Goal: Information Seeking & Learning: Learn about a topic

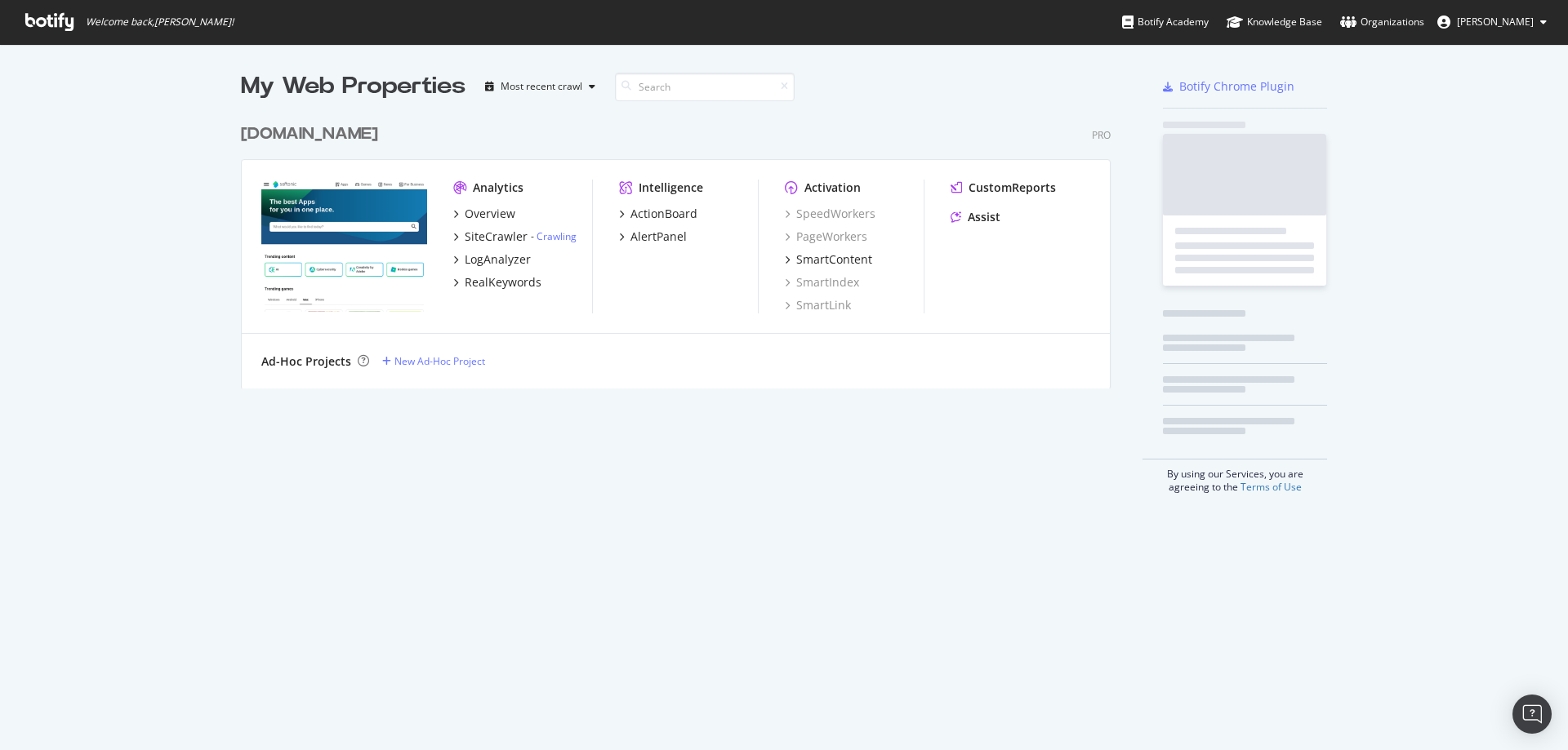
scroll to position [273, 871]
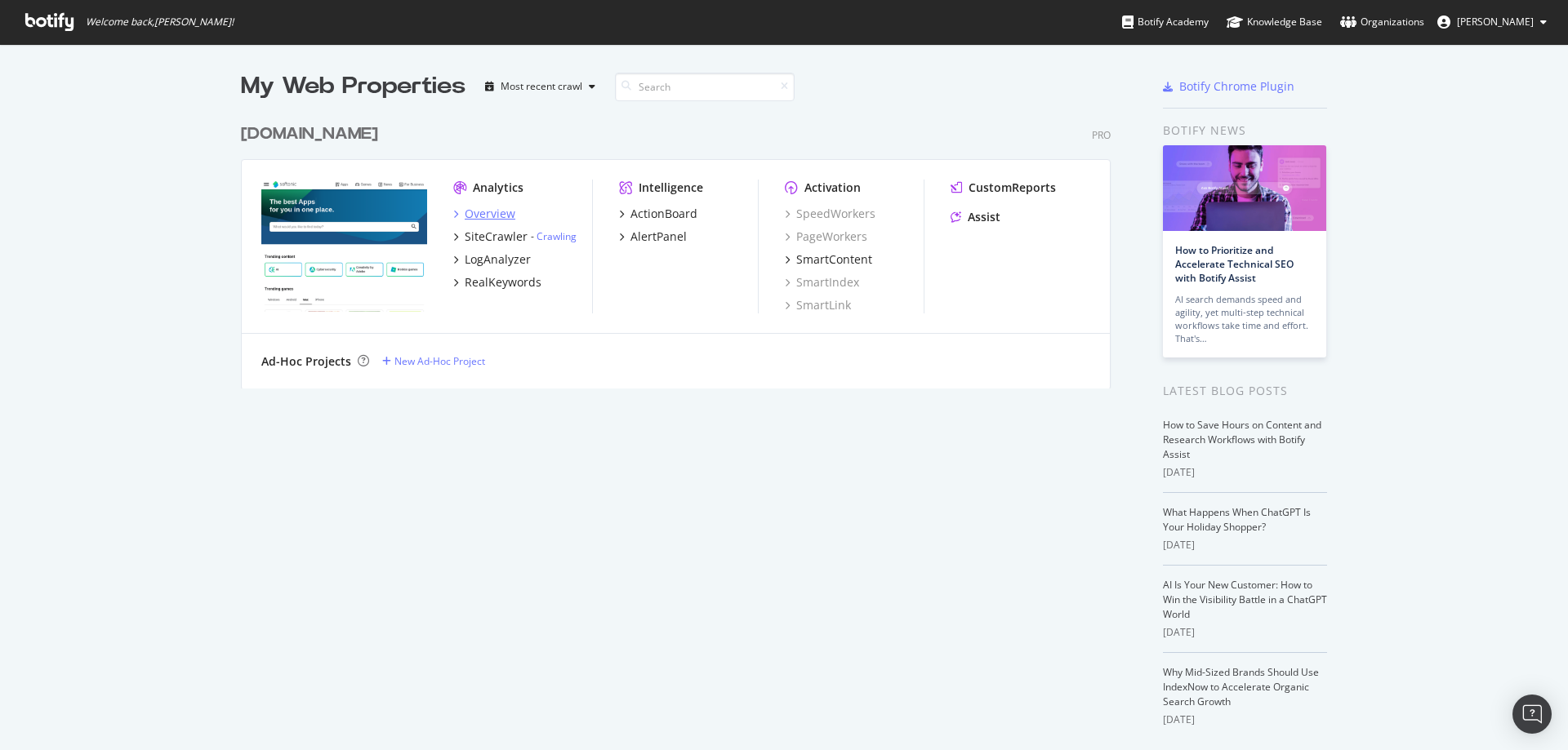
click at [482, 211] on div "Overview" at bounding box center [490, 213] width 51 height 16
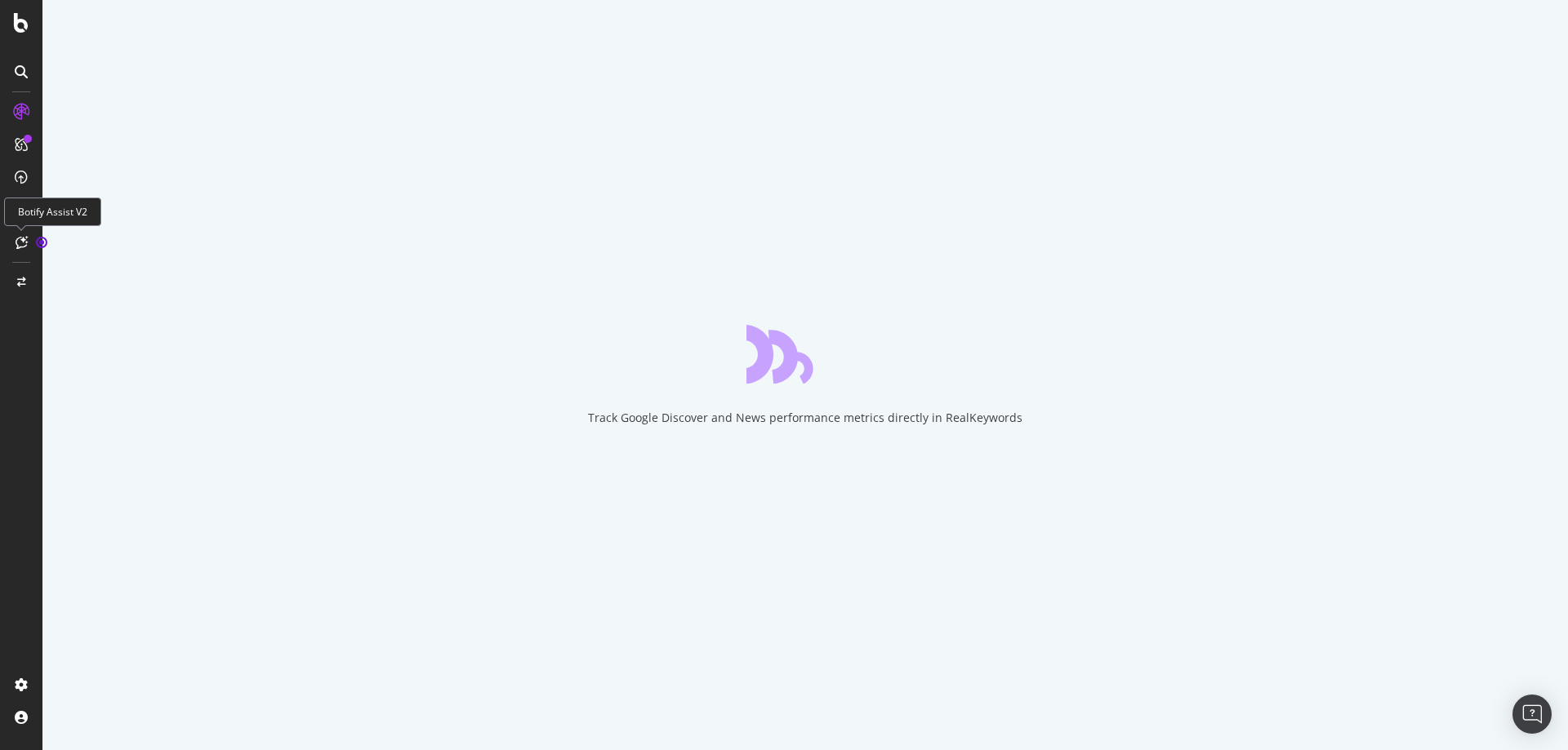
click at [27, 251] on div at bounding box center [21, 242] width 26 height 26
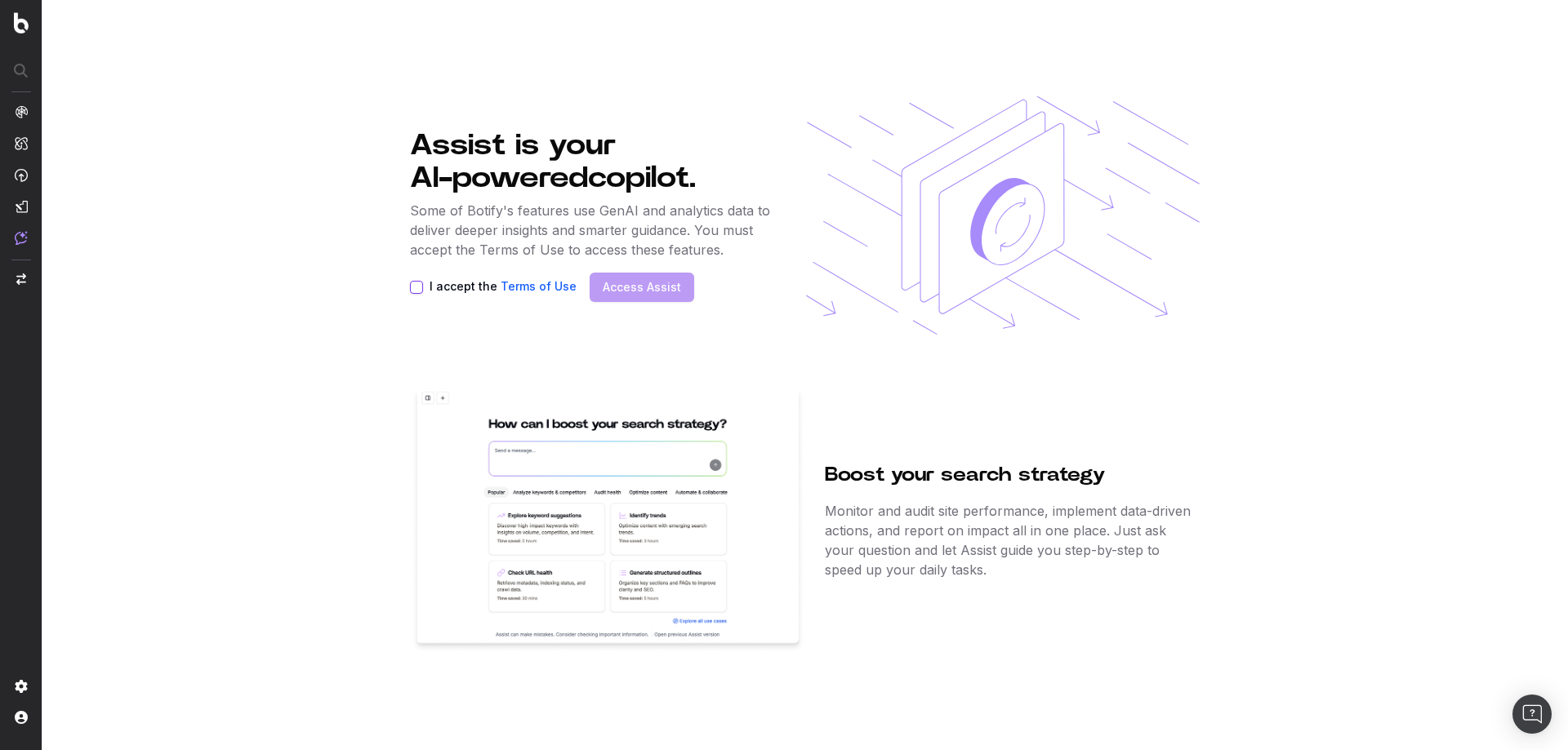
click at [423, 285] on div "I accept the Terms of Use" at bounding box center [493, 287] width 167 height 13
click at [418, 286] on button "I accept the Terms of Use" at bounding box center [416, 287] width 13 height 13
click at [636, 290] on link "Access Assist" at bounding box center [641, 287] width 78 height 16
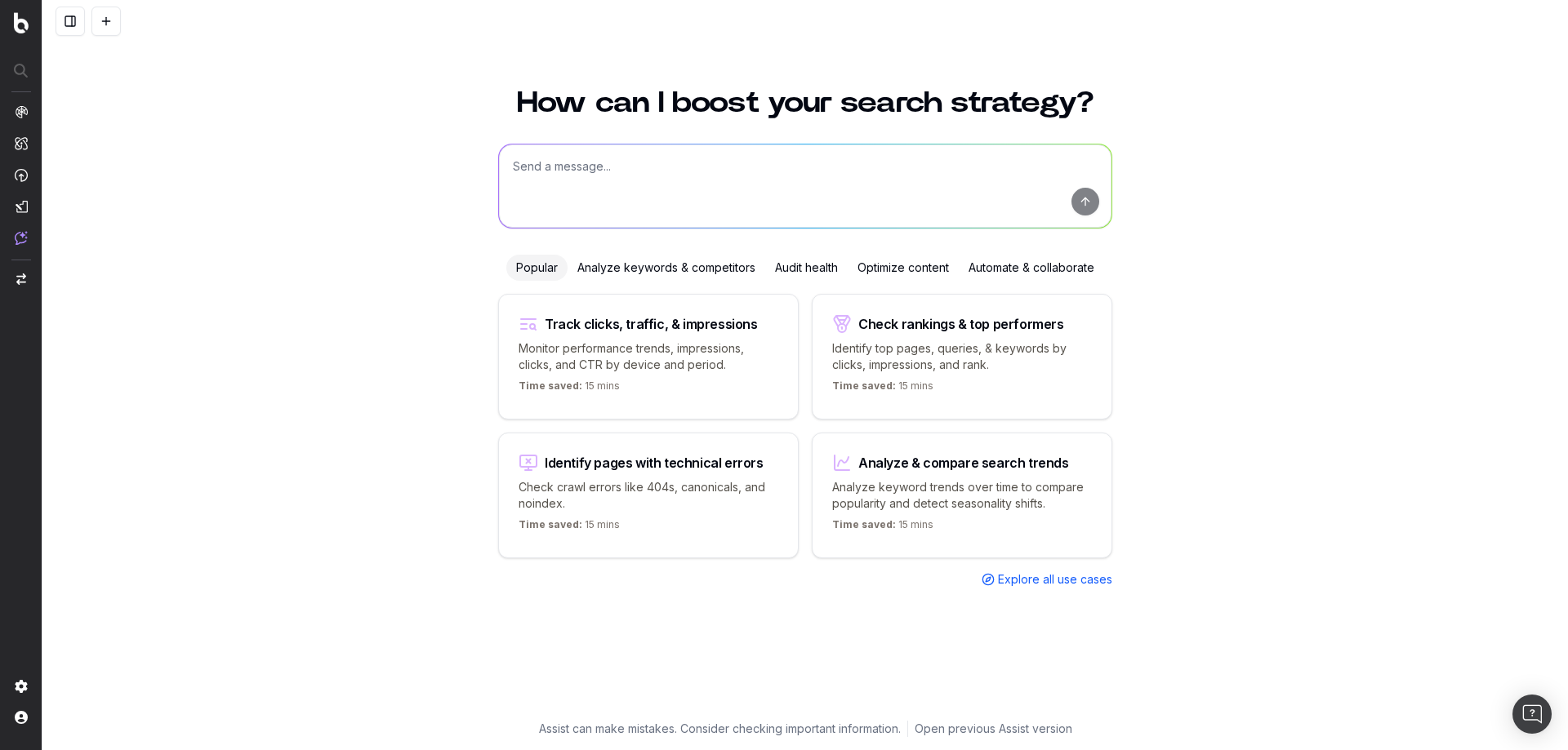
click at [602, 259] on div "Analyze keywords & competitors" at bounding box center [666, 267] width 198 height 26
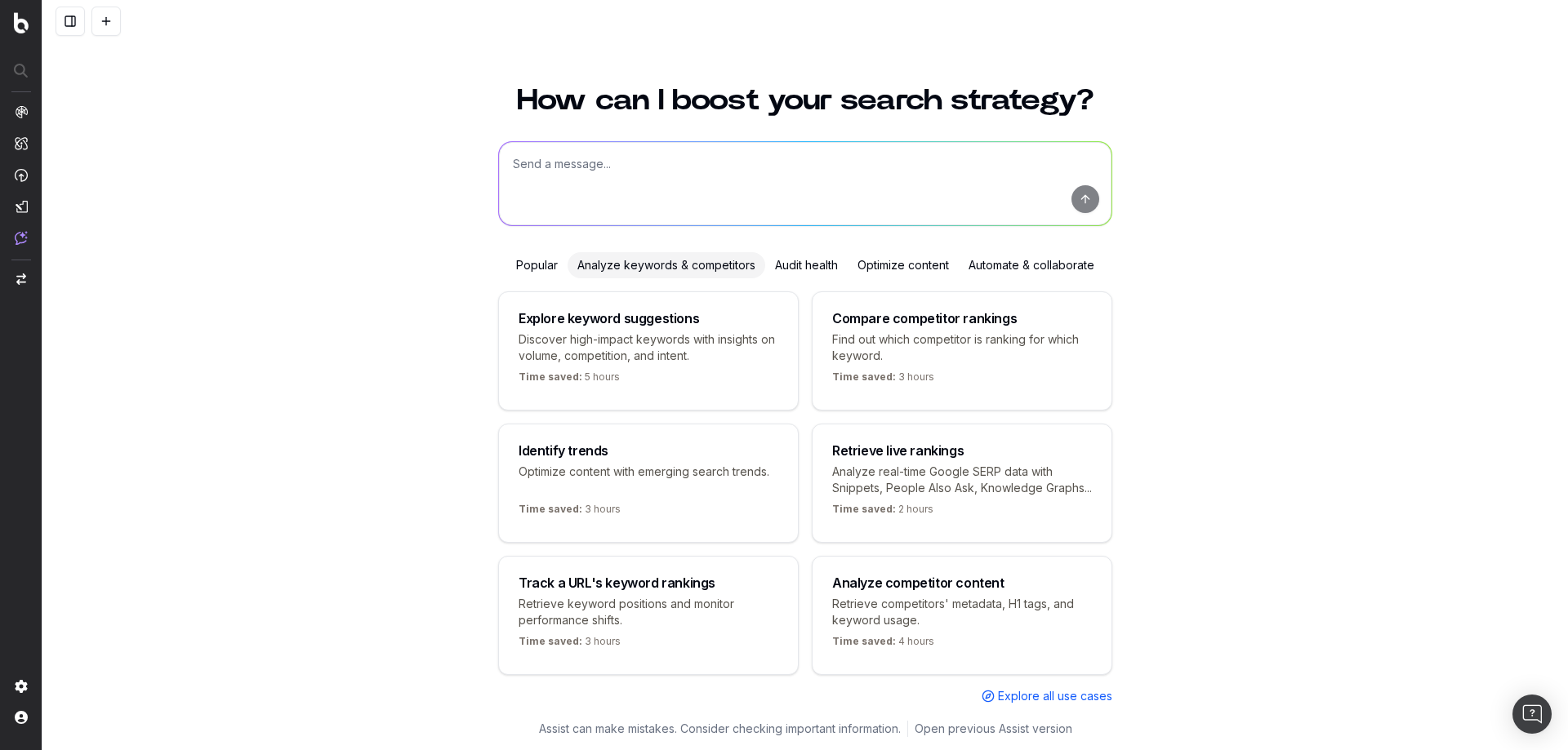
scroll to position [39, 0]
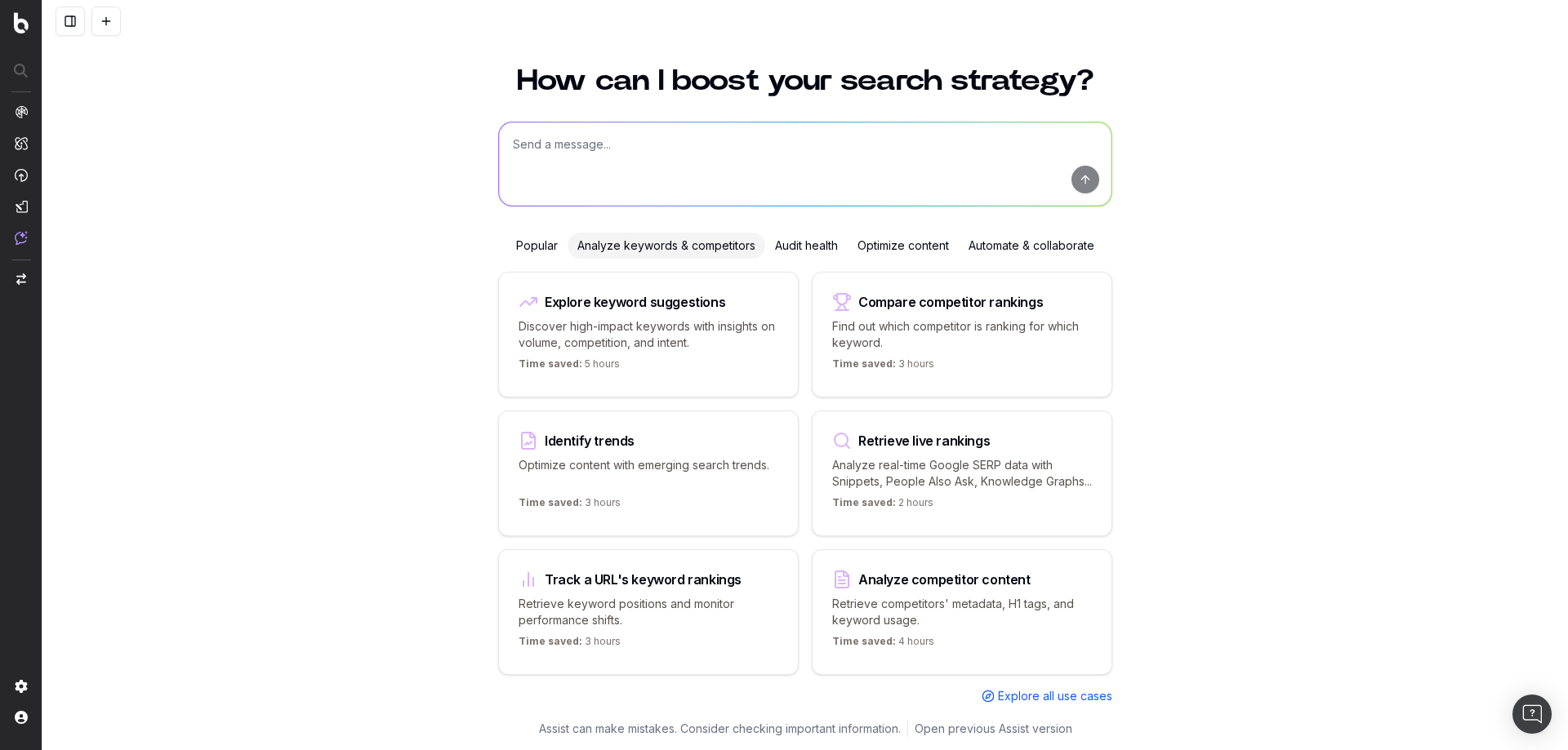
click at [721, 457] on p "Optimize content with emerging search trends." at bounding box center [648, 473] width 260 height 33
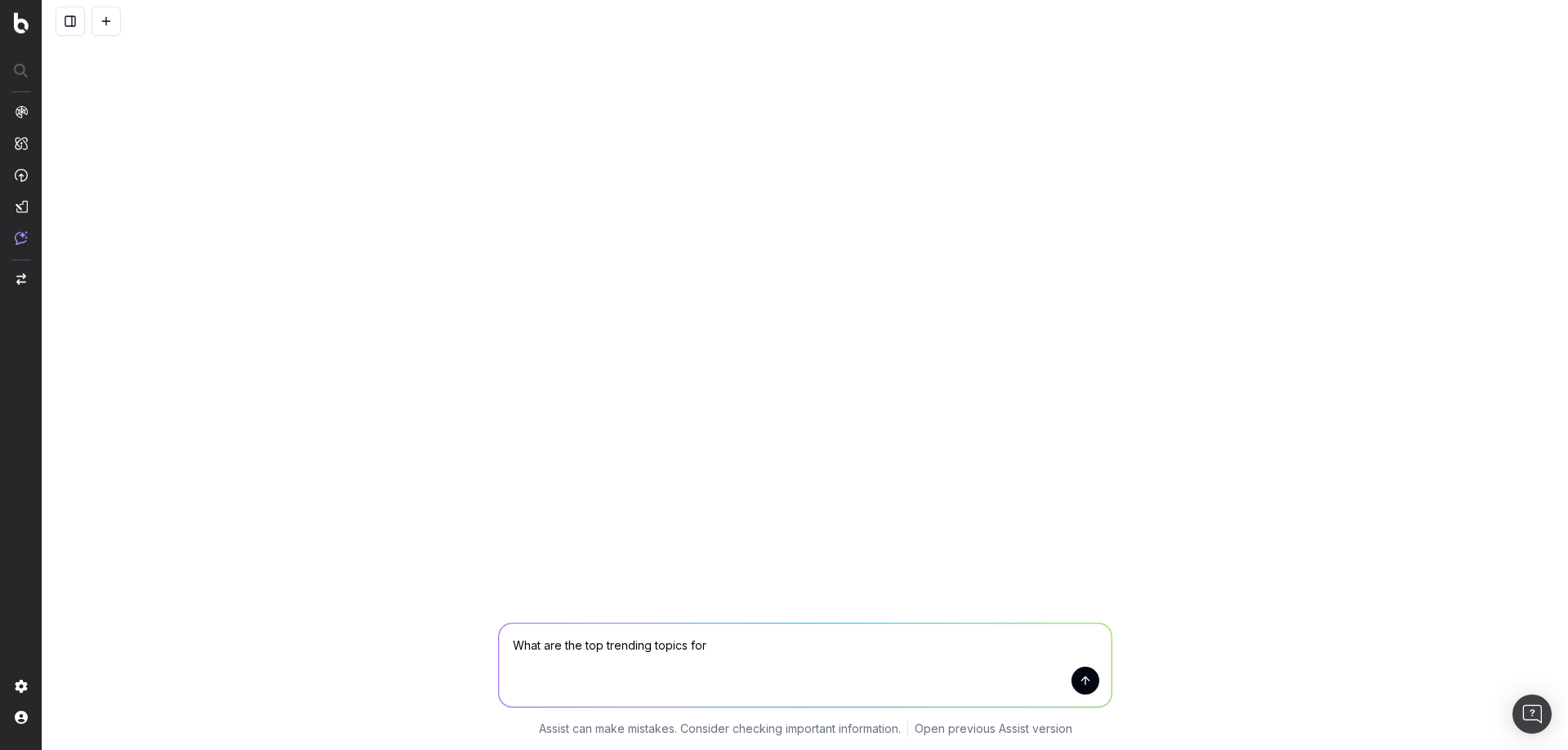
scroll to position [0, 0]
type textarea "What are the top trending topics for Capcut"
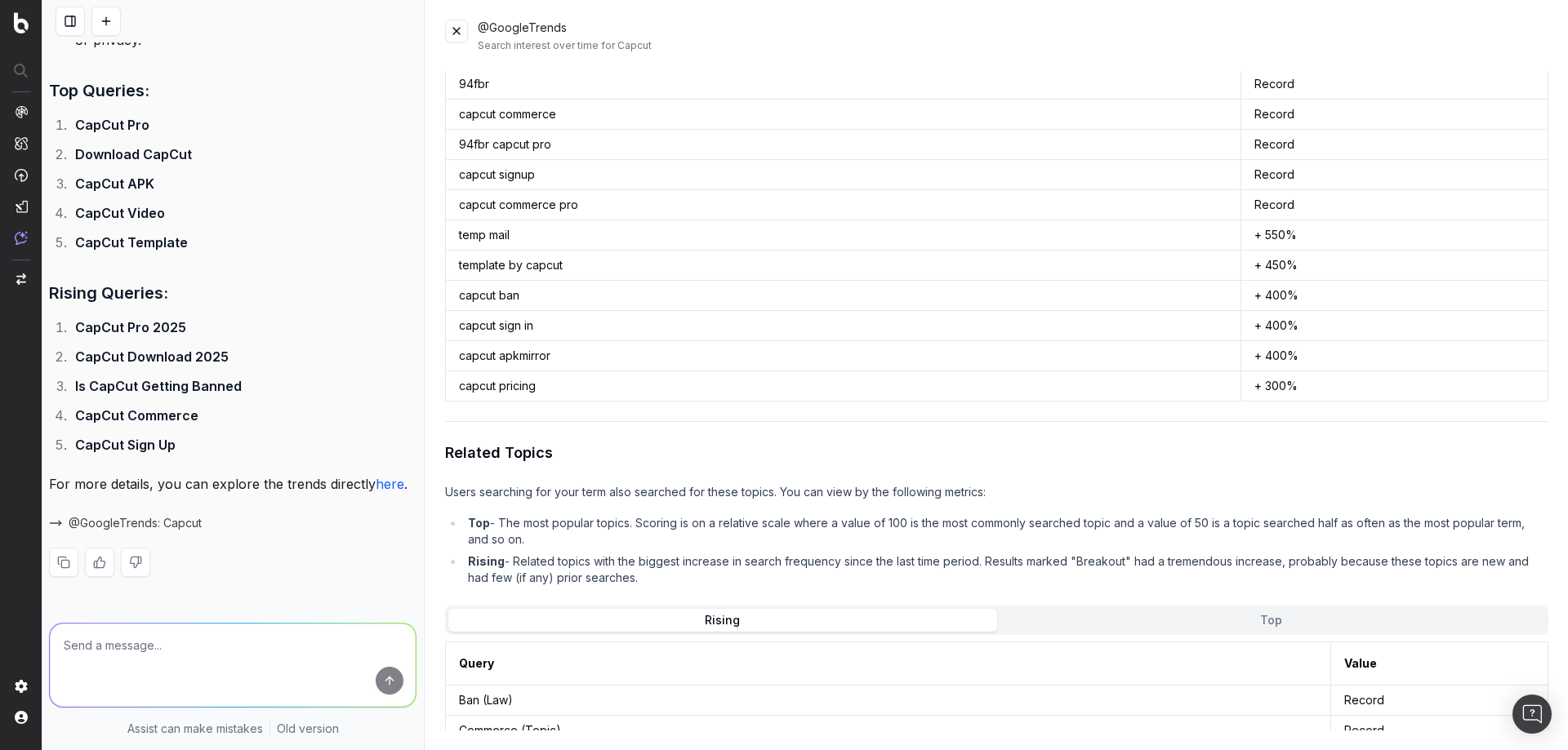
scroll to position [1556, 0]
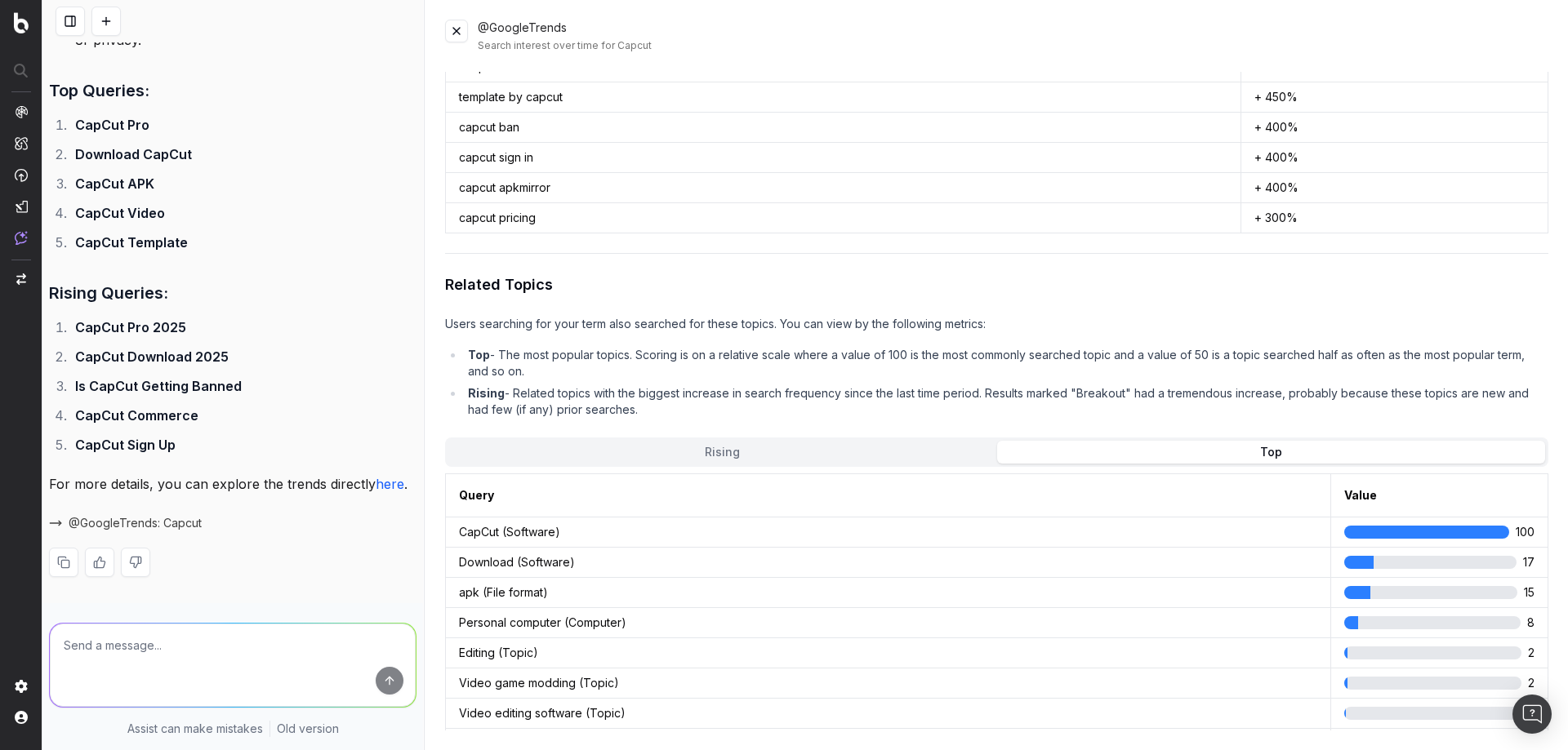
click at [1246, 447] on button "Top" at bounding box center [1271, 452] width 548 height 23
click at [826, 441] on button "Rising" at bounding box center [722, 452] width 548 height 23
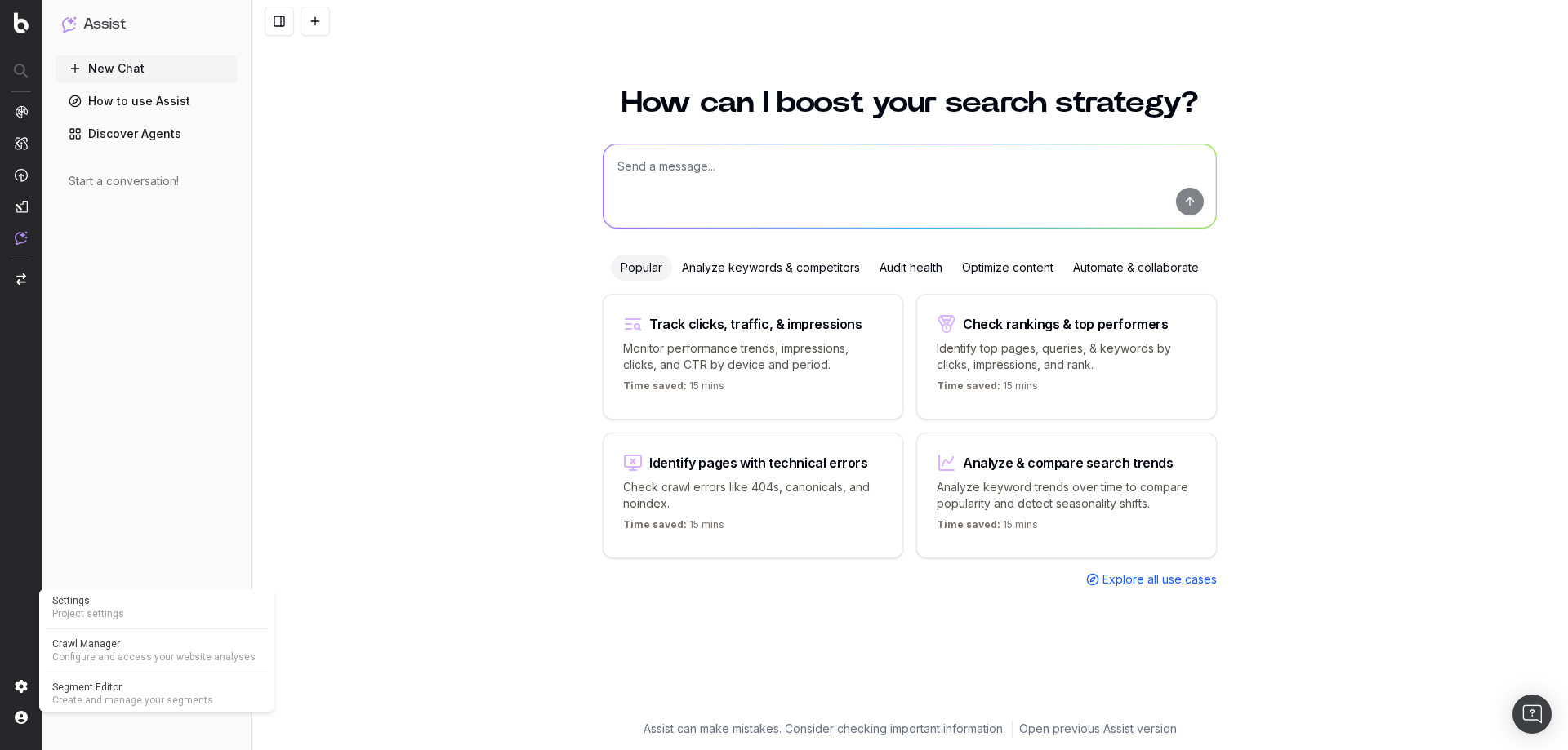
click at [14, 681] on nav at bounding box center [21, 375] width 42 height 750
click at [25, 679] on nav at bounding box center [21, 375] width 42 height 750
click at [21, 688] on img at bounding box center [21, 686] width 13 height 13
click at [25, 682] on img at bounding box center [21, 686] width 13 height 13
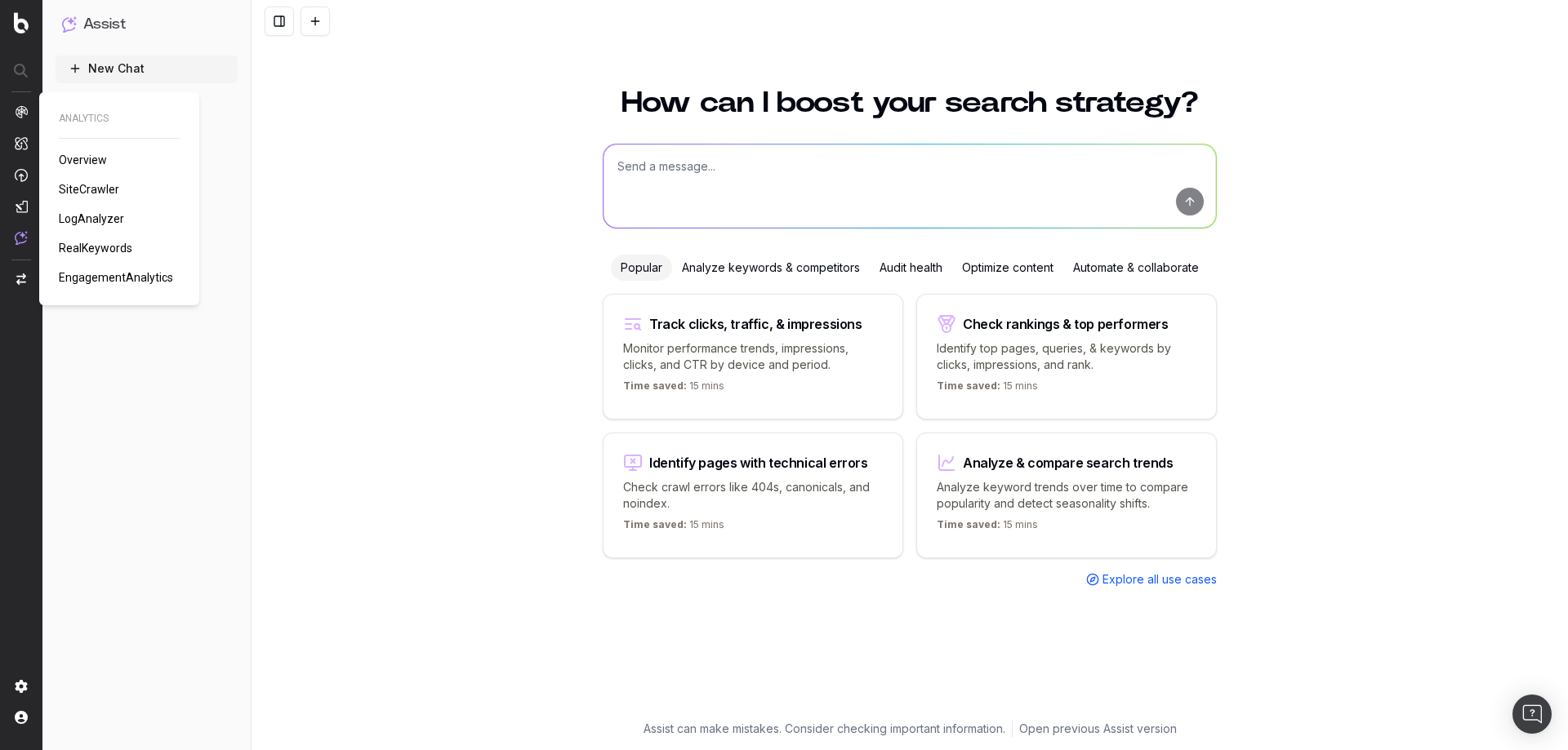
click at [89, 161] on span "Overview" at bounding box center [83, 160] width 48 height 13
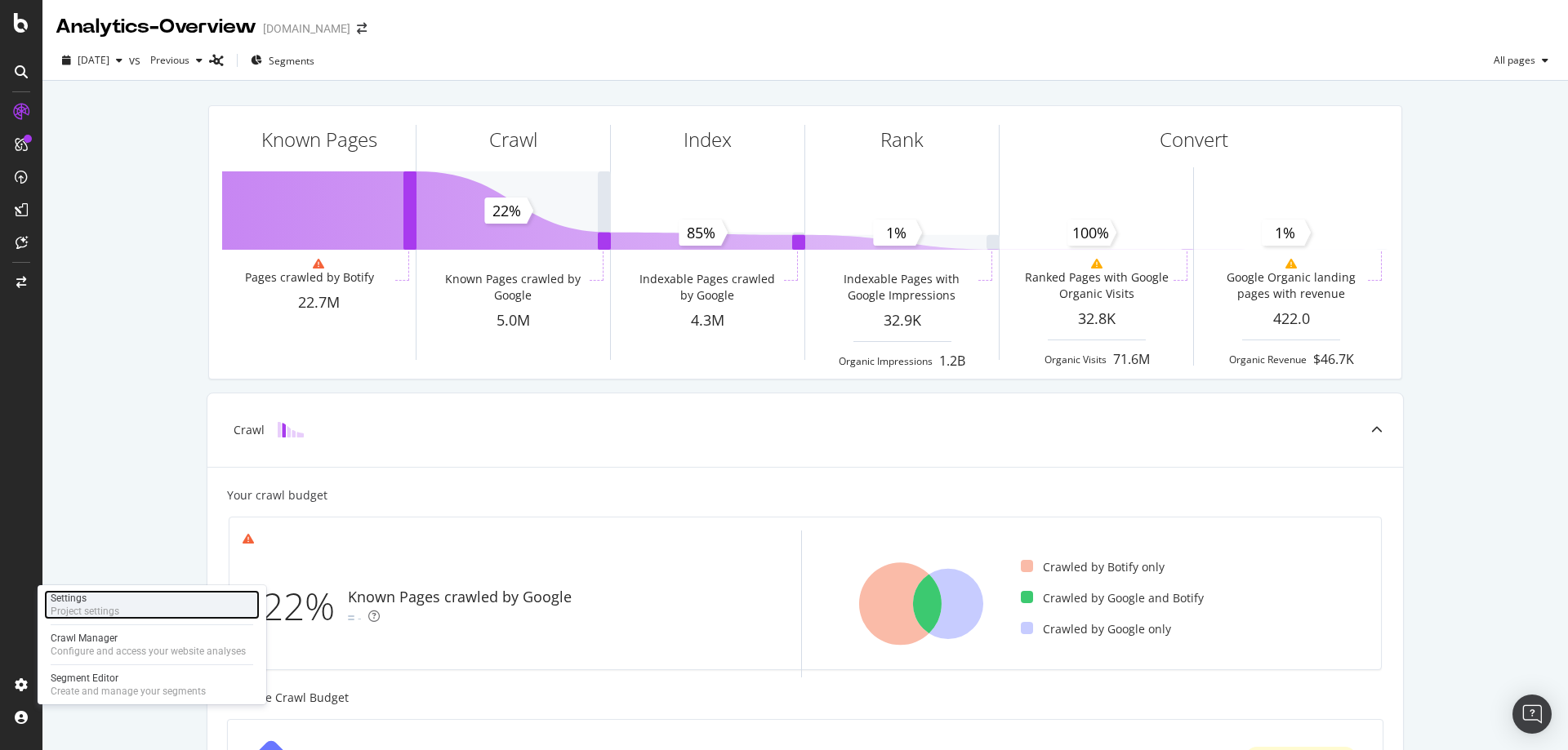
click at [66, 595] on div "Settings" at bounding box center [85, 598] width 69 height 13
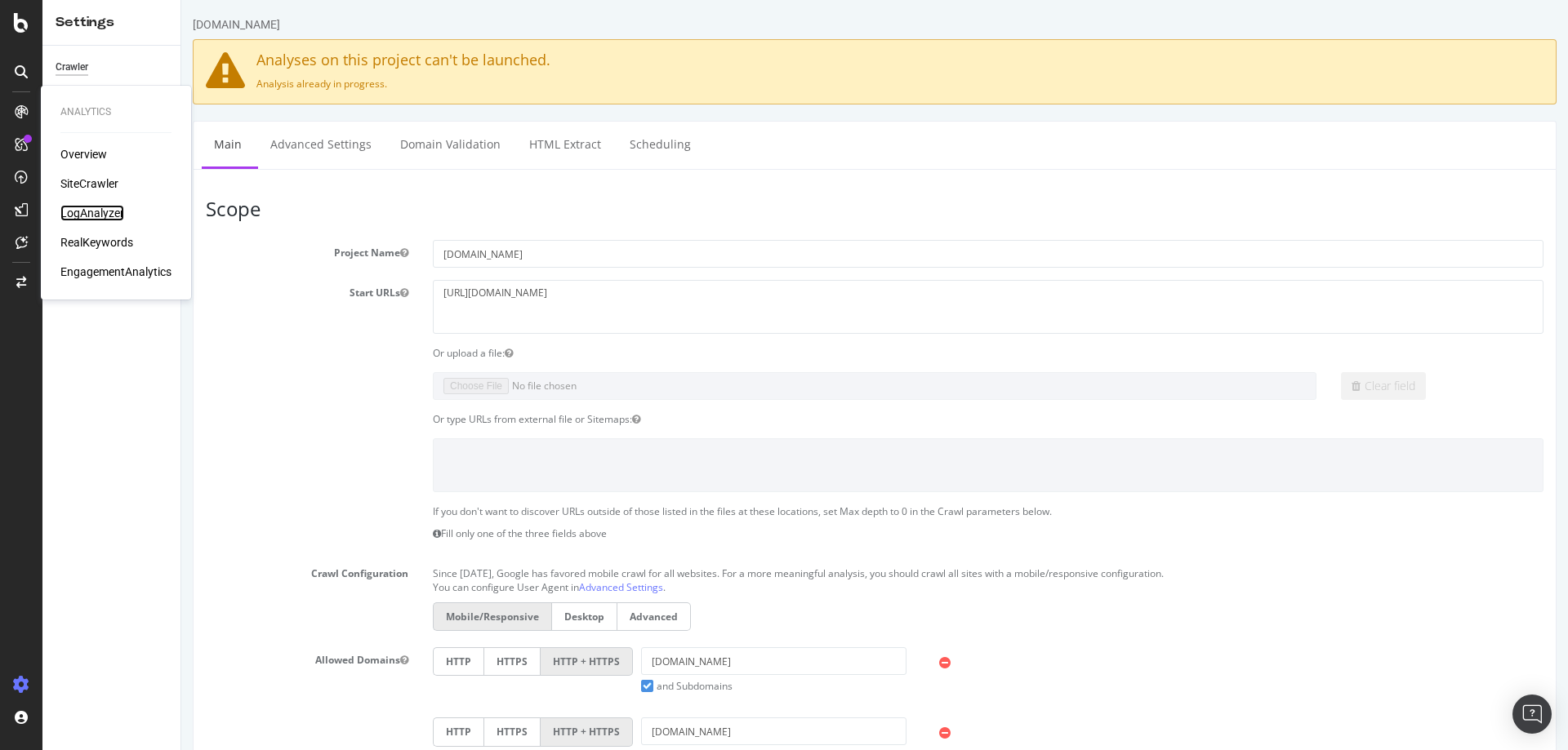
click at [70, 210] on div "LogAnalyzer" at bounding box center [92, 212] width 64 height 16
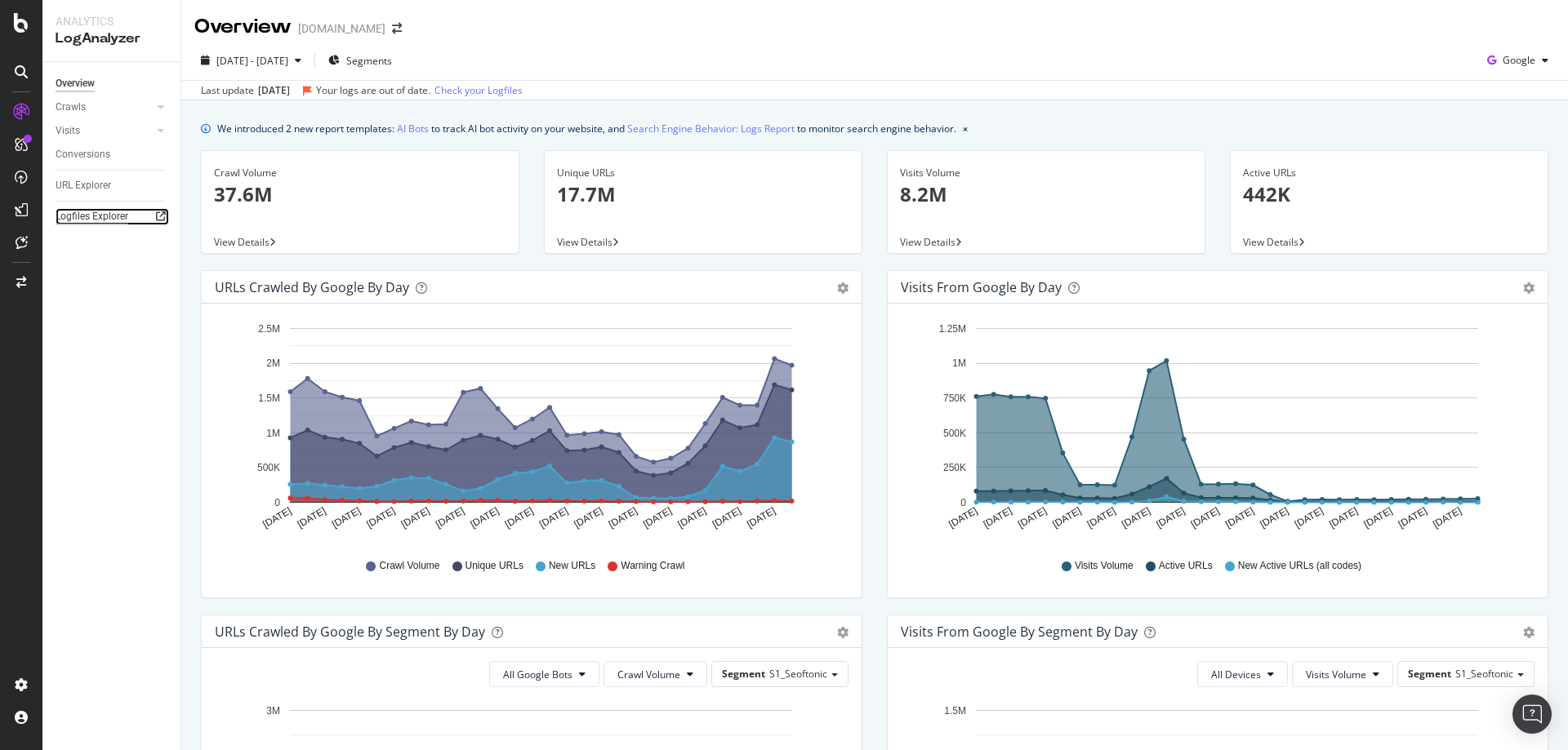
click at [99, 220] on div "Logfiles Explorer" at bounding box center [92, 216] width 73 height 17
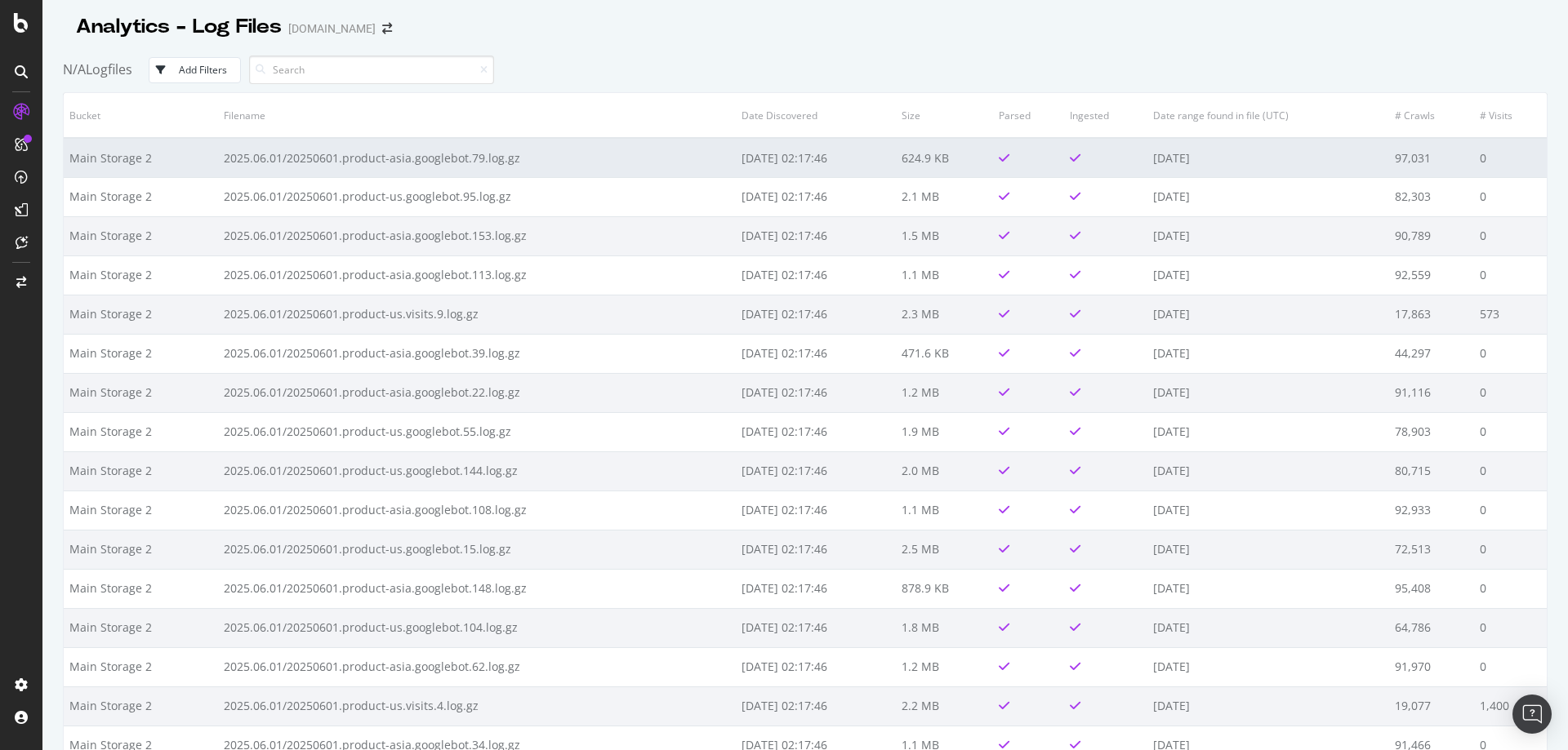
click at [940, 162] on td "624.9 KB" at bounding box center [944, 158] width 97 height 40
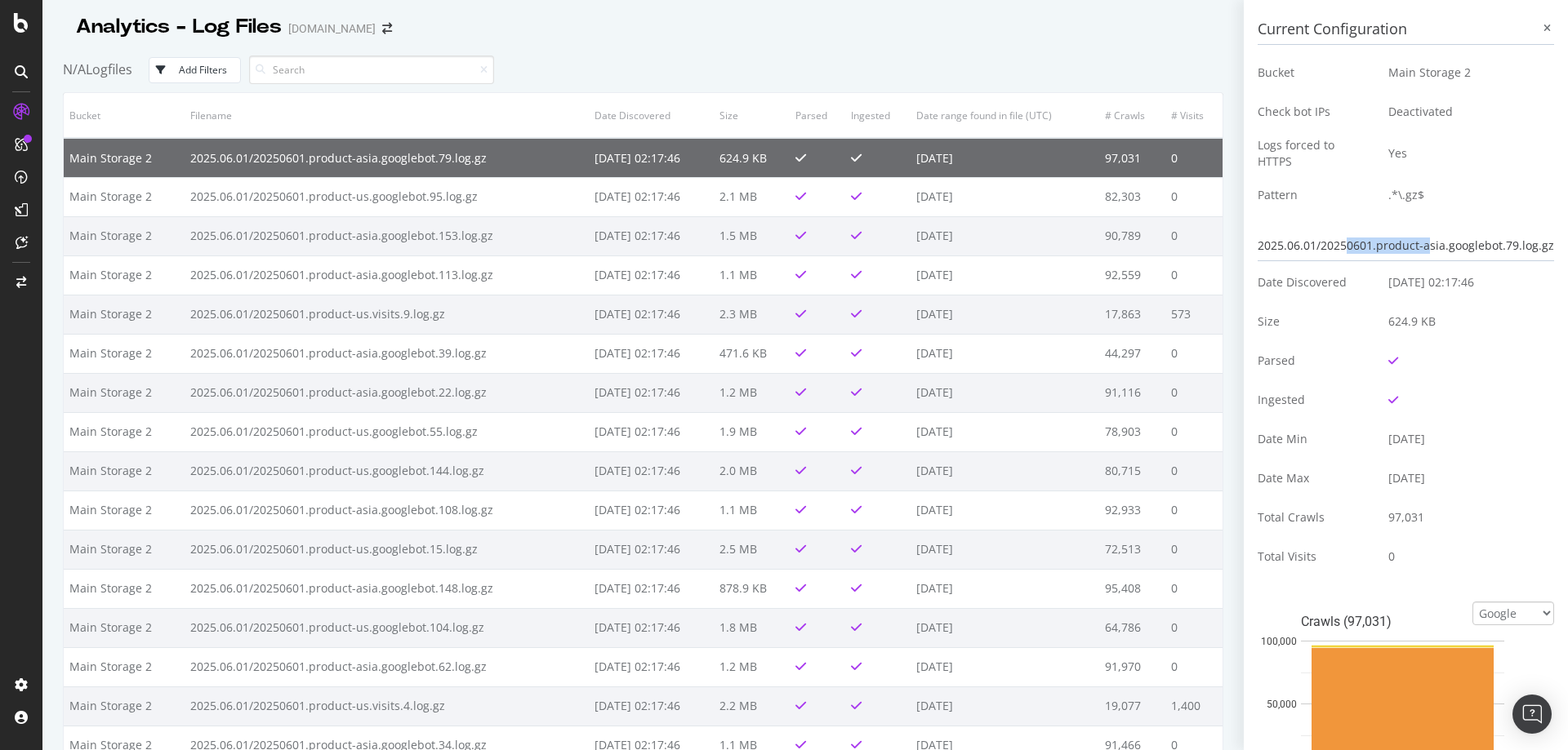
drag, startPoint x: 1424, startPoint y: 250, endPoint x: 1337, endPoint y: 251, distance: 87.0
click at [1337, 251] on div "2025.06.01/20250601.product-asia.googlebot.79.log.gz" at bounding box center [1406, 246] width 297 height 30
click at [1338, 250] on div "2025.06.01/20250601.product-asia.googlebot.79.log.gz" at bounding box center [1406, 246] width 297 height 30
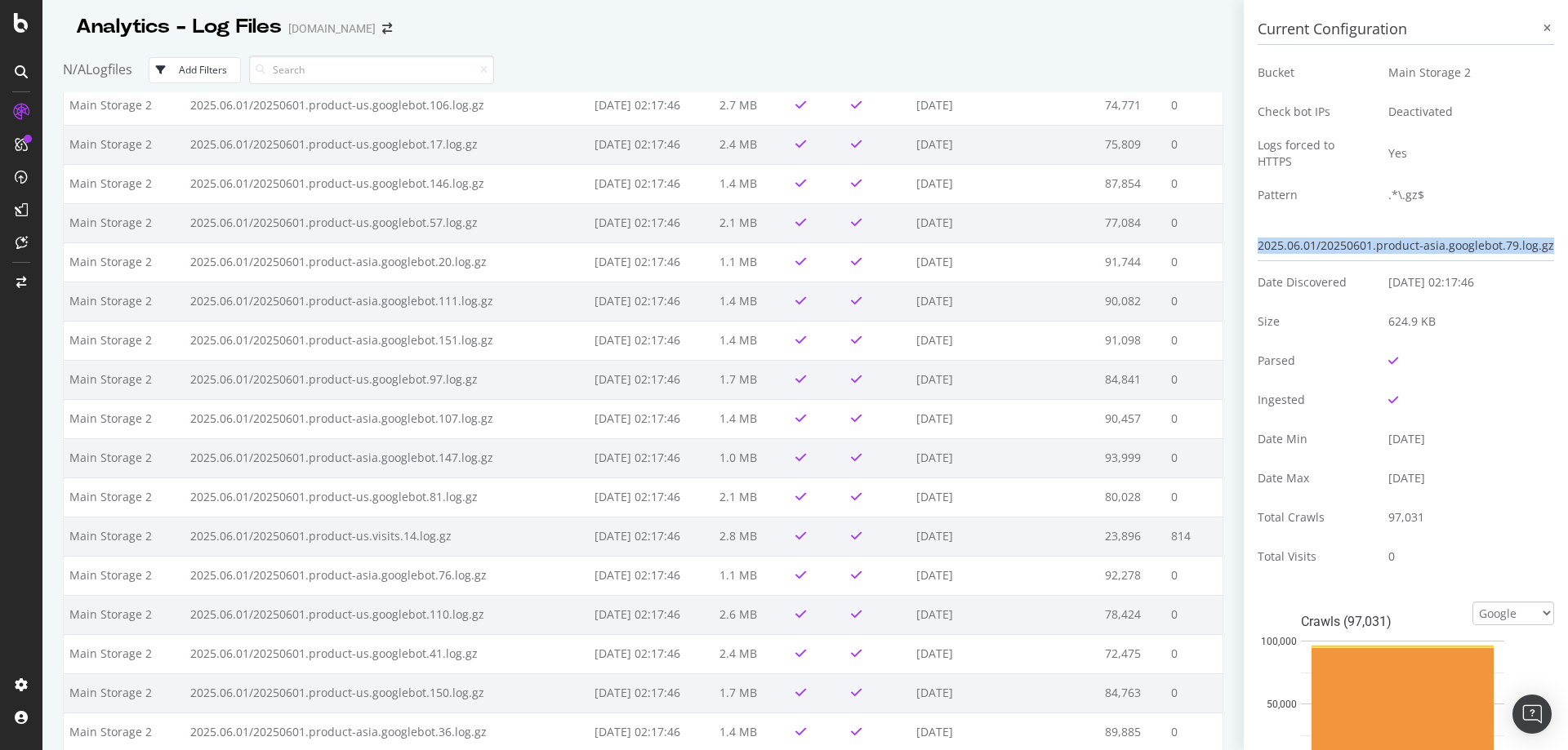
click at [1408, 283] on td "[DATE] 02:17:46" at bounding box center [1465, 283] width 178 height 40
click at [1408, 283] on td "2025-06-03 02:17:46" at bounding box center [1465, 283] width 178 height 40
click at [1544, 27] on icon at bounding box center [1547, 28] width 8 height 9
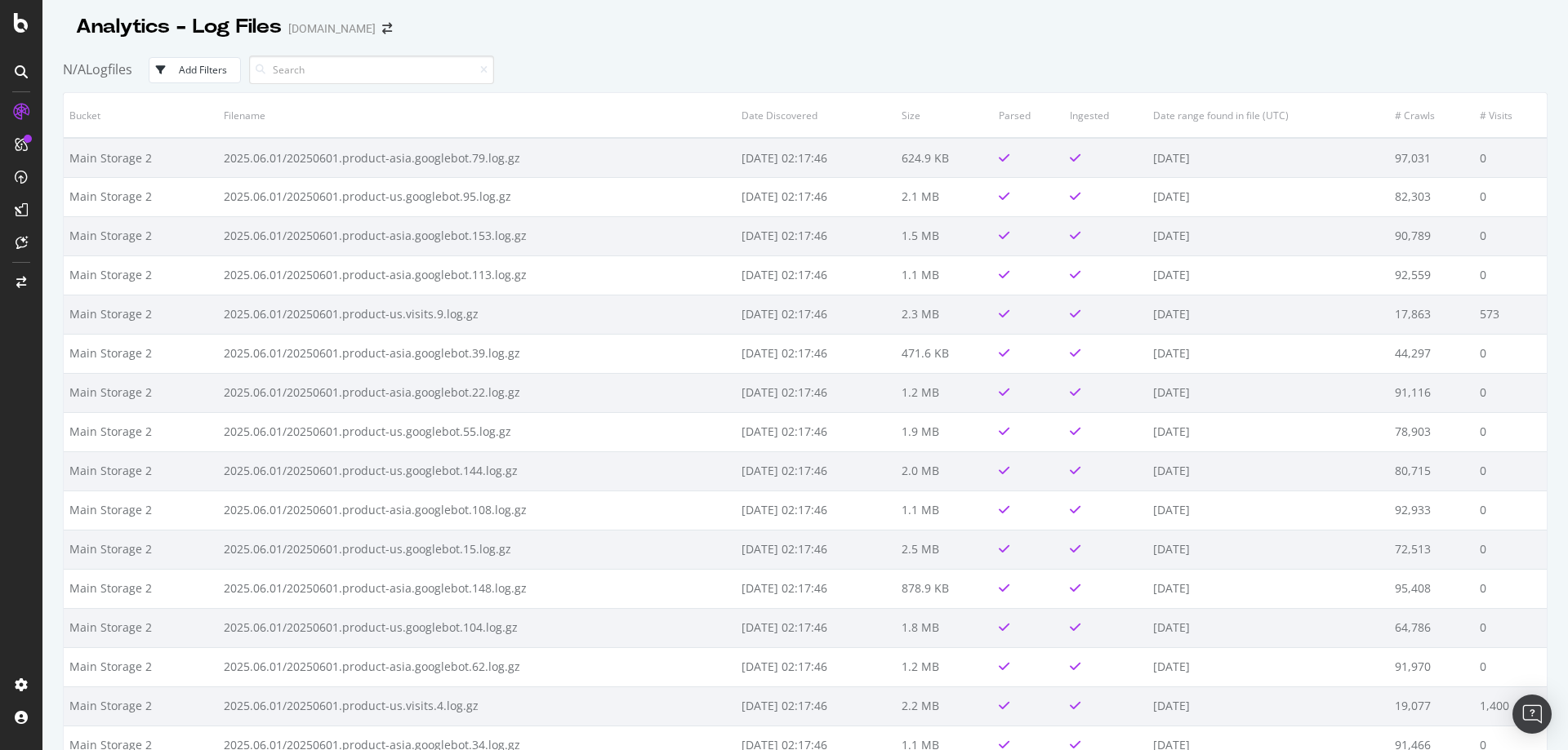
click at [221, 70] on div "Add Filters" at bounding box center [203, 70] width 48 height 14
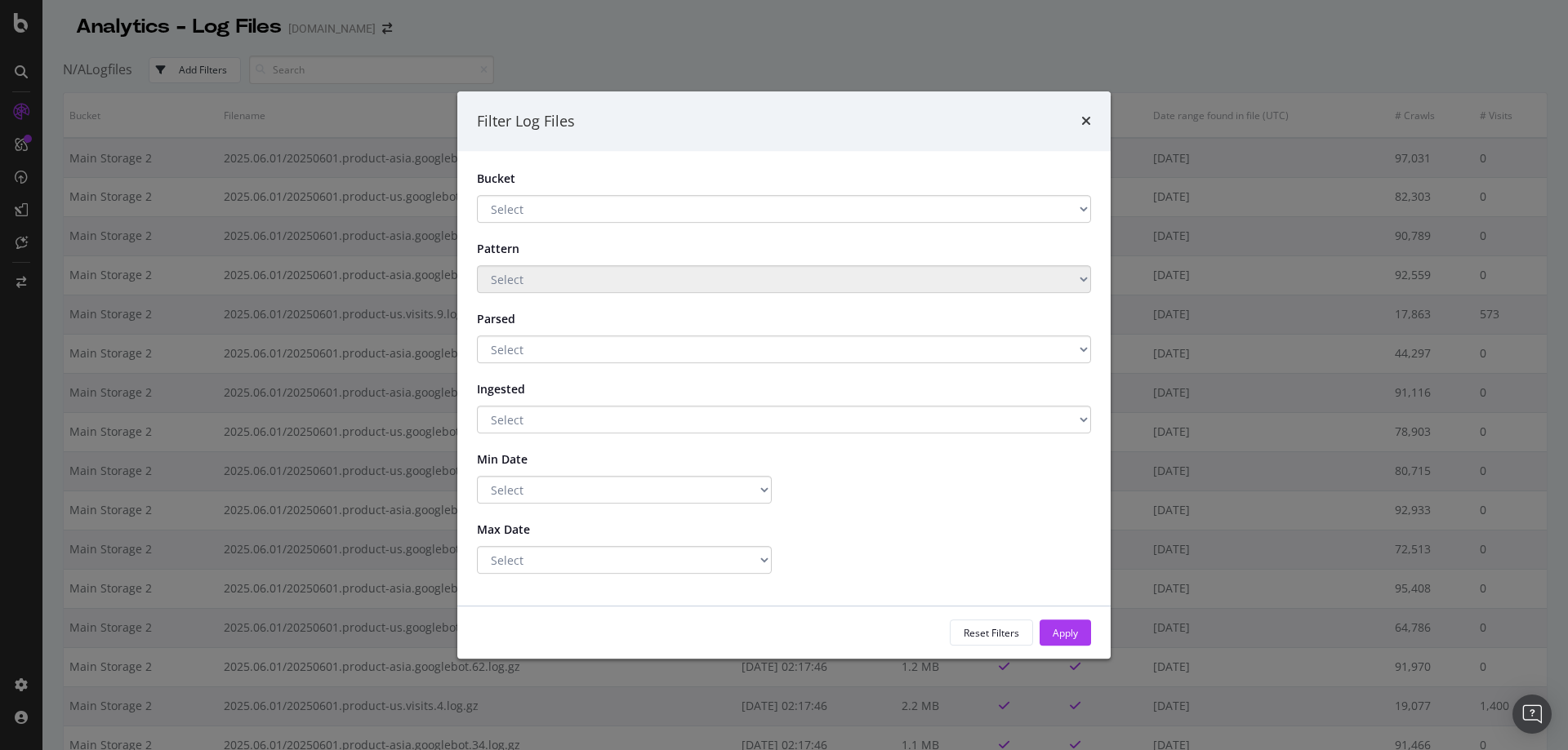
click at [131, 74] on div "Filter Log Files Bucket Select Main Storage 2 Main storage Pattern Select Parse…" at bounding box center [784, 375] width 1568 height 750
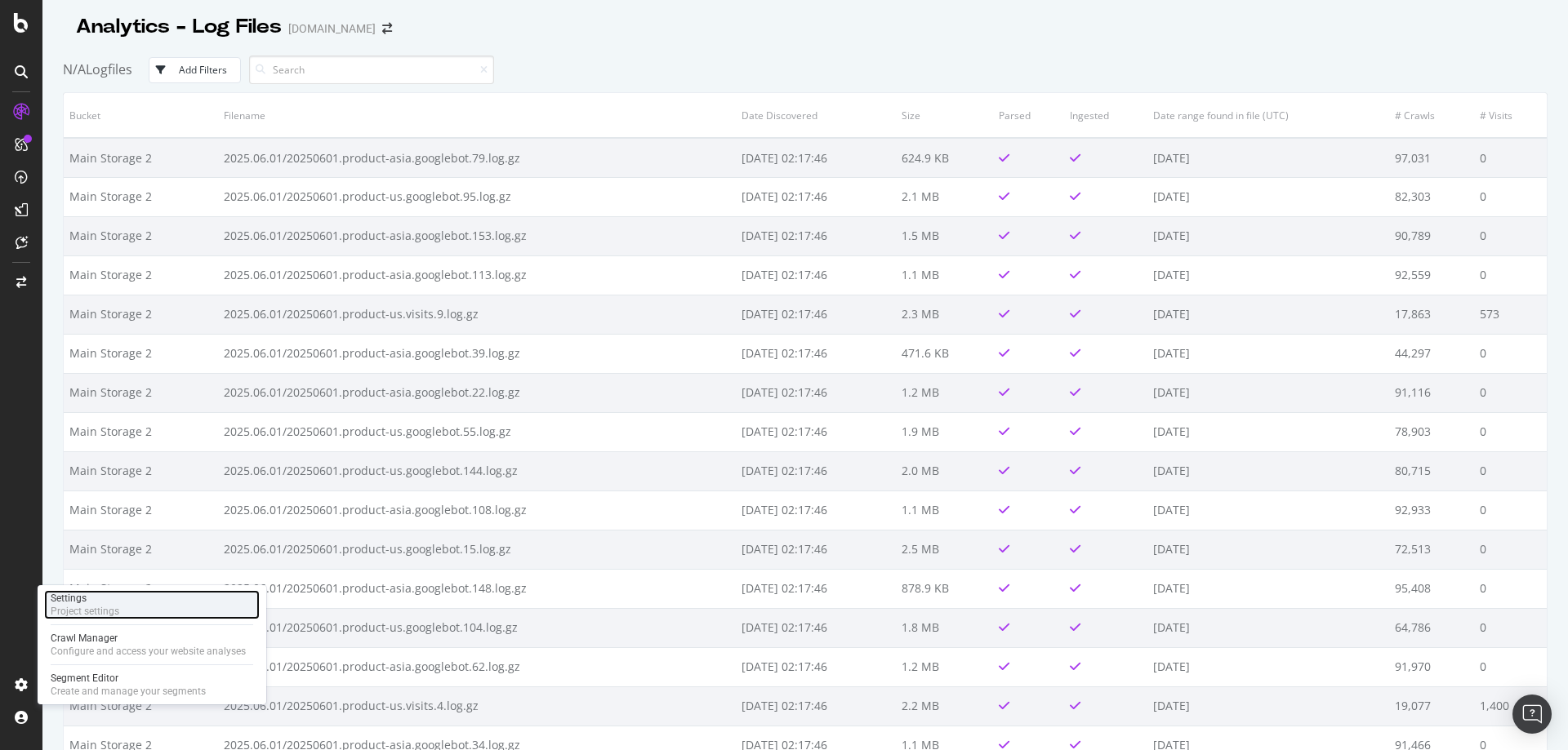
click at [90, 609] on div "Project settings" at bounding box center [85, 611] width 69 height 13
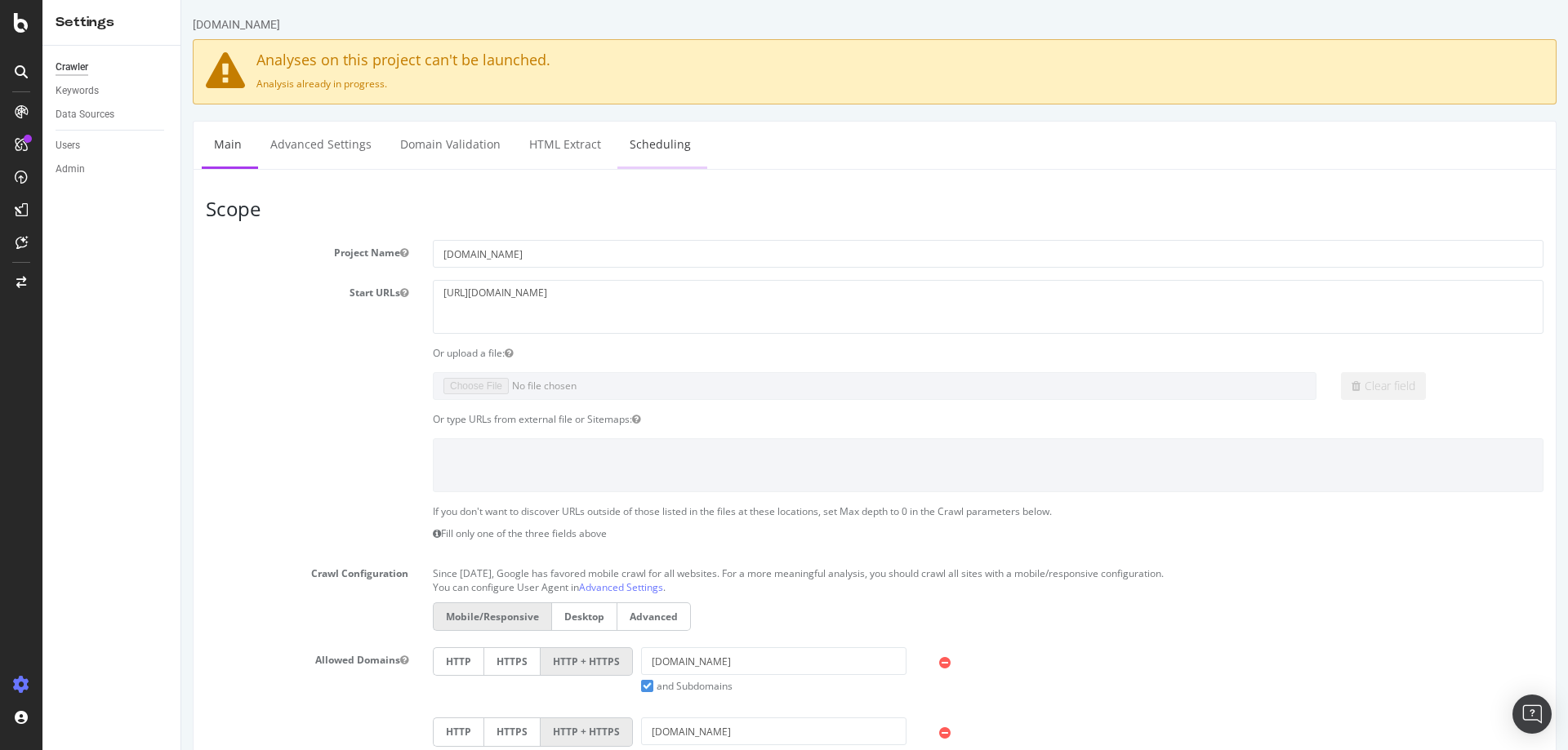
click at [657, 149] on link "Scheduling" at bounding box center [660, 144] width 86 height 45
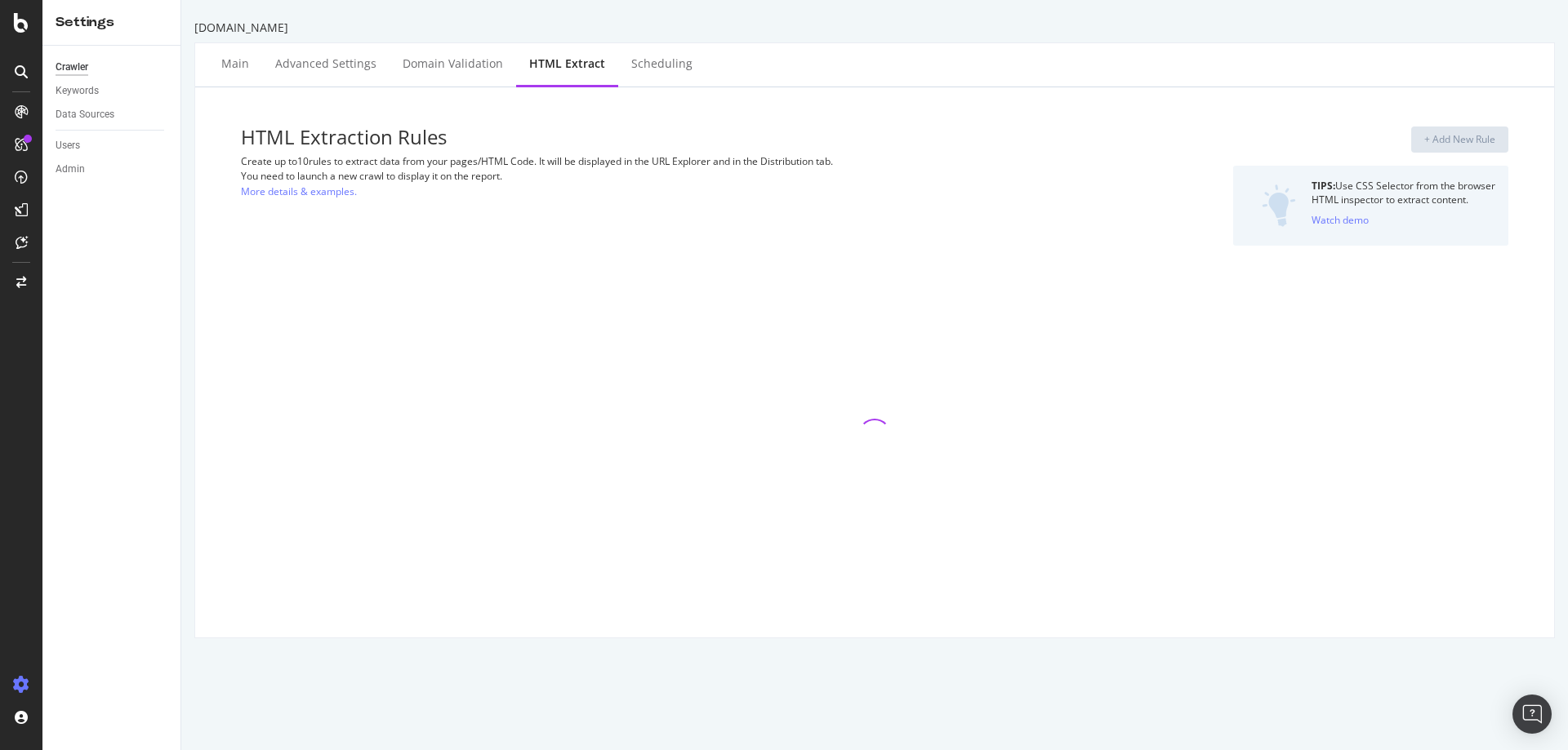
select select "exist"
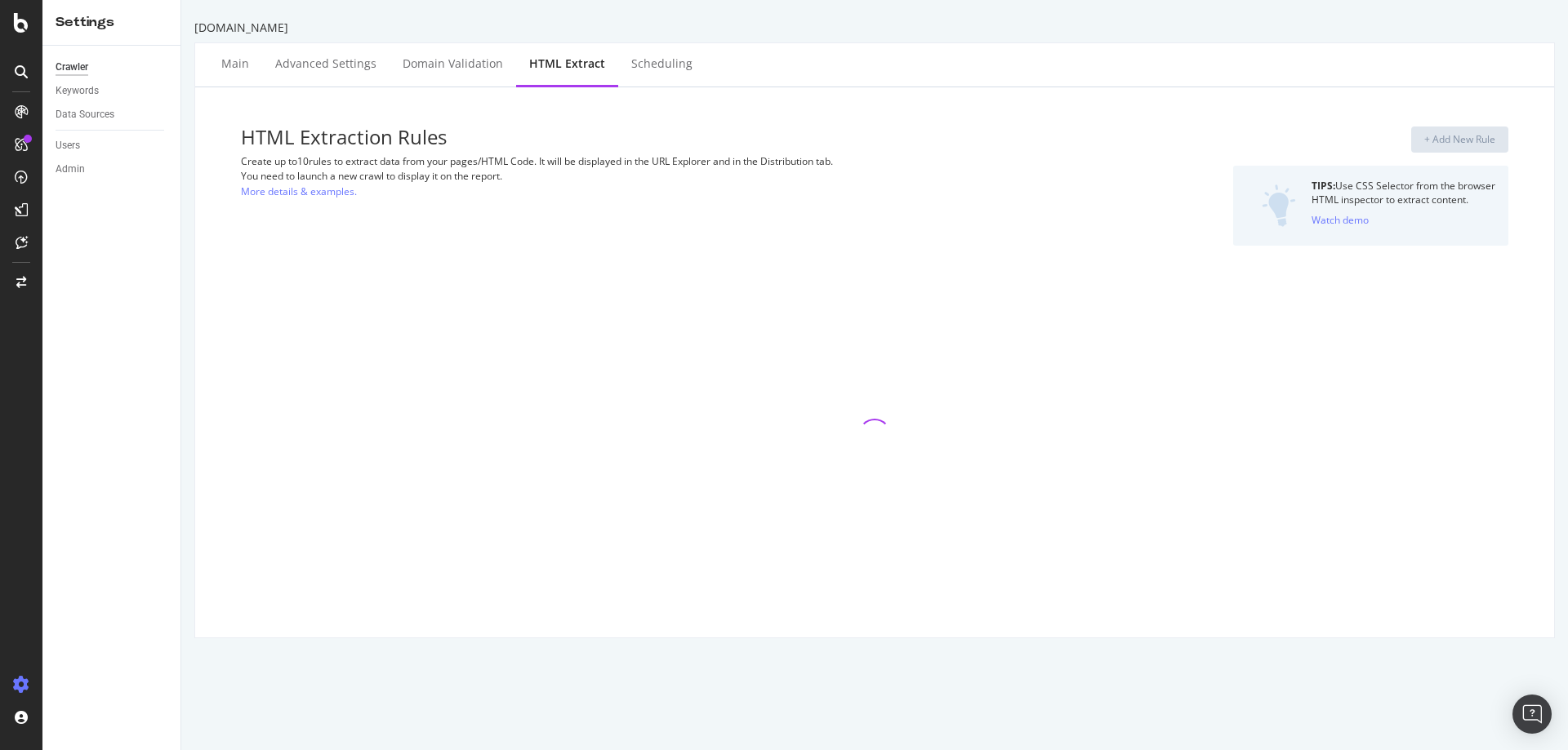
select select "exist"
select select "d"
select select "year_month_day"
select select "d"
select select "year_month_day"
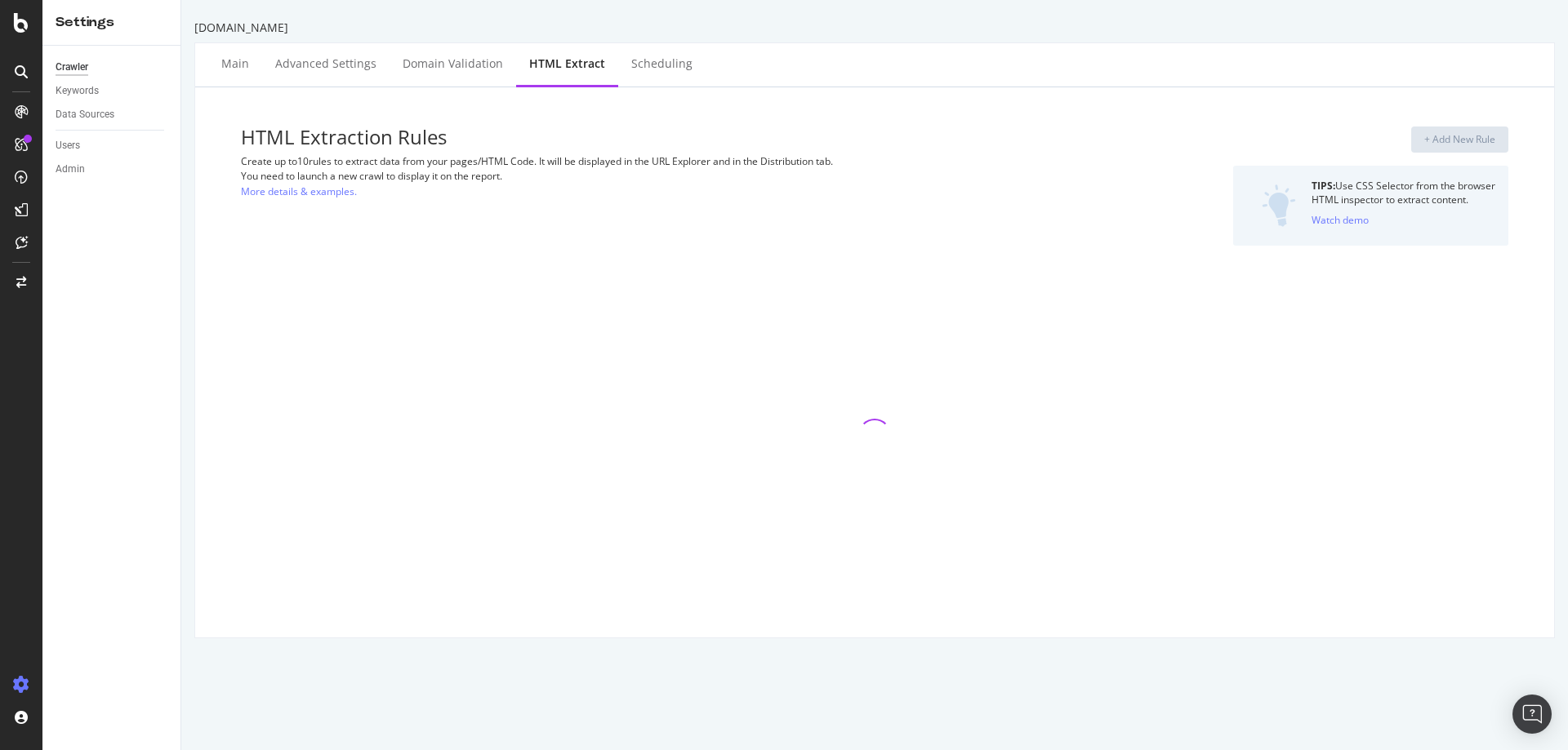
select select "i"
select select "exist"
select select "count"
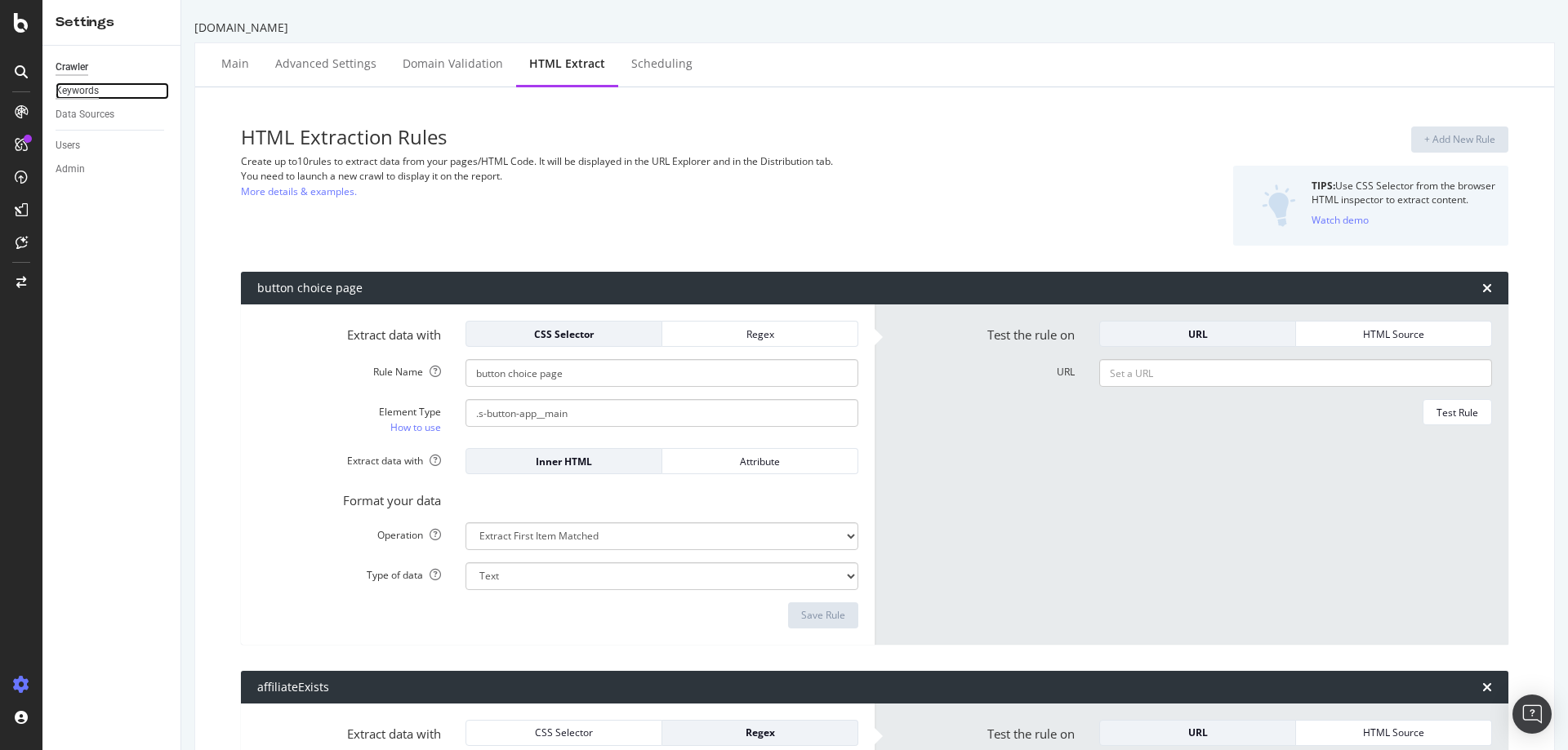
click at [85, 88] on div "Keywords" at bounding box center [77, 91] width 43 height 17
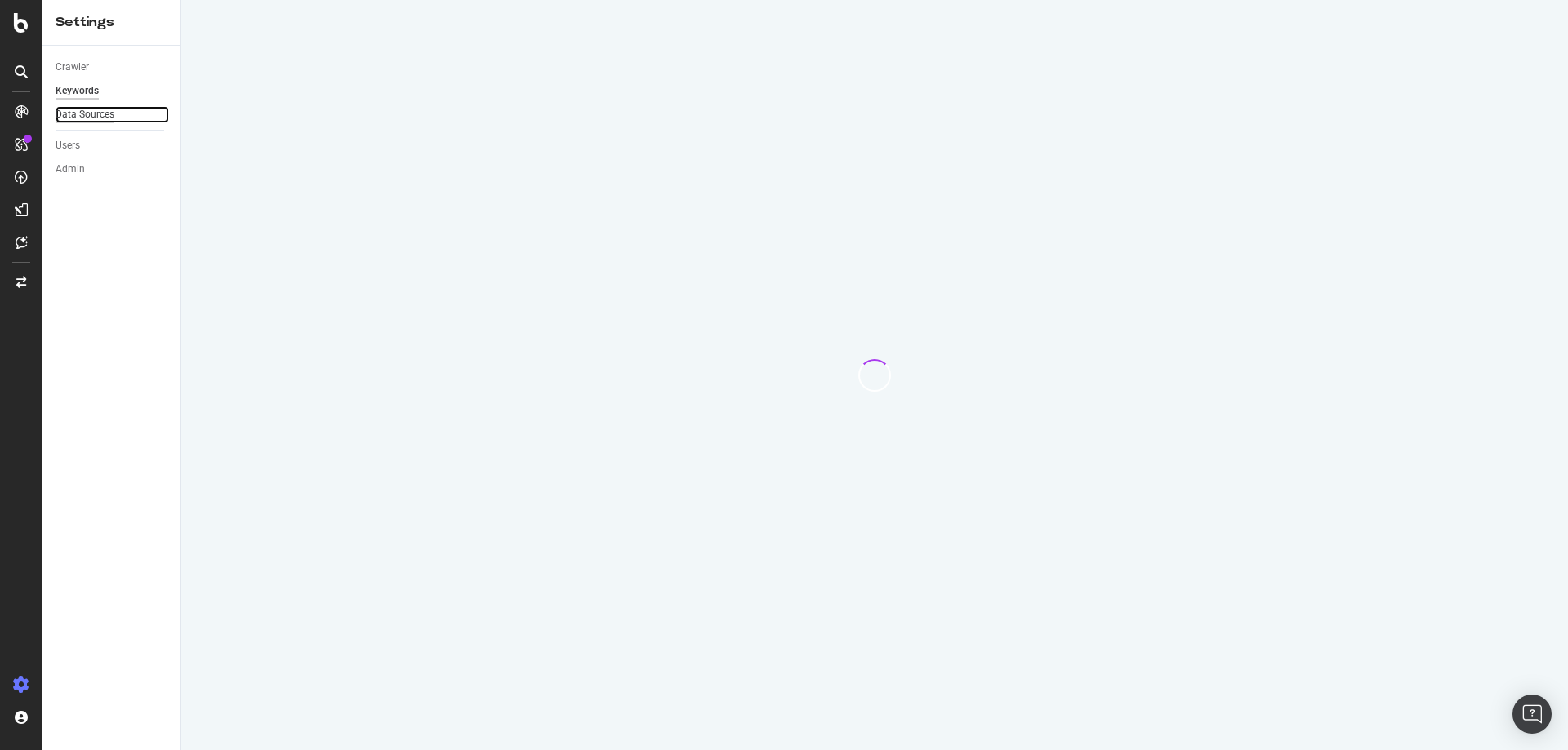
click at [75, 117] on div "Data Sources" at bounding box center [85, 115] width 58 height 17
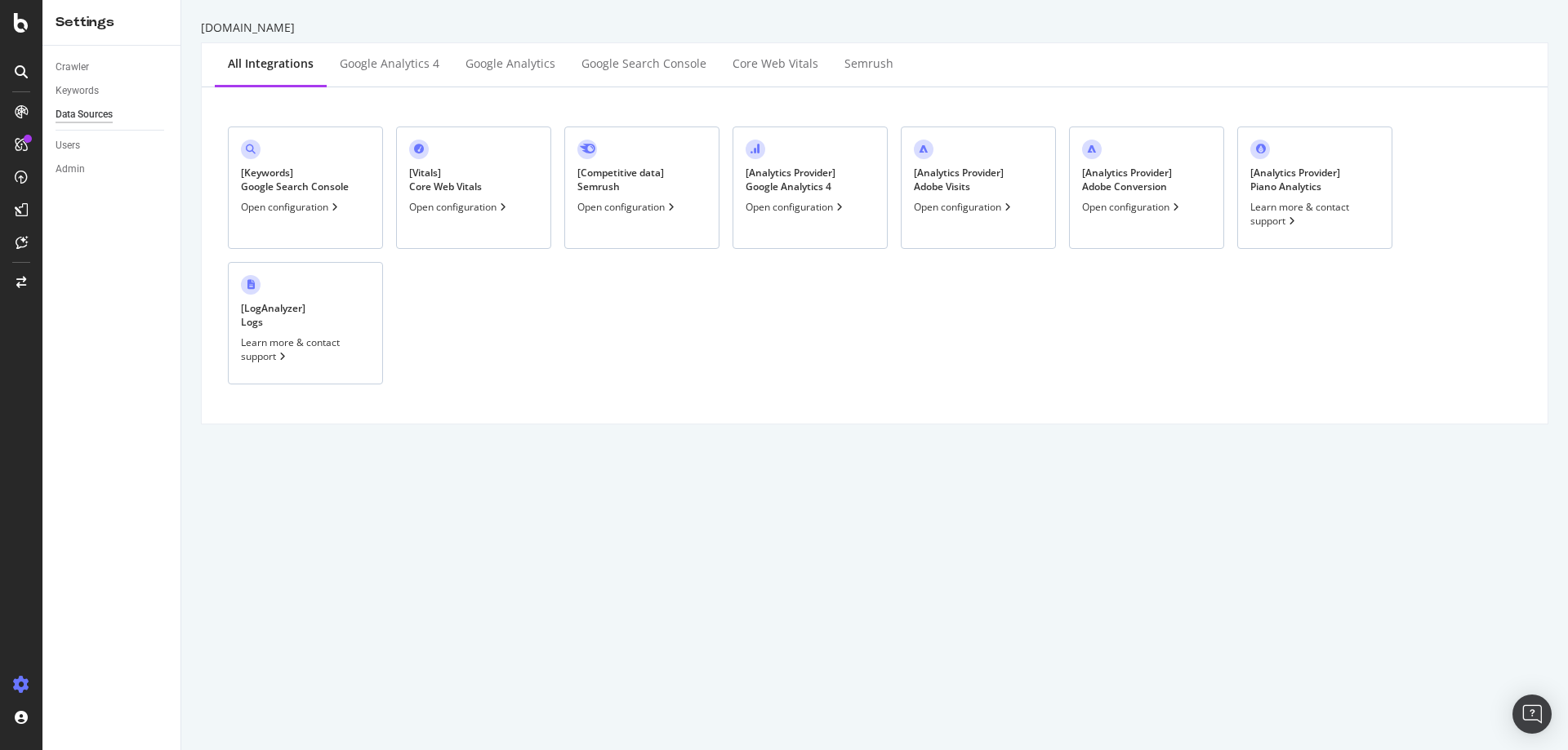
click at [98, 100] on div "Keywords" at bounding box center [118, 91] width 125 height 24
click at [89, 95] on div "Keywords" at bounding box center [77, 91] width 43 height 17
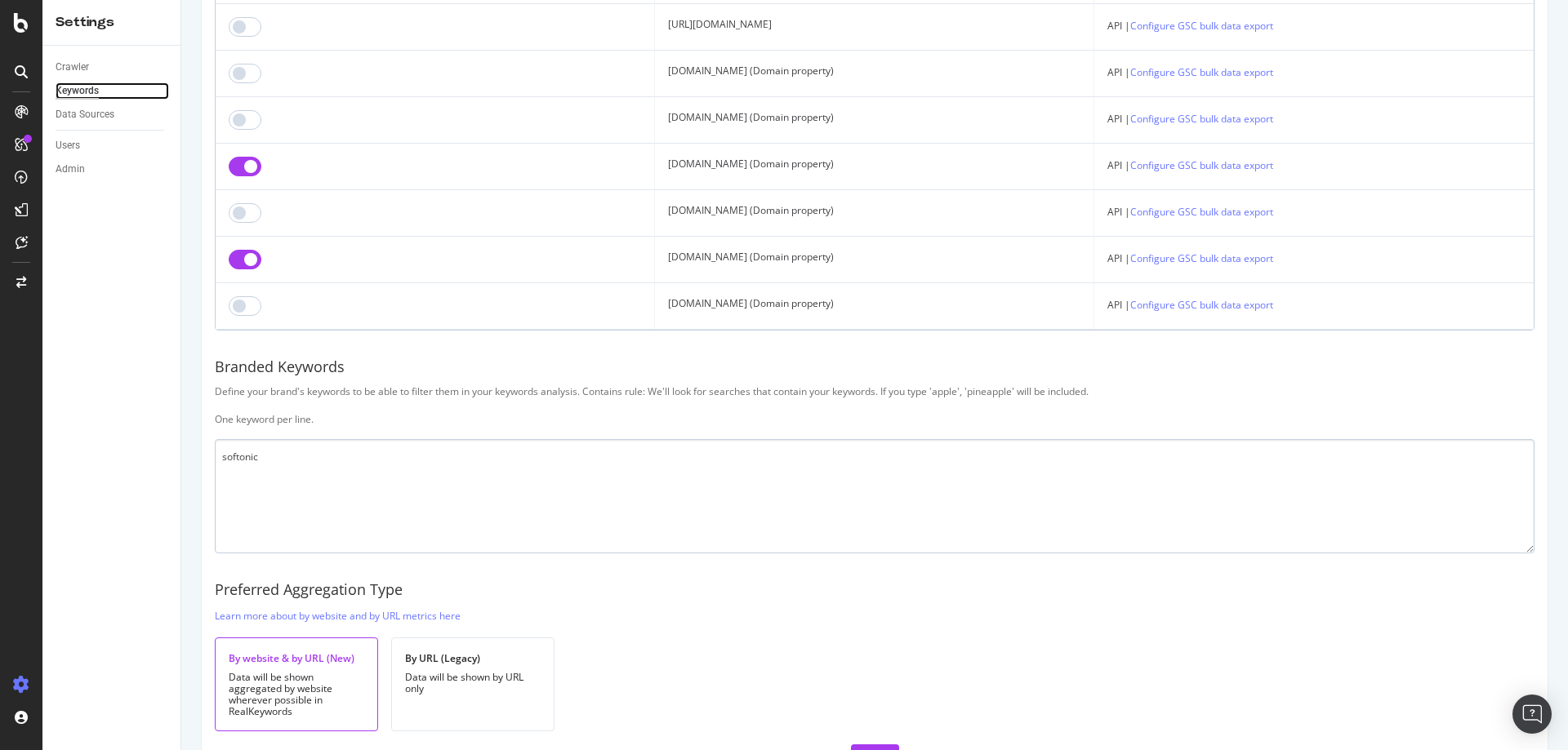
scroll to position [1424, 0]
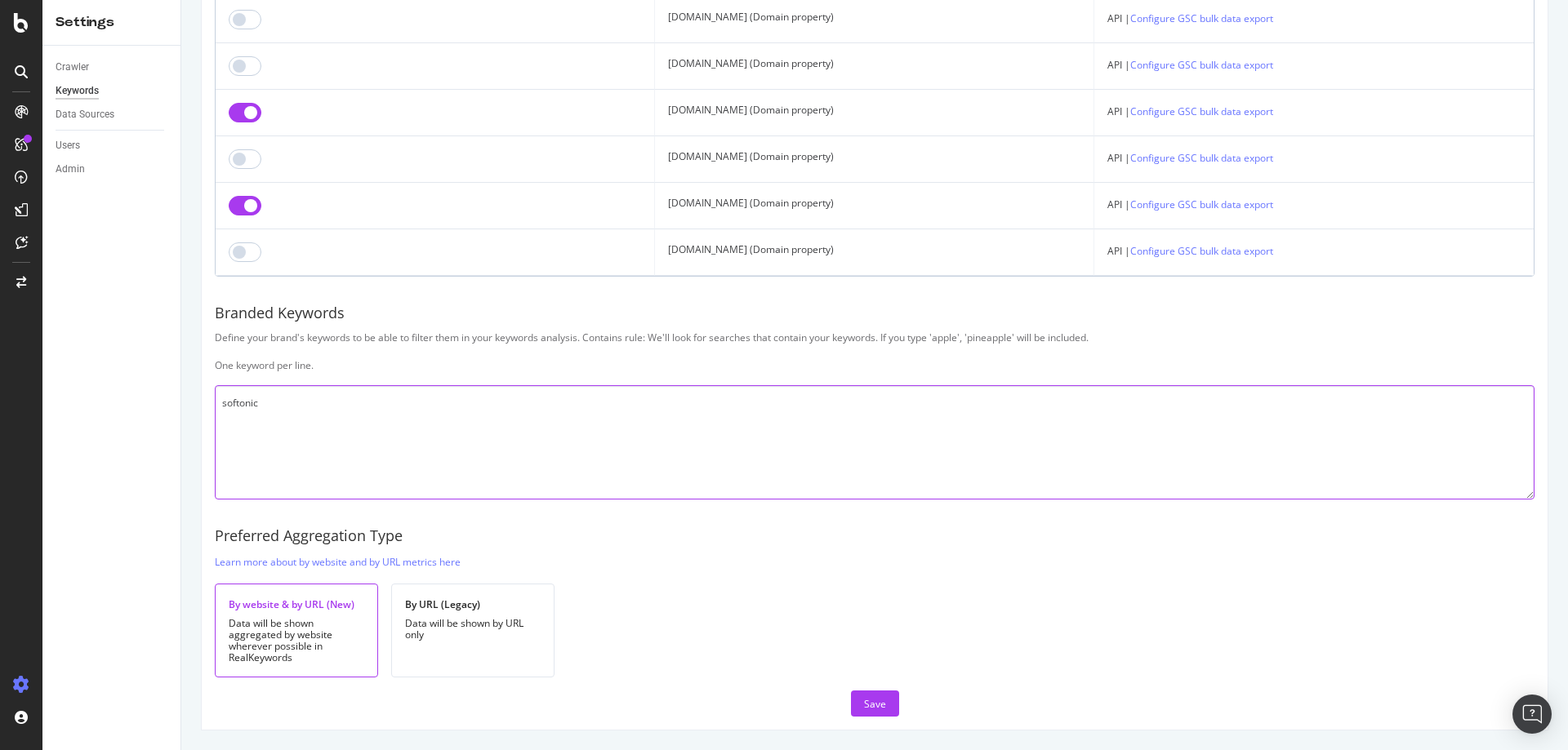
click at [325, 419] on textarea "softonic" at bounding box center [874, 442] width 1320 height 114
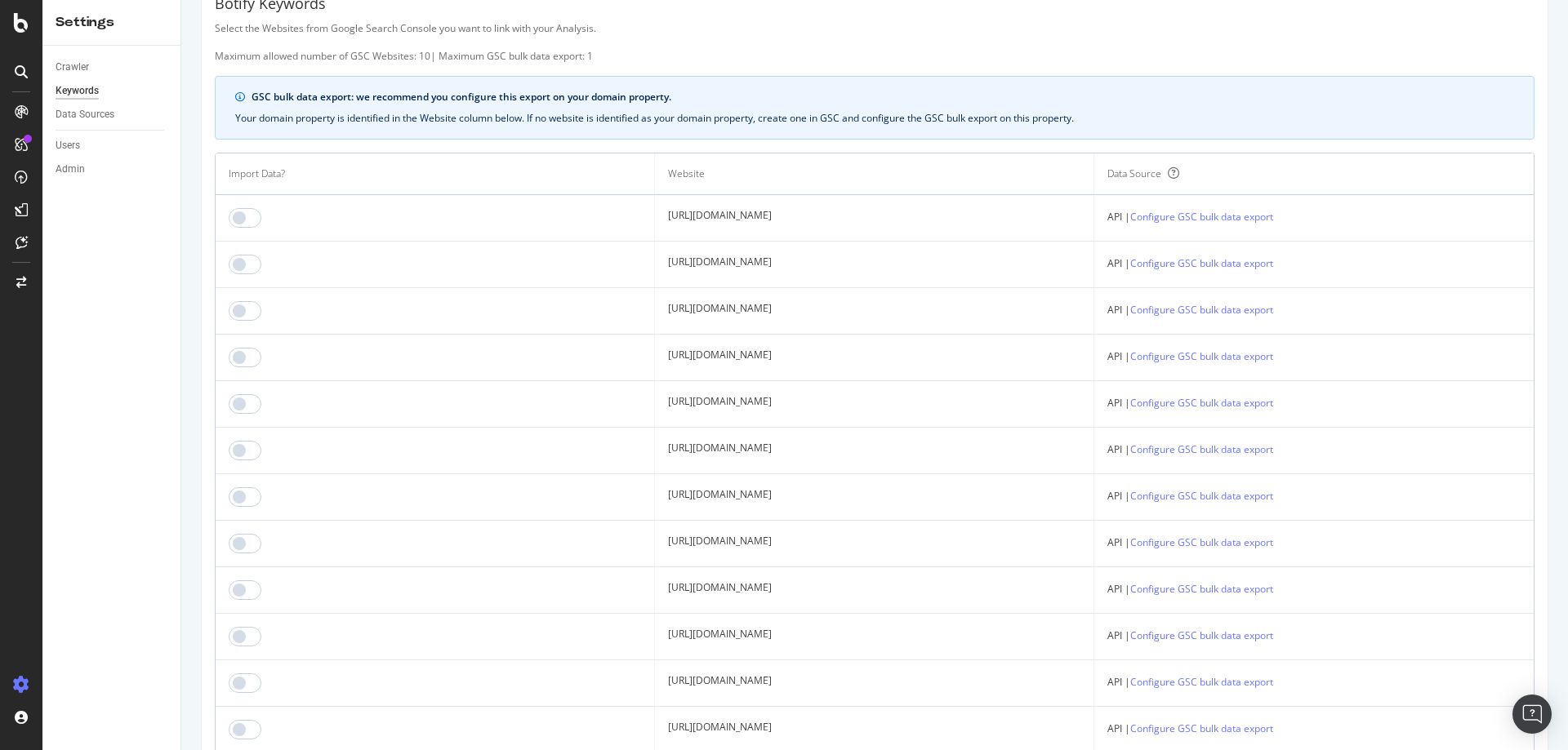
scroll to position [0, 0]
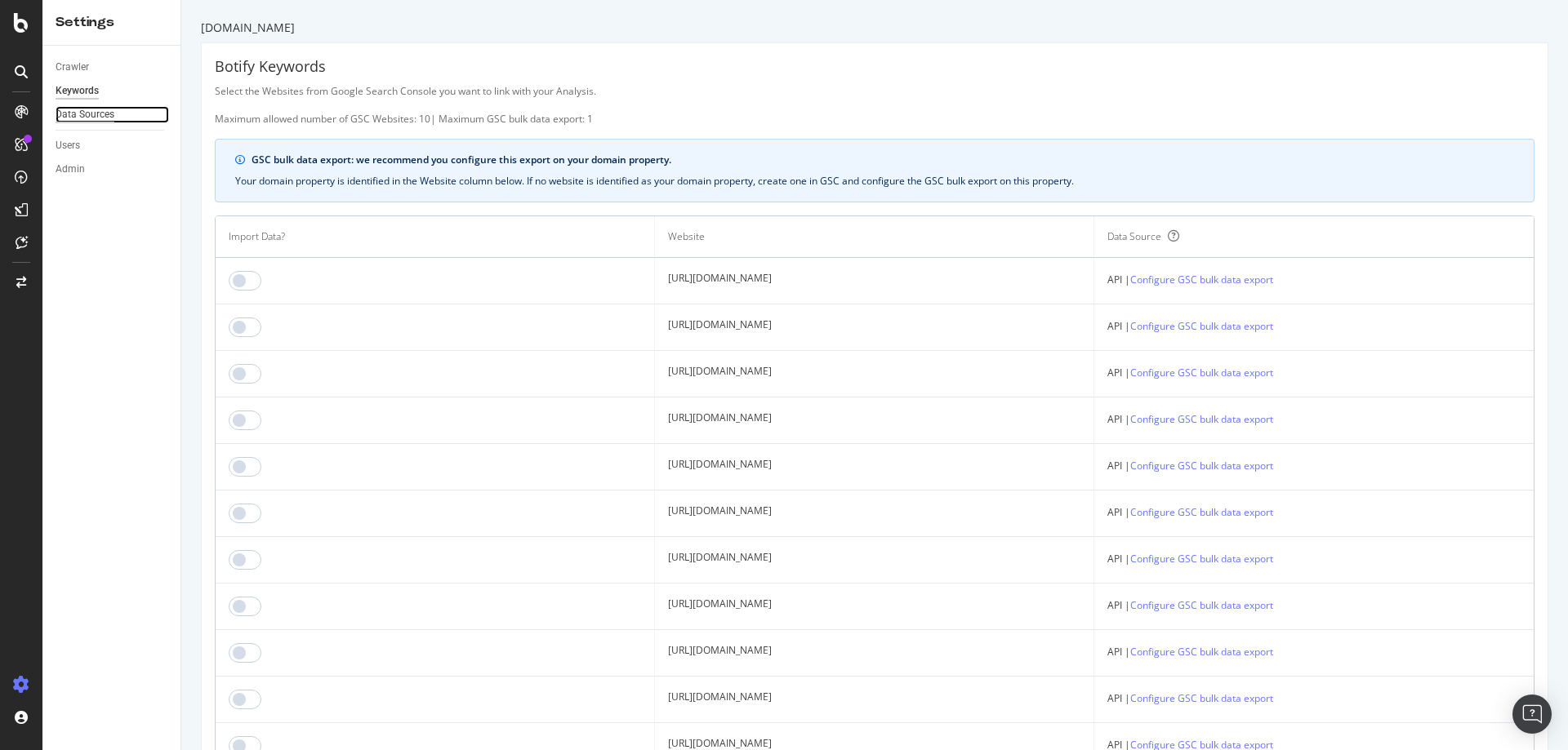
click at [95, 121] on div "Data Sources" at bounding box center [85, 115] width 58 height 17
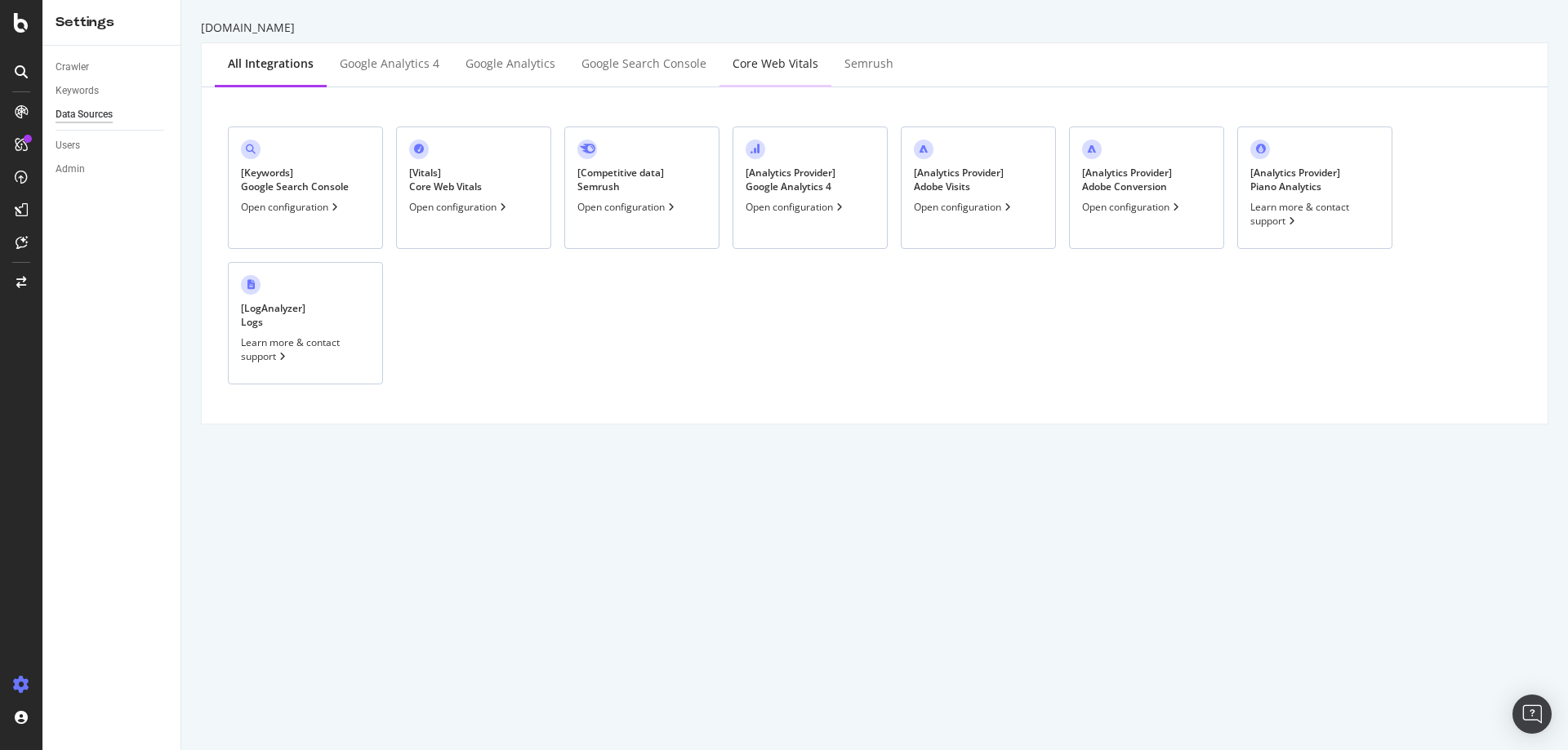
click at [795, 86] on div "Core Web Vitals" at bounding box center [775, 64] width 112 height 45
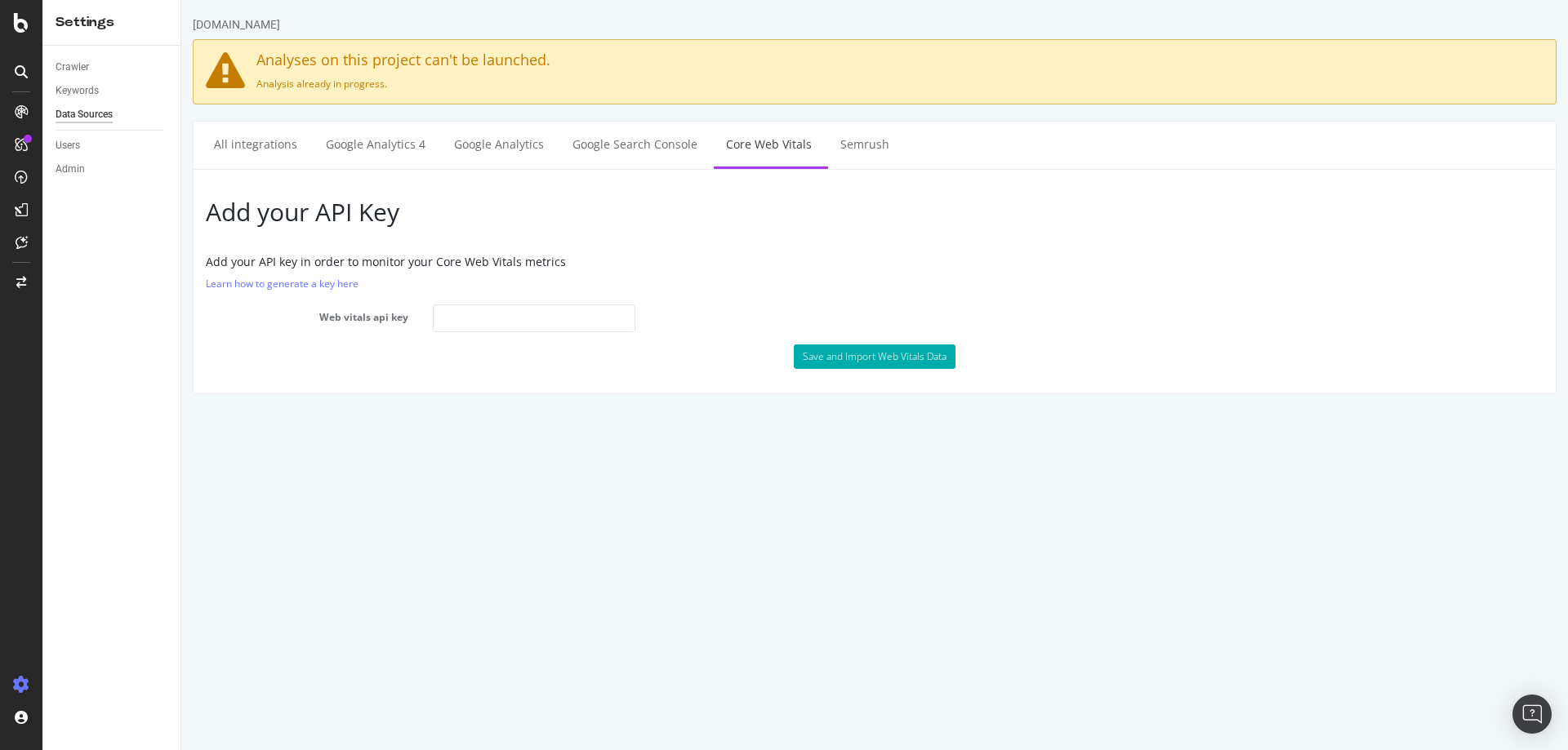
click at [804, 127] on link "Core Web Vitals" at bounding box center [769, 144] width 110 height 45
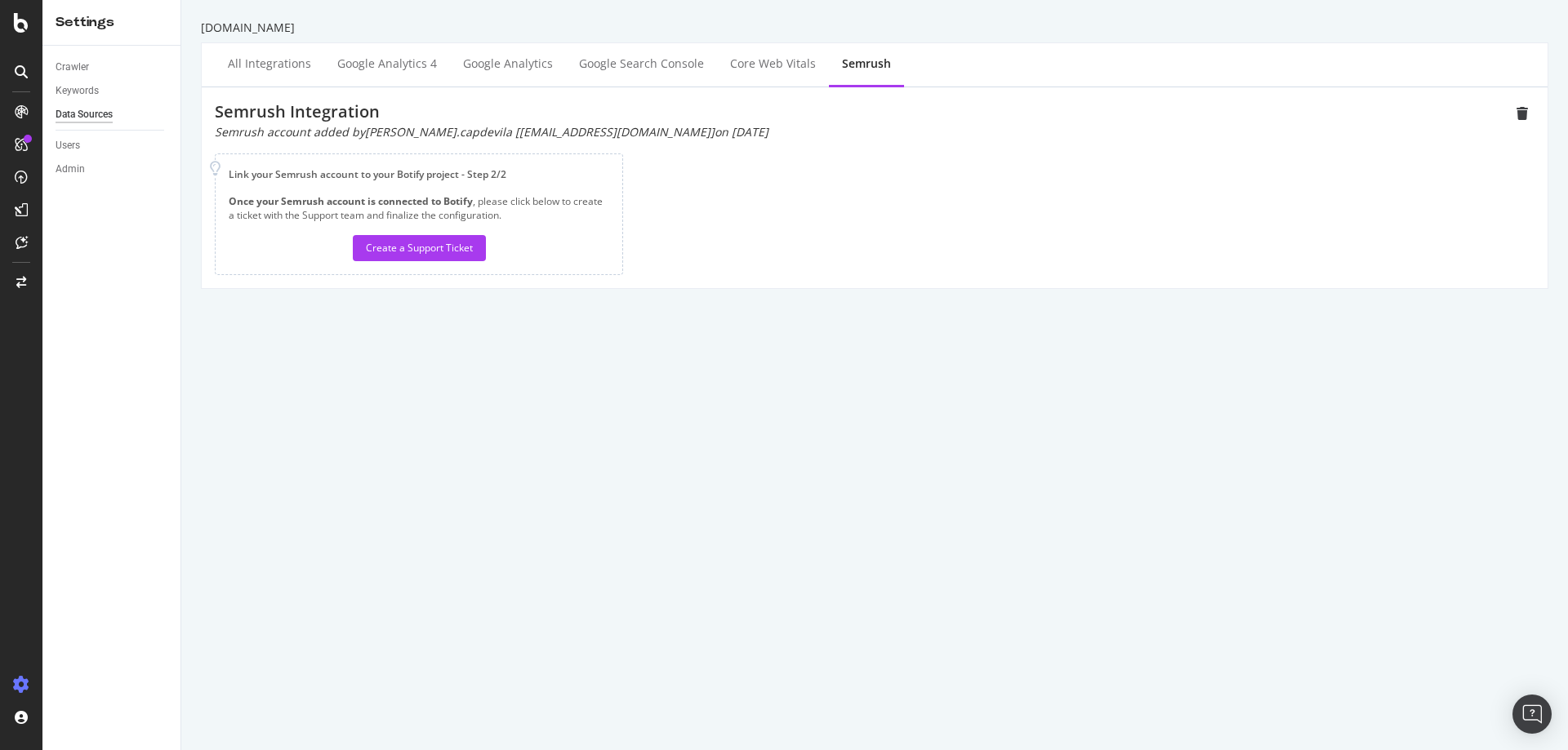
click at [87, 155] on div "Users" at bounding box center [118, 146] width 125 height 24
click at [74, 145] on div "Users" at bounding box center [68, 146] width 25 height 17
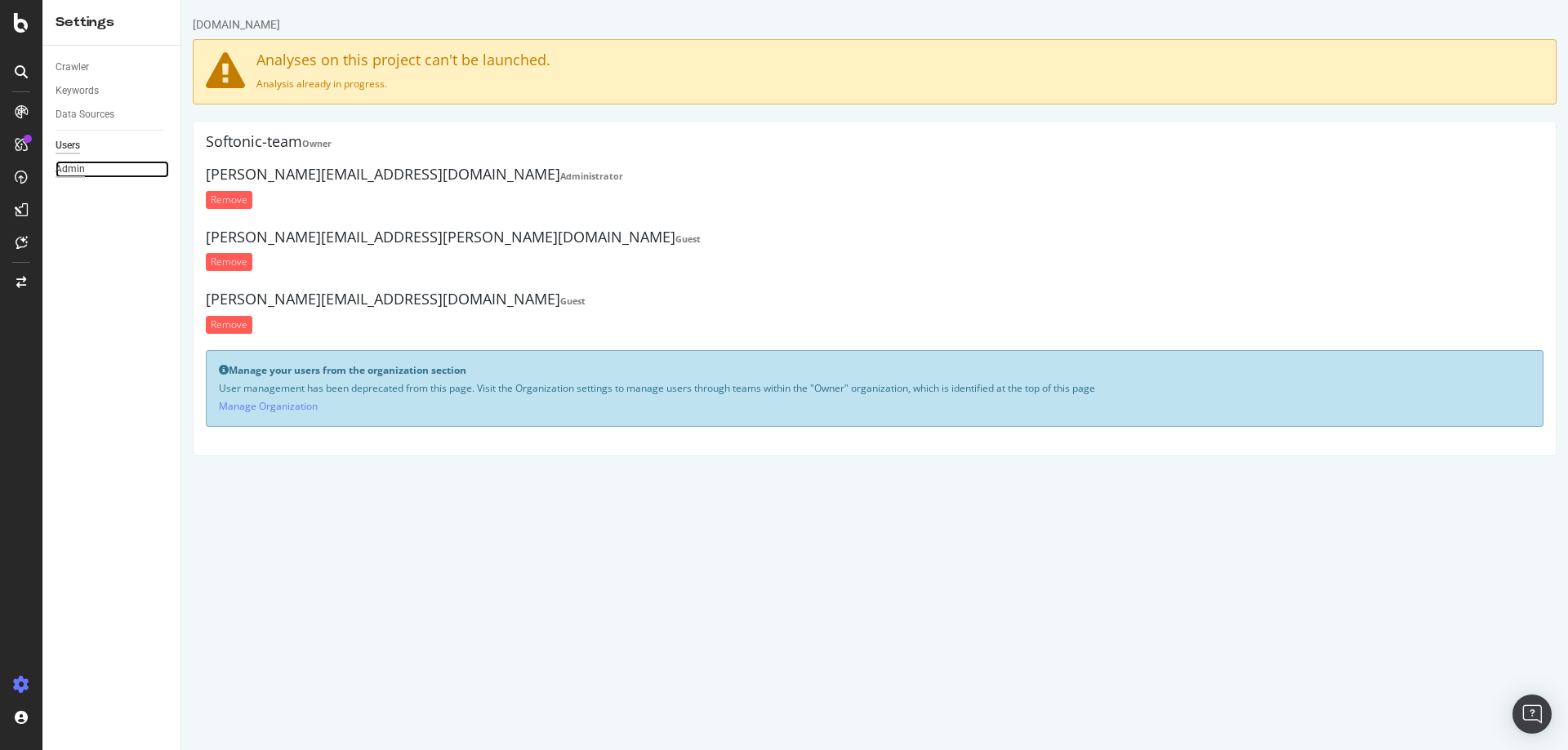
click at [68, 171] on div "Admin" at bounding box center [70, 169] width 29 height 17
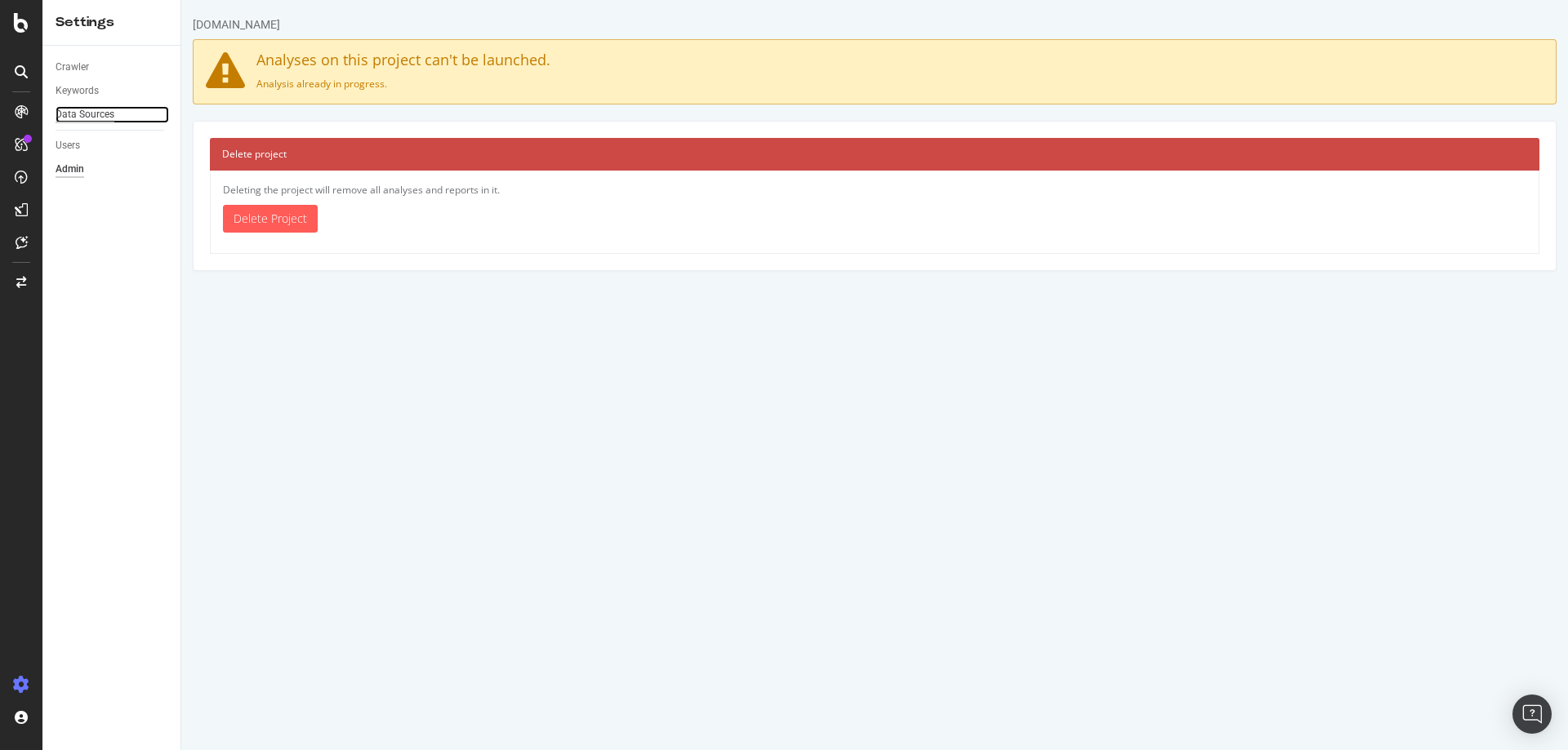
click at [83, 108] on div "Data Sources" at bounding box center [85, 115] width 58 height 17
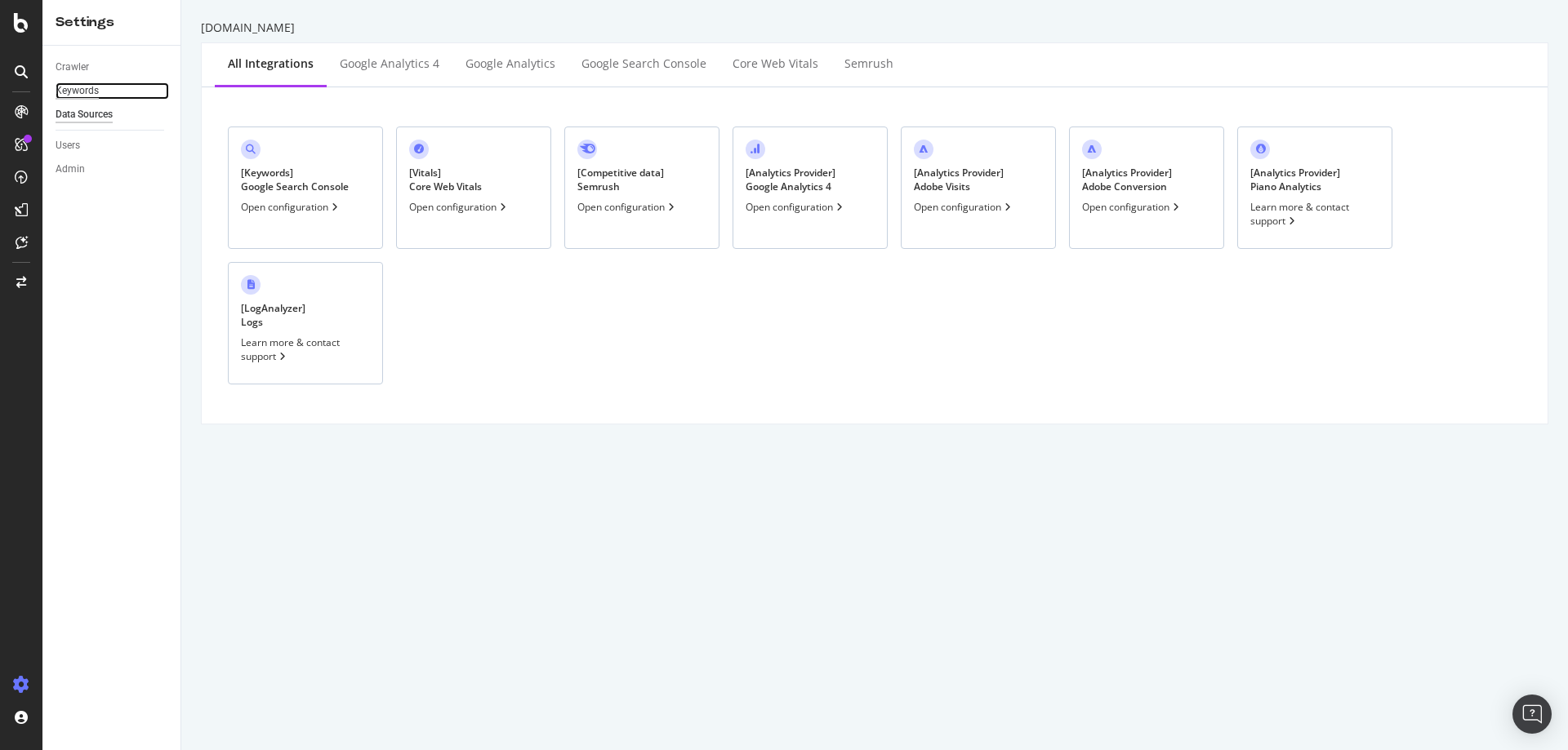
click at [76, 90] on div "Keywords" at bounding box center [77, 91] width 43 height 17
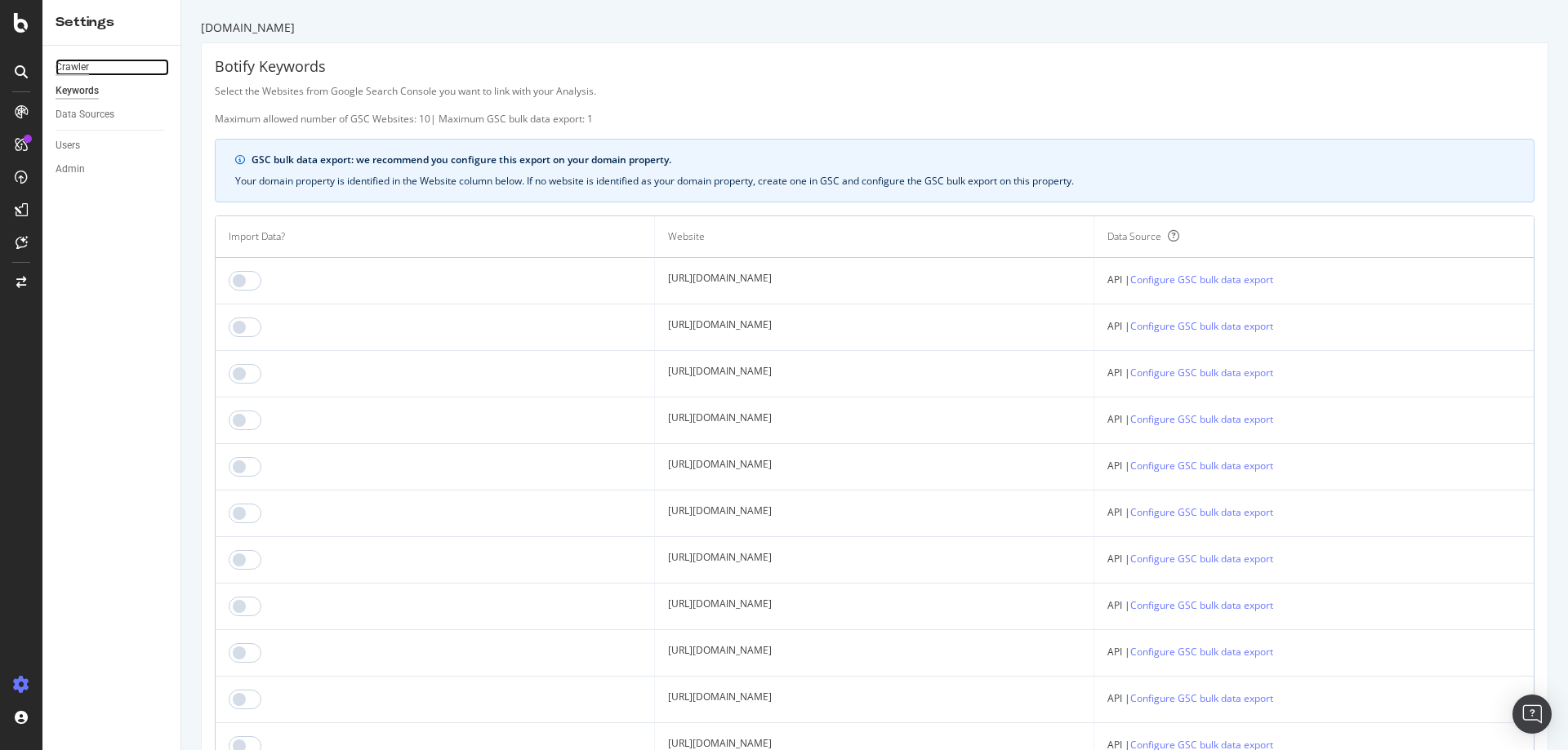
click at [72, 59] on div "Crawler" at bounding box center [72, 67] width 34 height 17
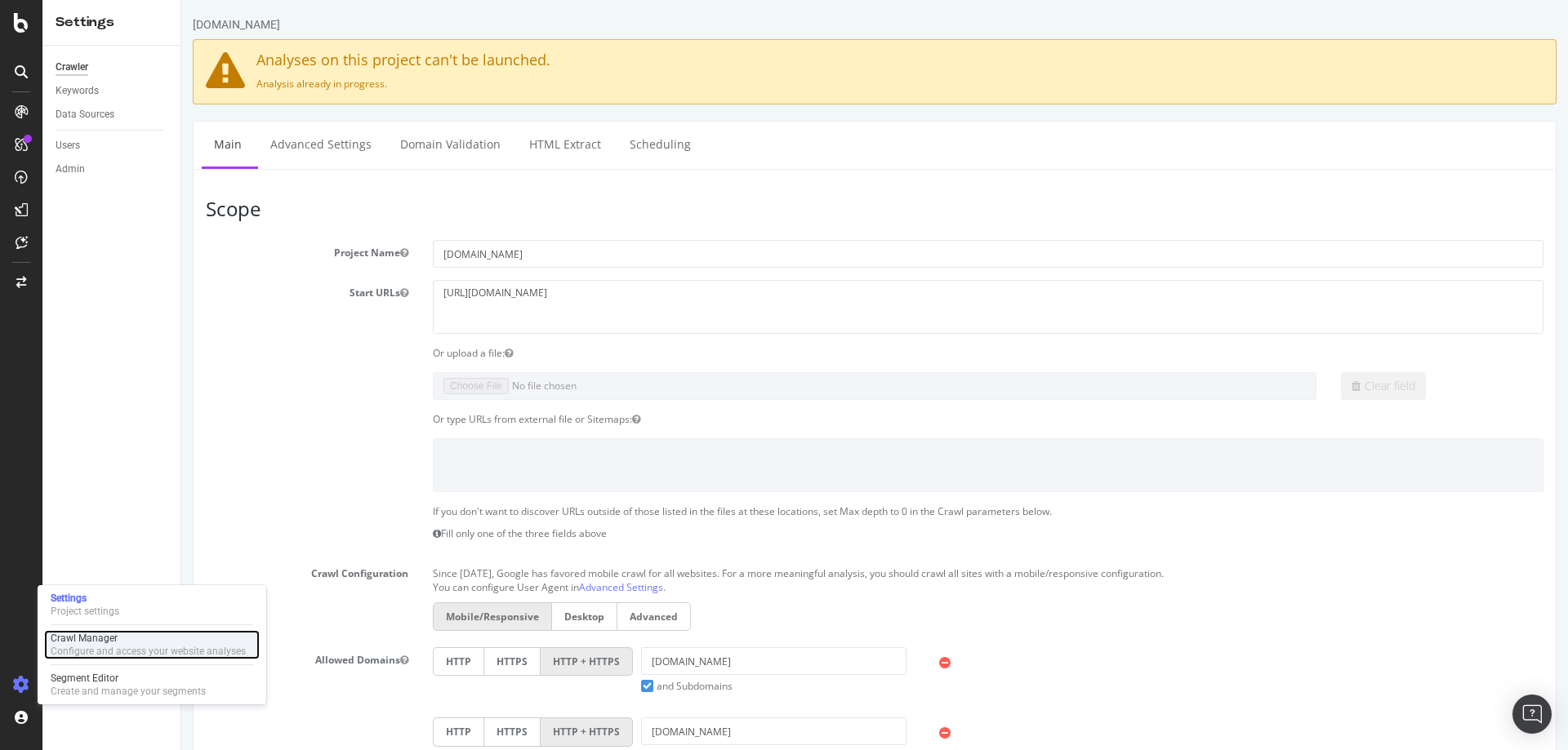
click at [86, 644] on div "Crawl Manager" at bounding box center [148, 637] width 195 height 13
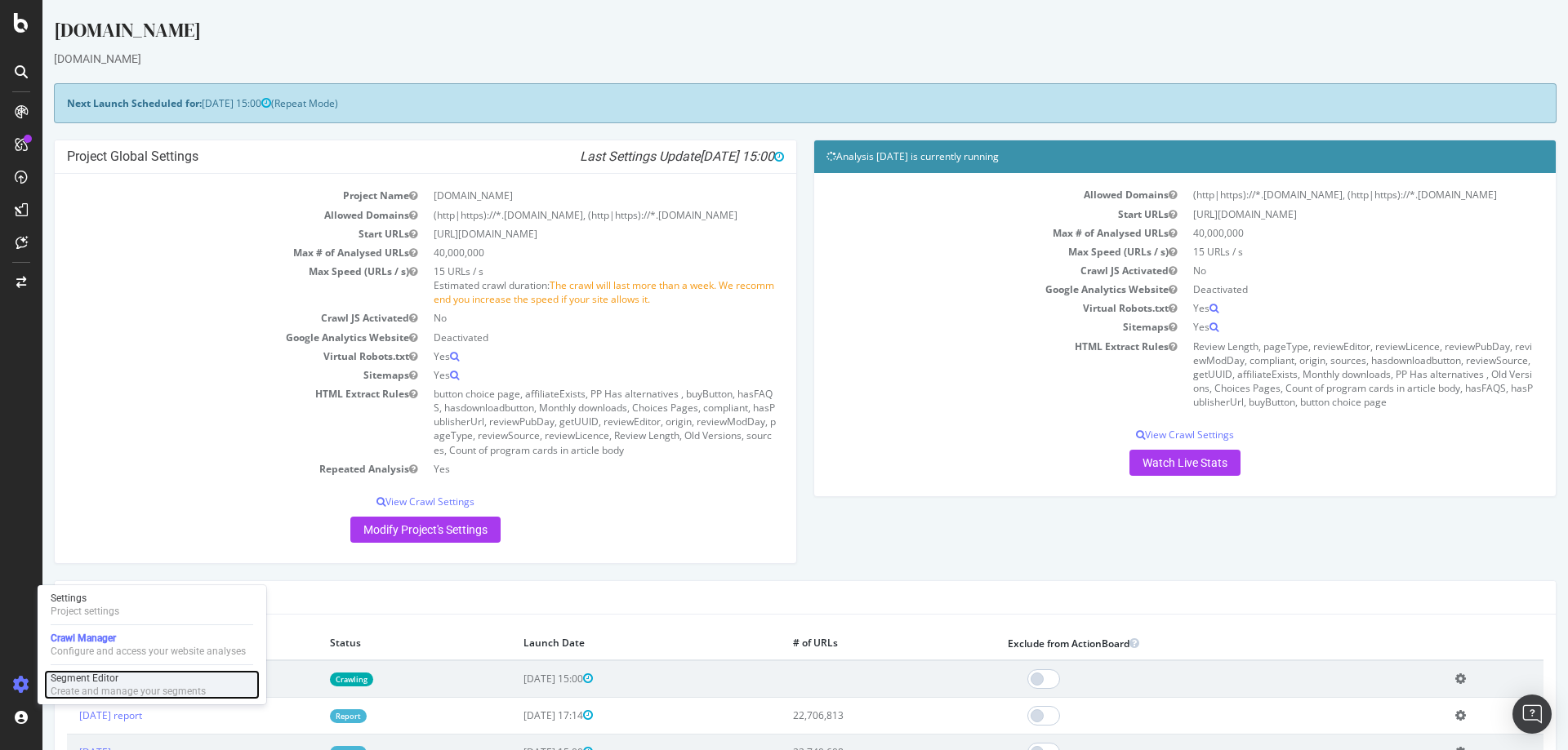
click at [133, 681] on div "Segment Editor" at bounding box center [128, 678] width 156 height 13
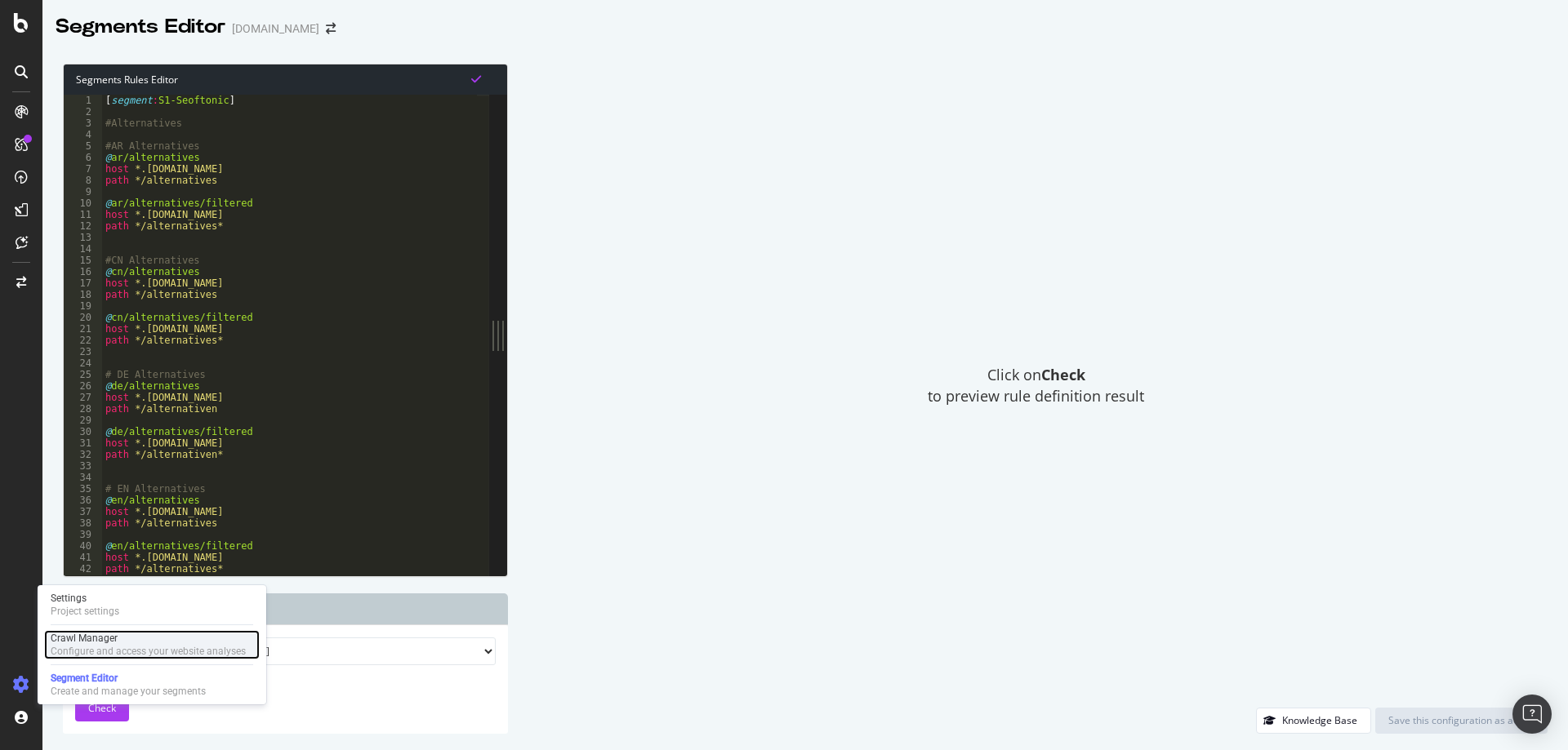
click at [70, 638] on div "Crawl Manager" at bounding box center [148, 637] width 195 height 13
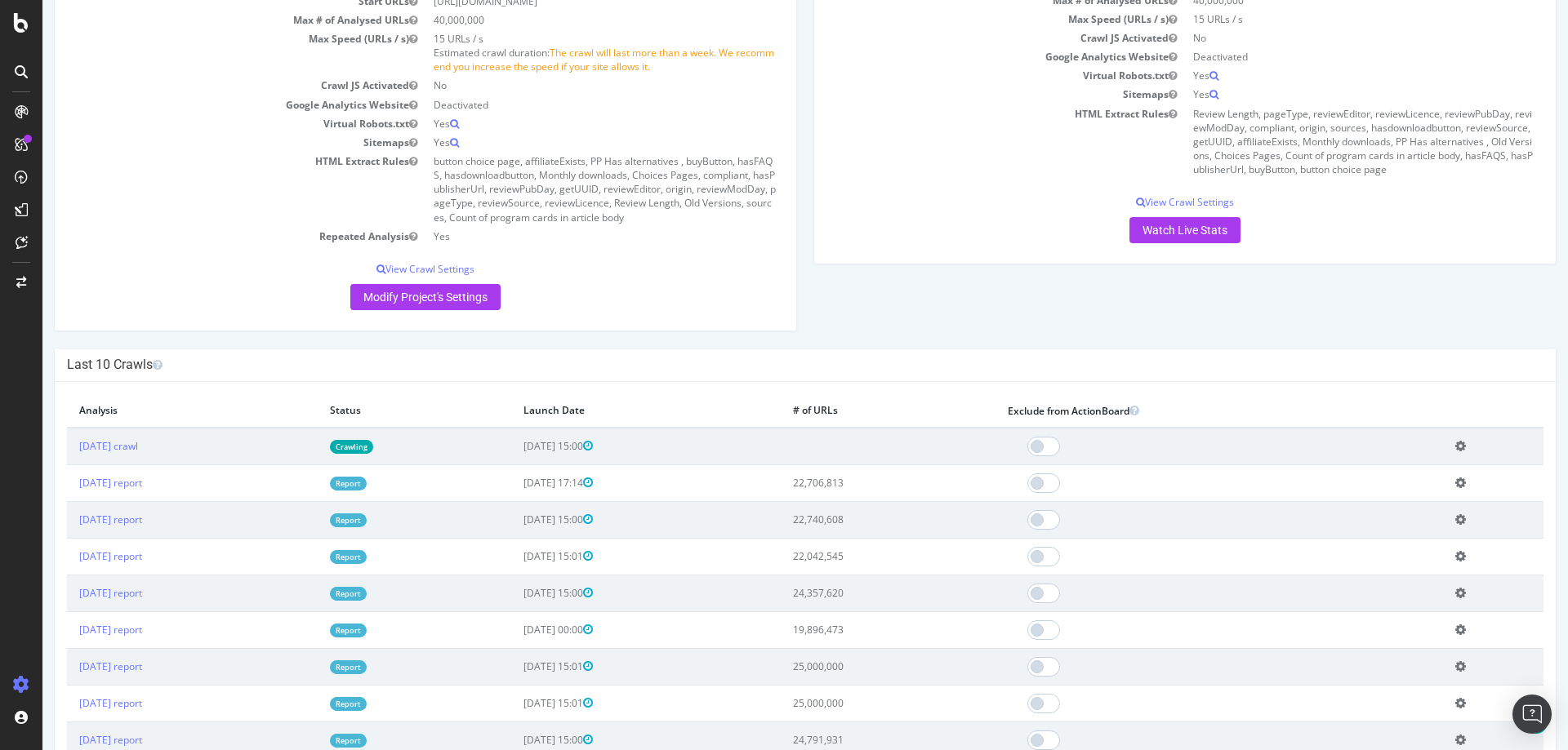
scroll to position [408, 0]
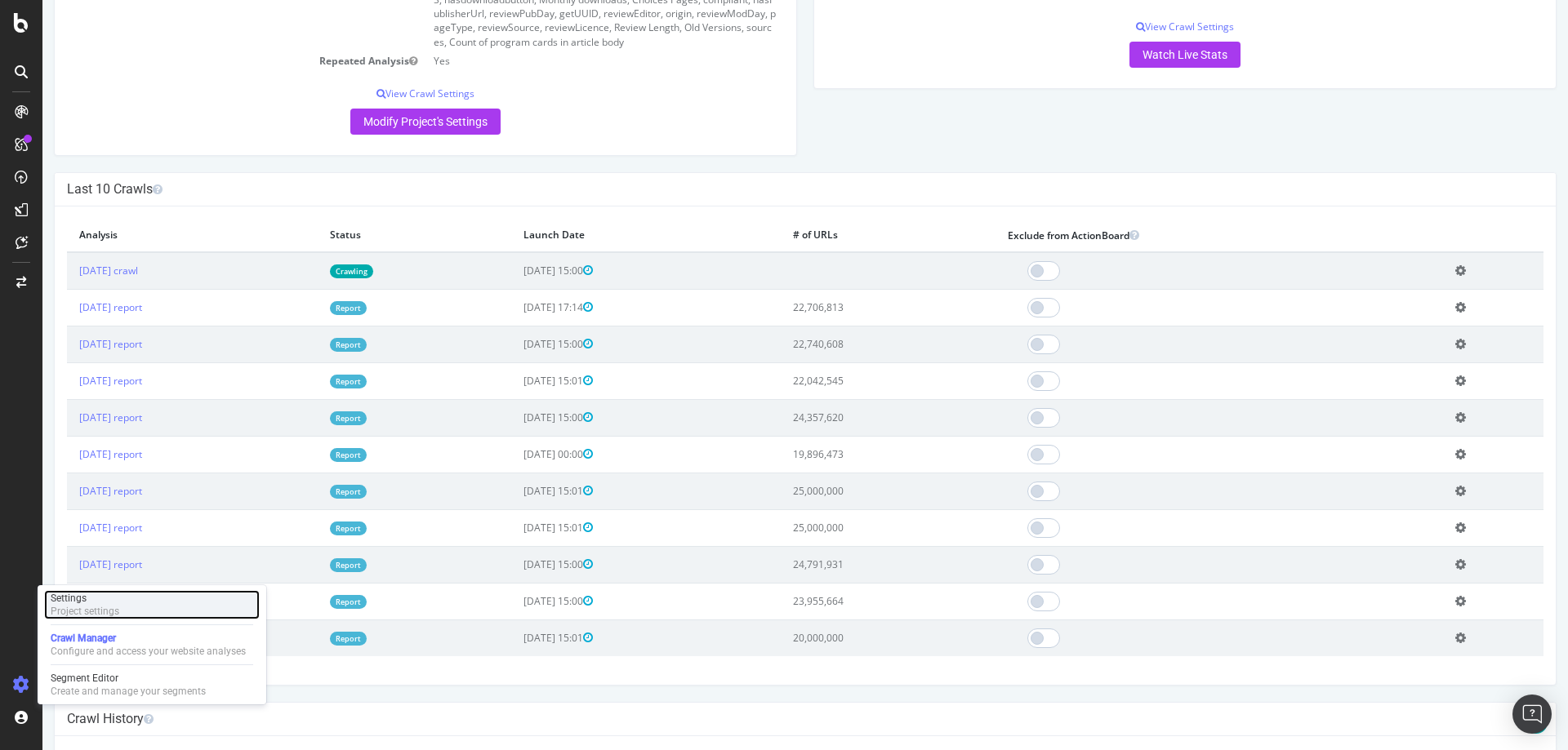
click at [63, 601] on div "Settings" at bounding box center [85, 598] width 69 height 13
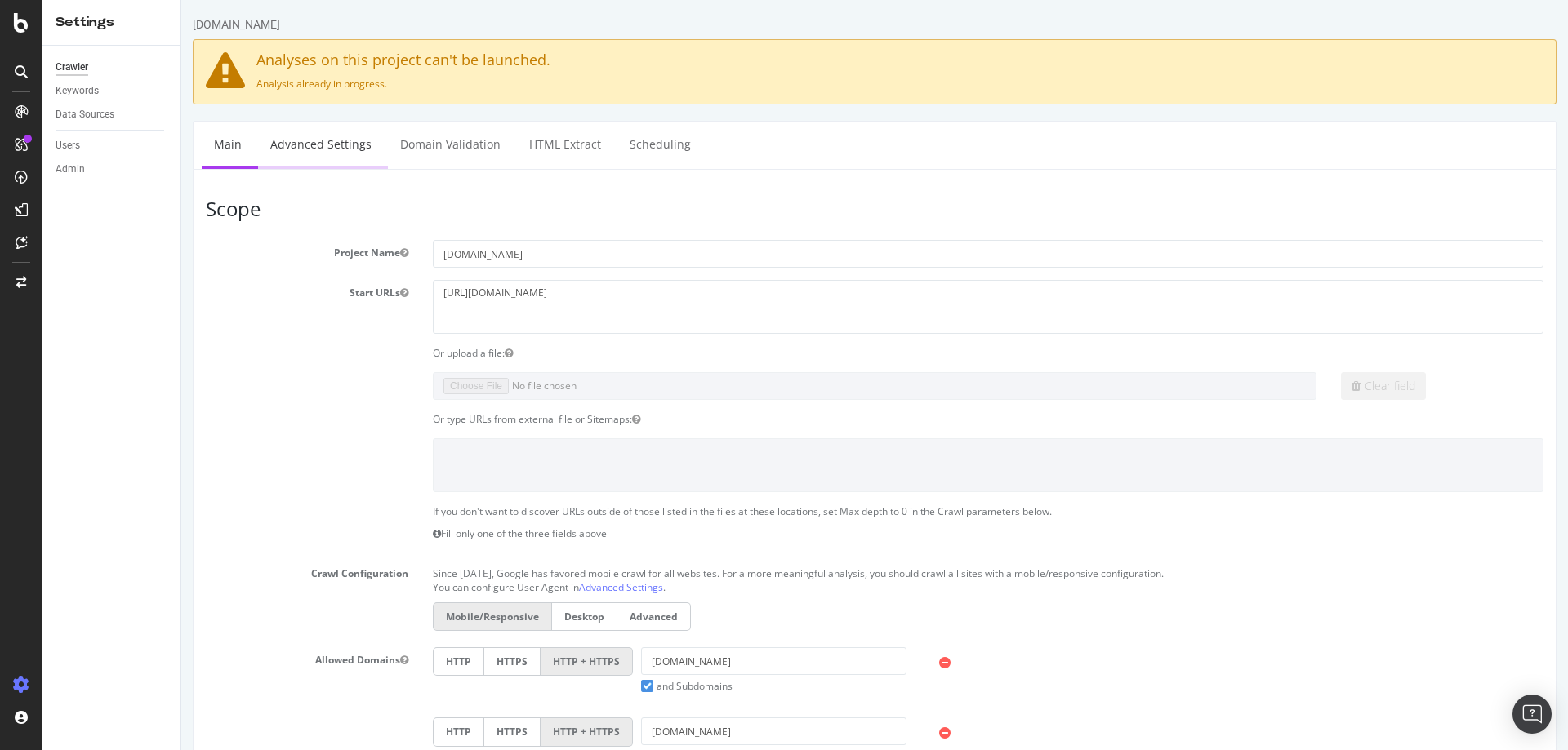
click at [290, 154] on link "Advanced Settings" at bounding box center [321, 144] width 126 height 45
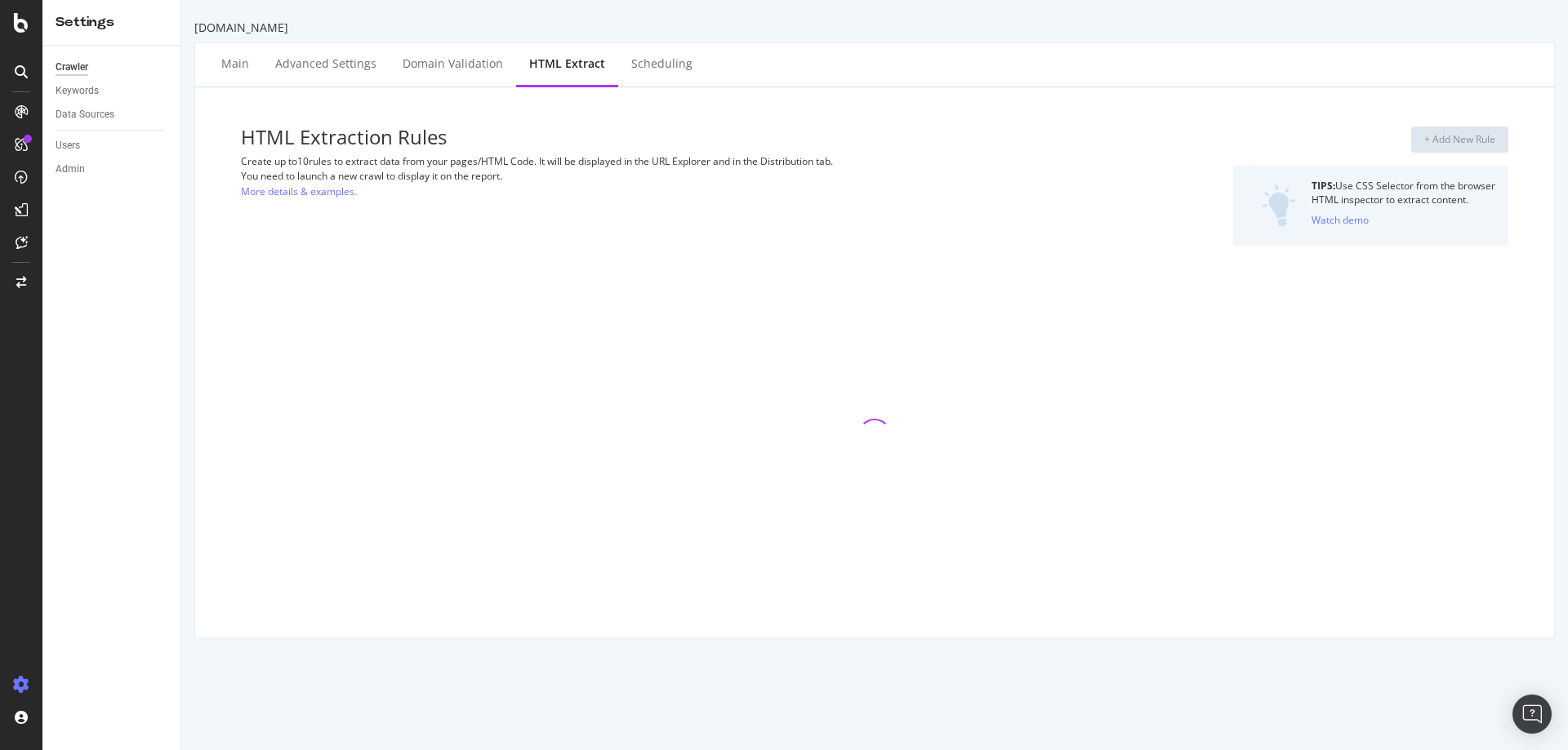
select select "exist"
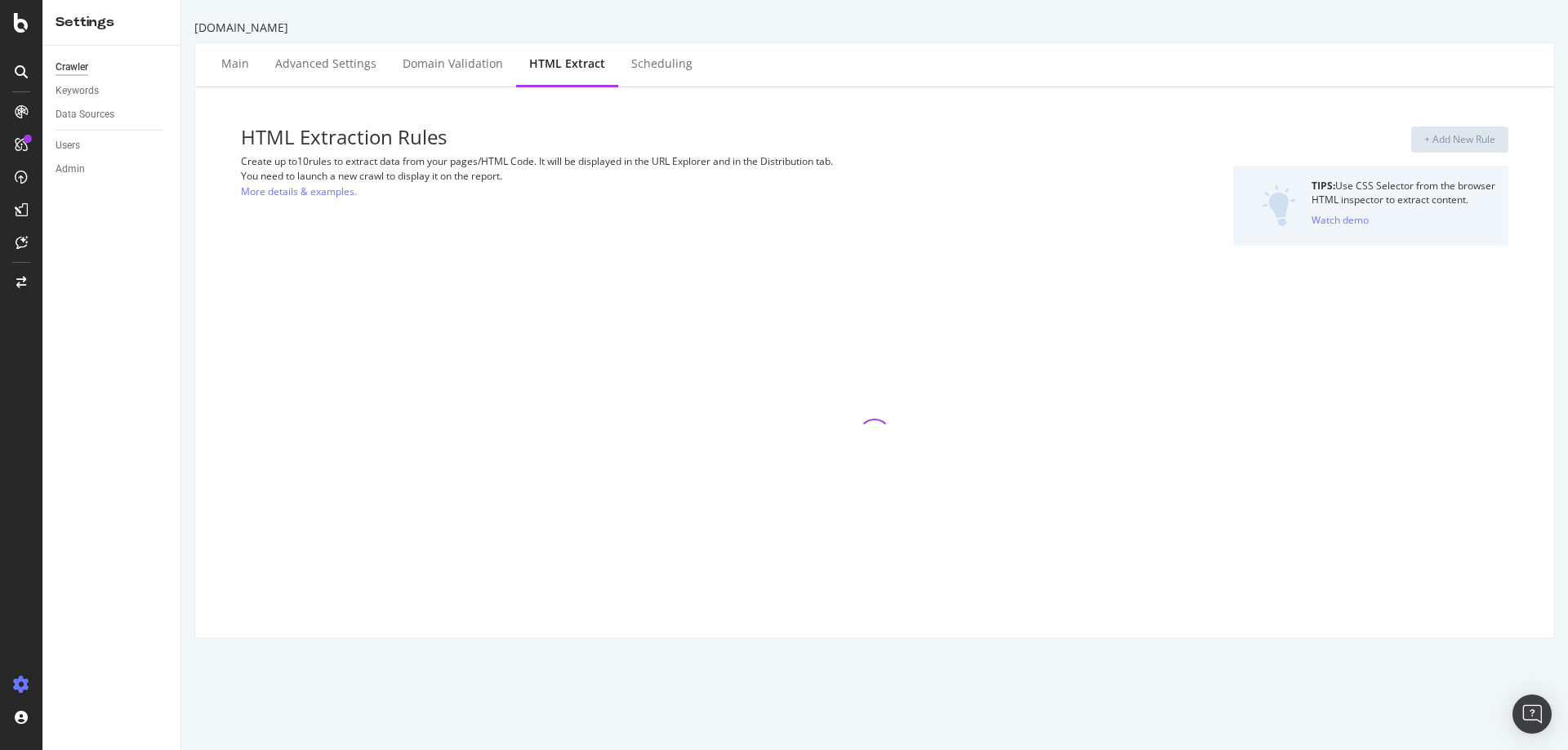
select select "exist"
select select "d"
select select "year_month_day"
select select "d"
select select "year_month_day"
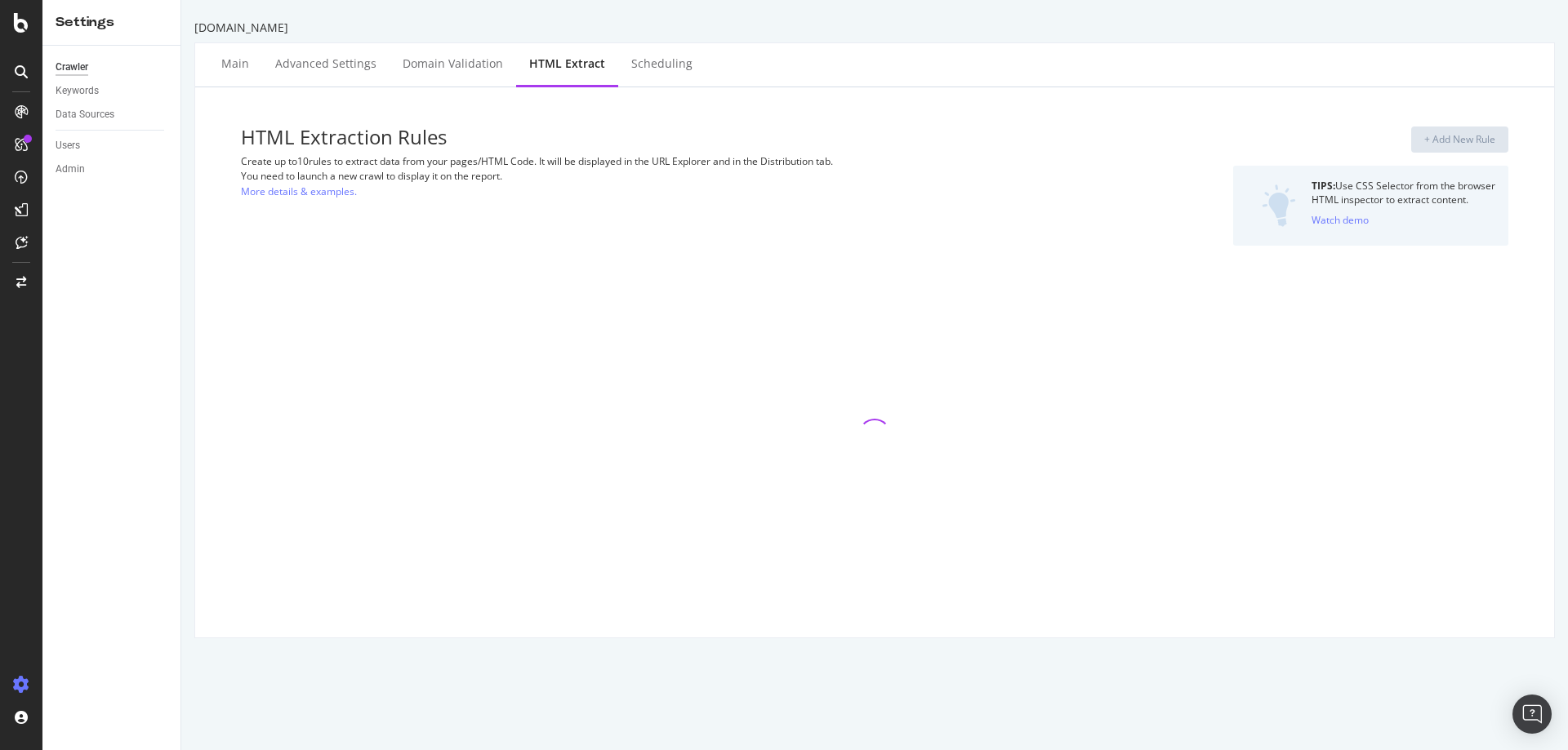
select select "i"
select select "exist"
select select "count"
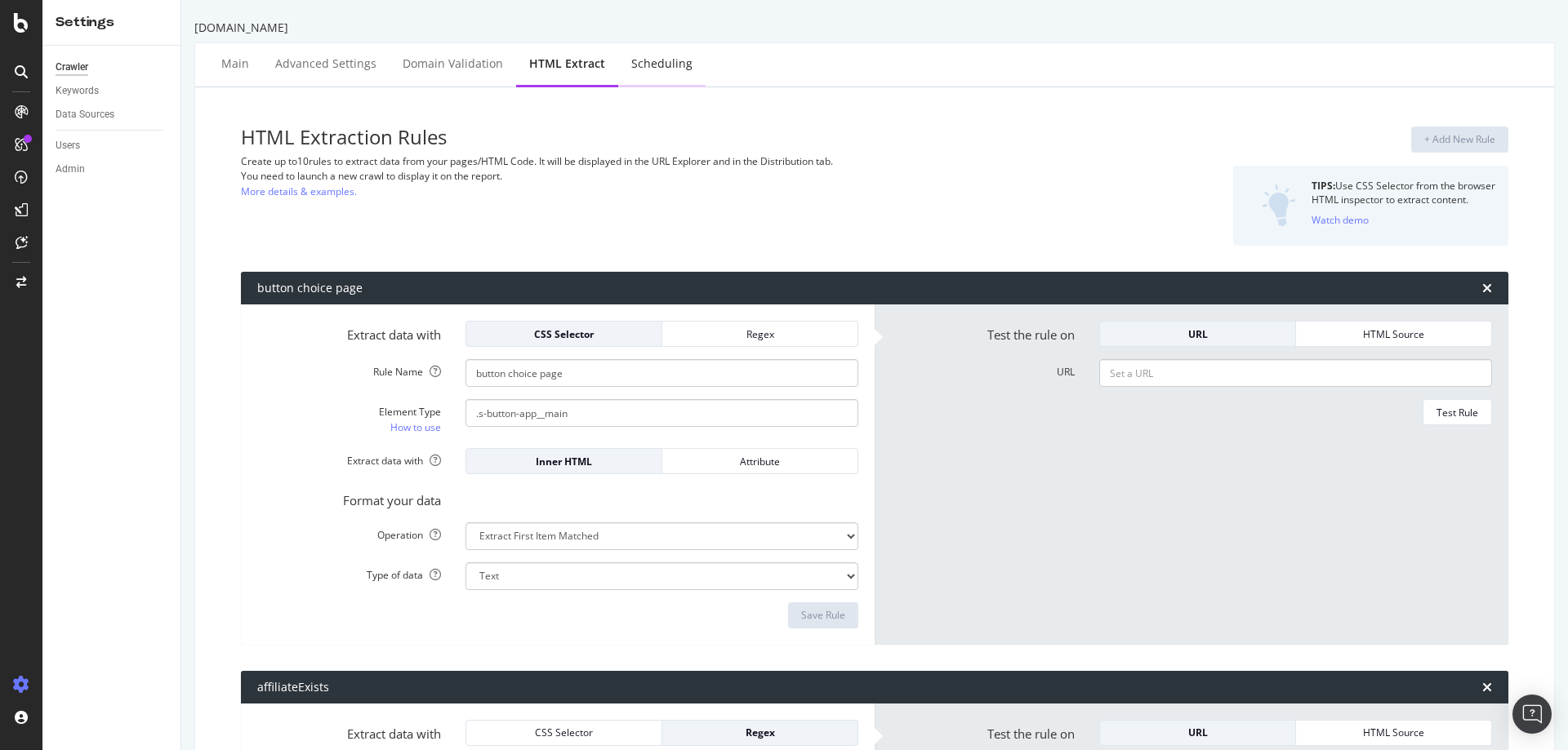
click at [664, 68] on div "Scheduling" at bounding box center [661, 64] width 61 height 16
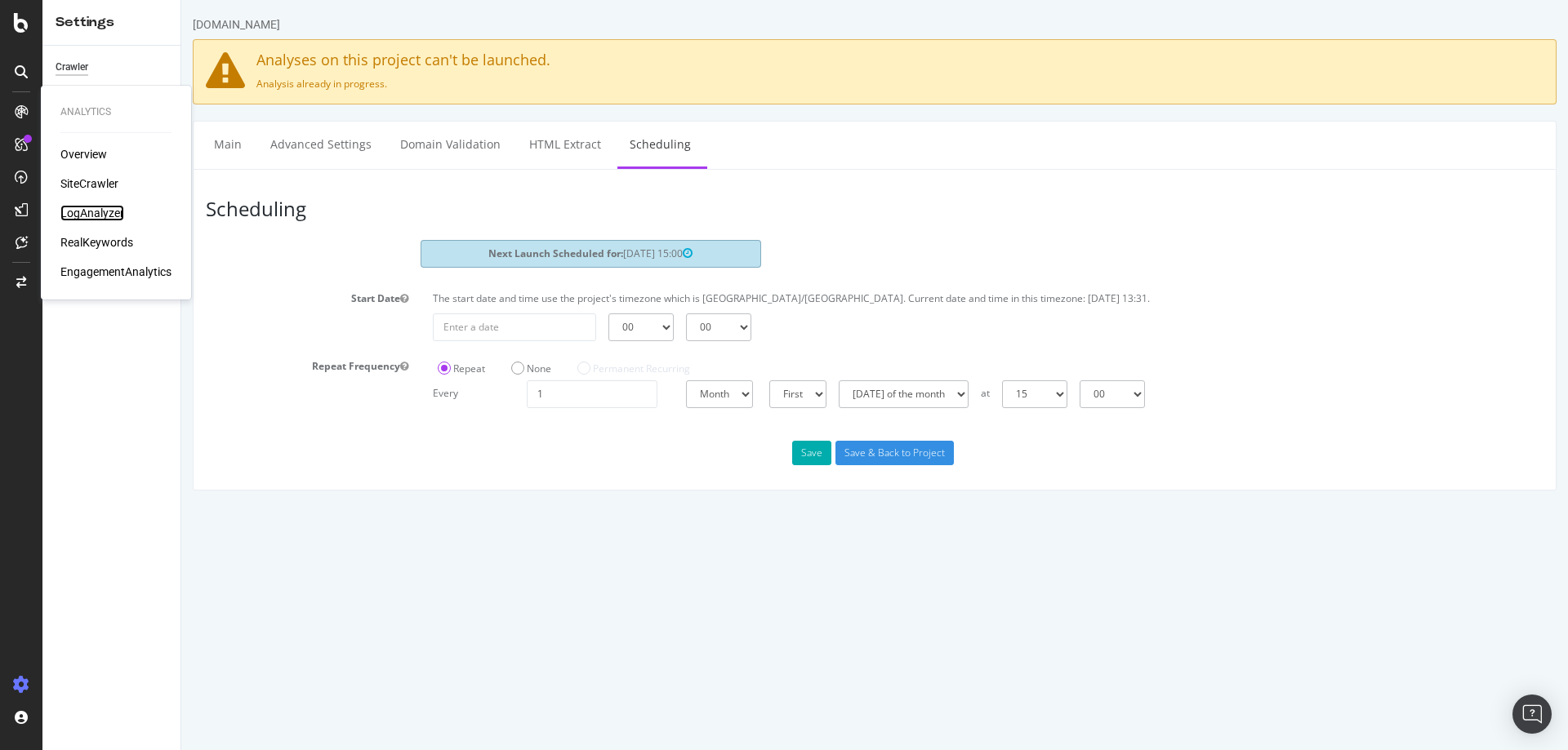
click at [95, 217] on div "LogAnalyzer" at bounding box center [92, 212] width 64 height 16
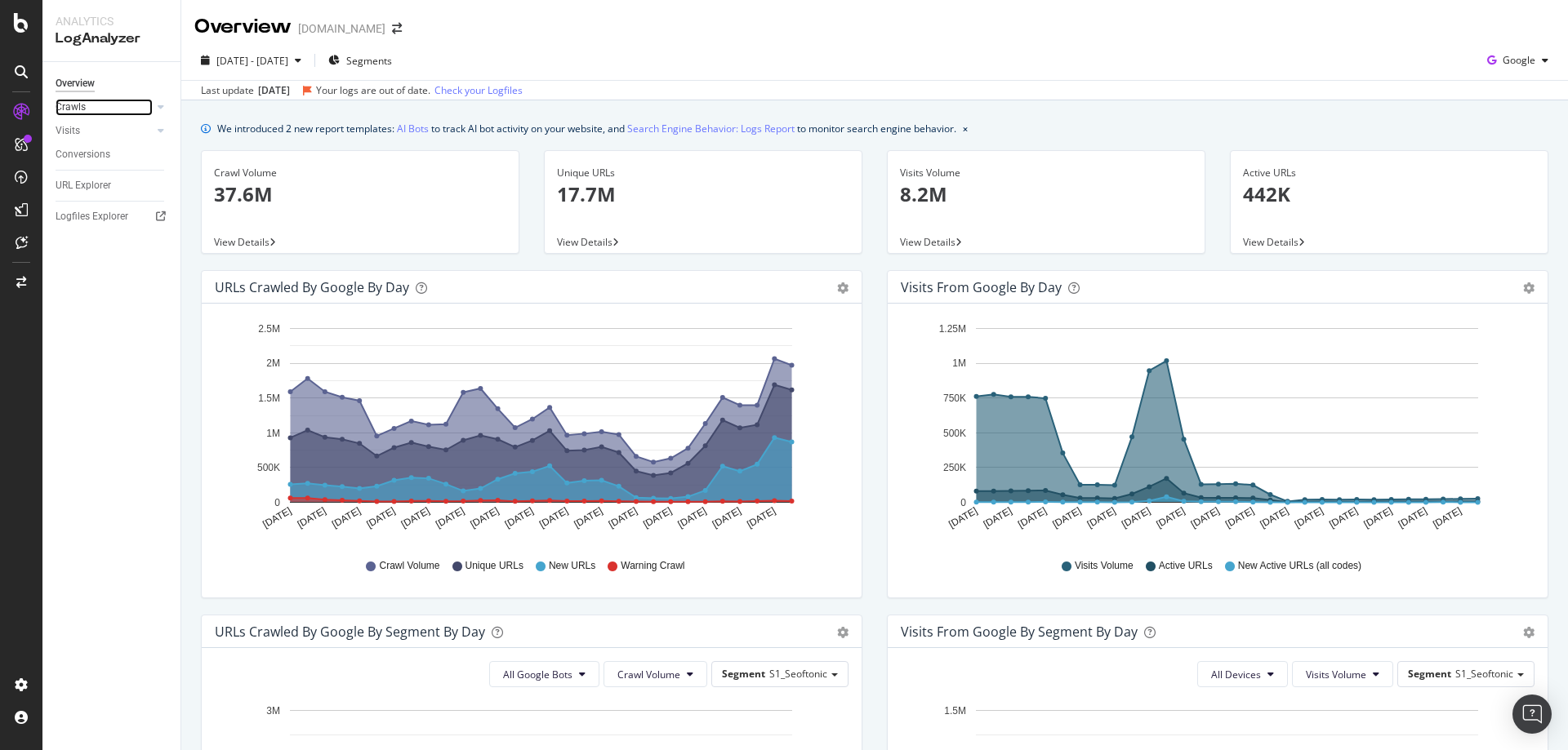
click at [107, 108] on link "Crawls" at bounding box center [104, 107] width 97 height 17
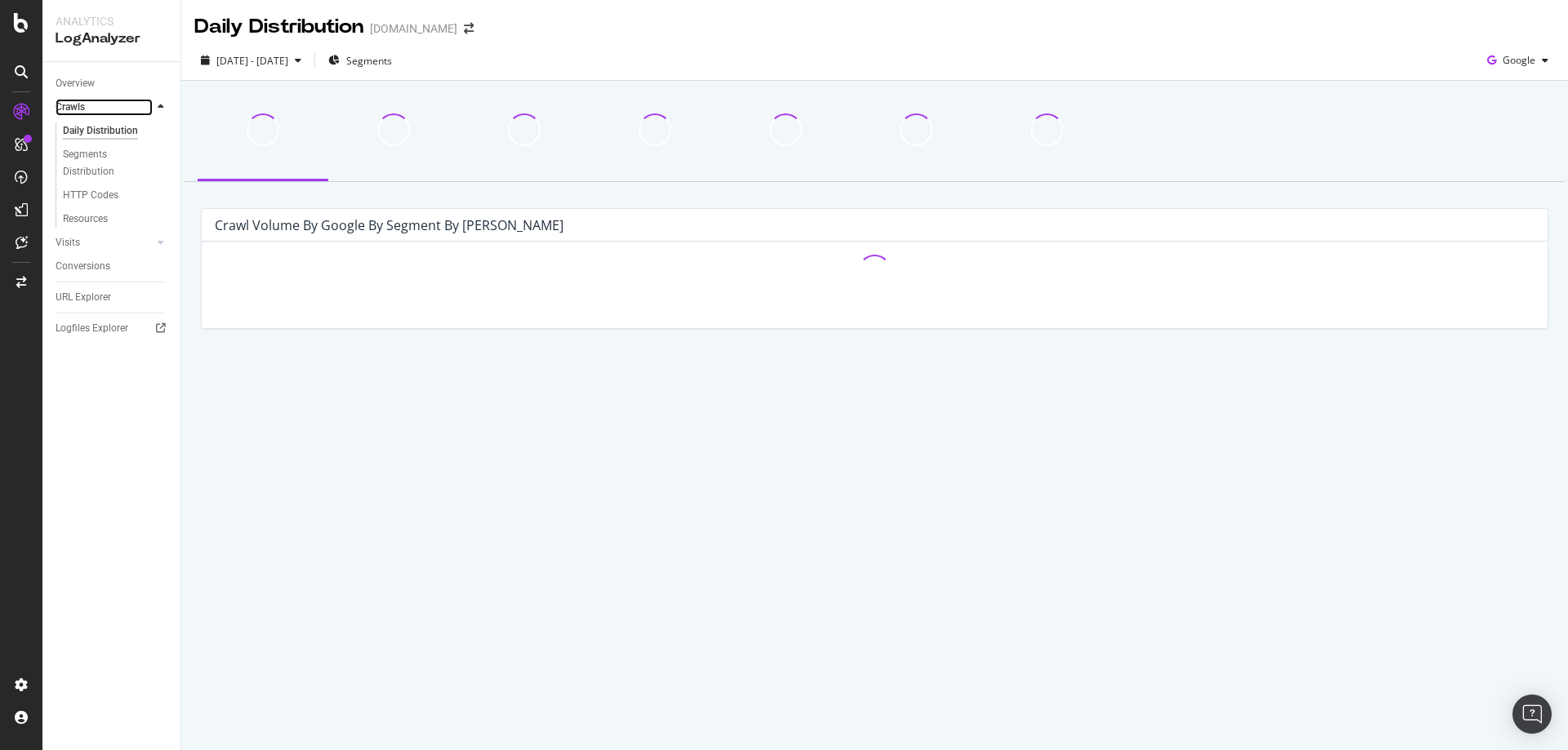
click at [107, 109] on link "Crawls" at bounding box center [104, 107] width 97 height 17
click at [81, 271] on div "Conversions" at bounding box center [83, 266] width 55 height 17
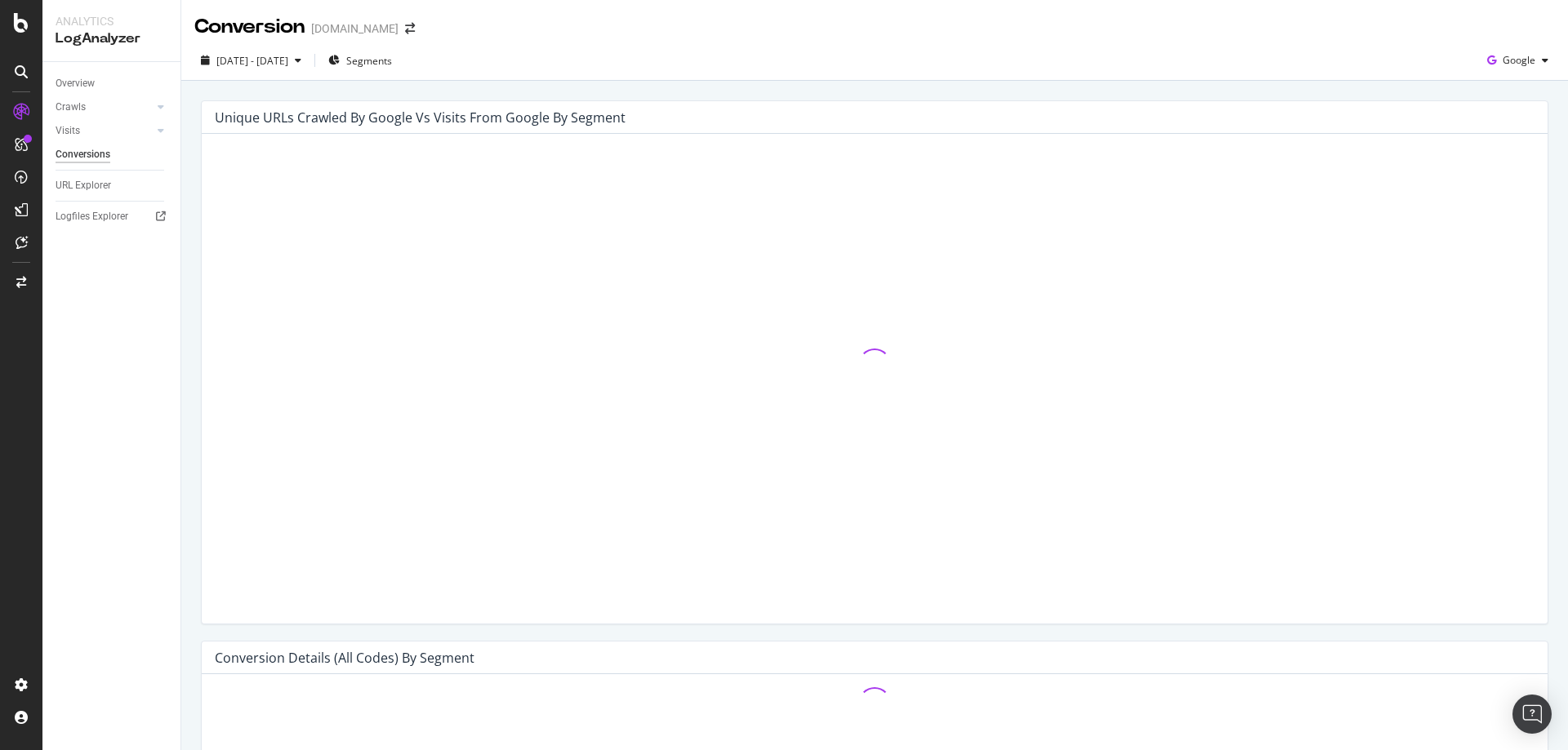
click at [94, 228] on div "Logfiles Explorer" at bounding box center [118, 216] width 125 height 24
click at [95, 217] on div "Logfiles Explorer" at bounding box center [92, 216] width 73 height 17
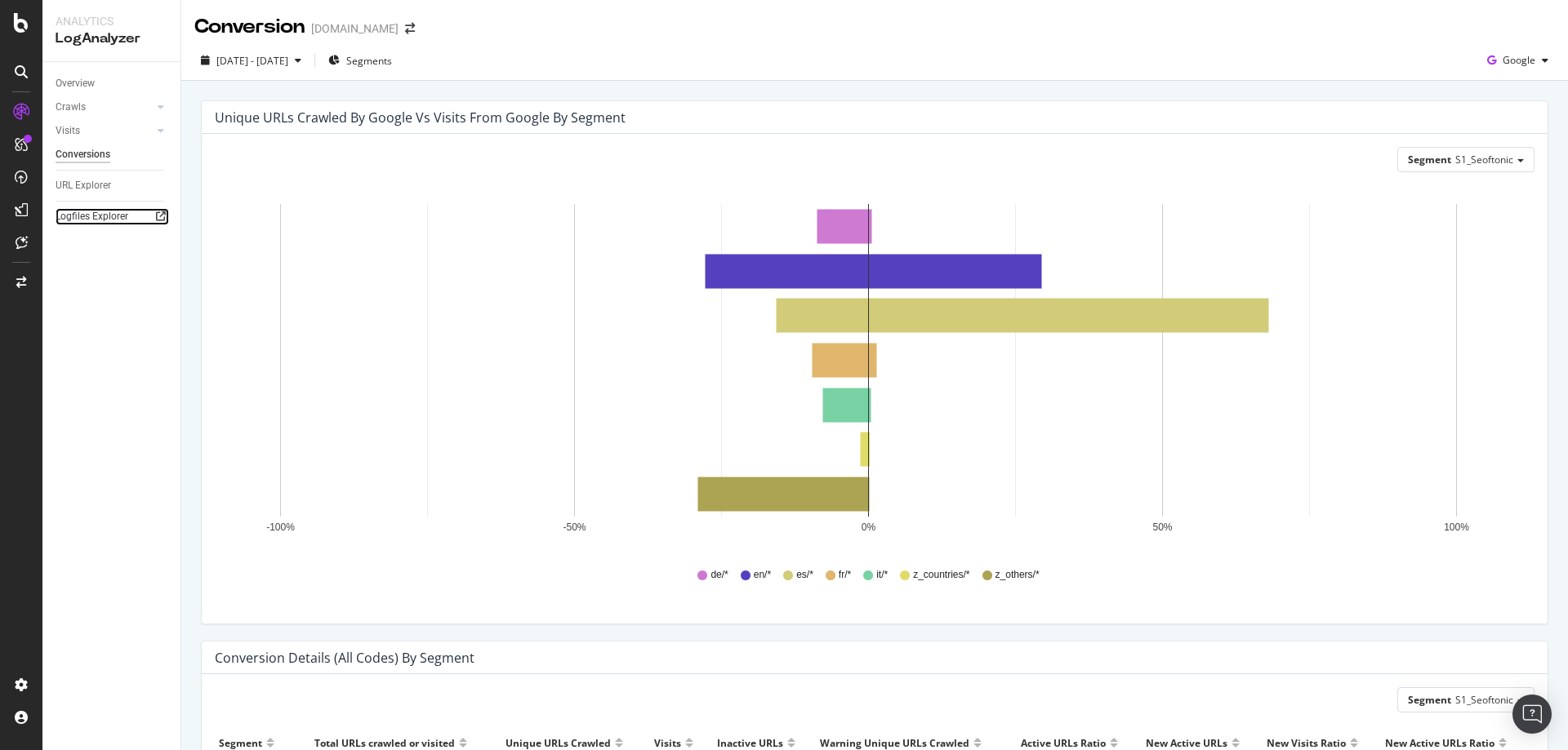
click at [160, 211] on icon at bounding box center [160, 216] width 9 height 9
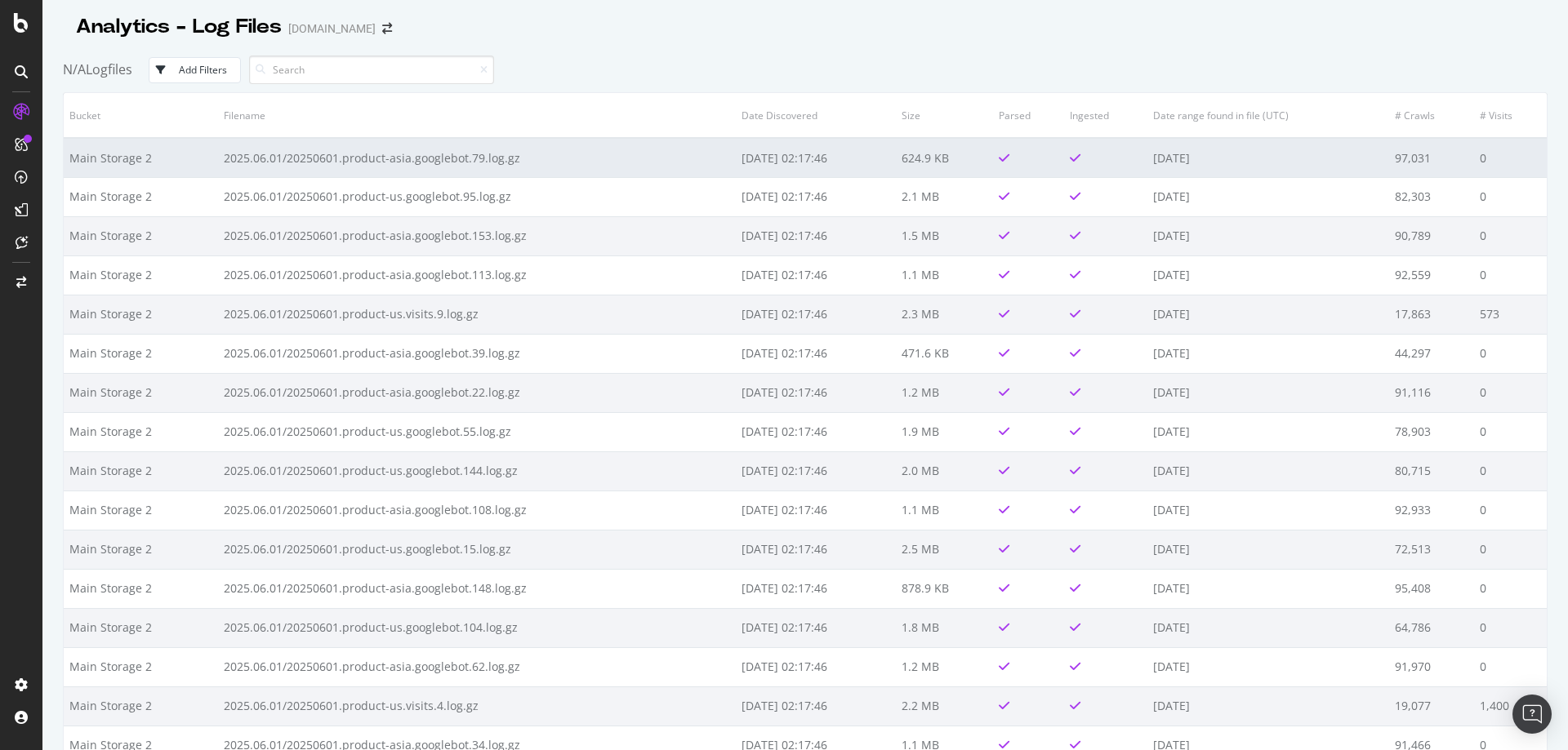
click at [1175, 160] on td "[DATE]" at bounding box center [1268, 158] width 242 height 40
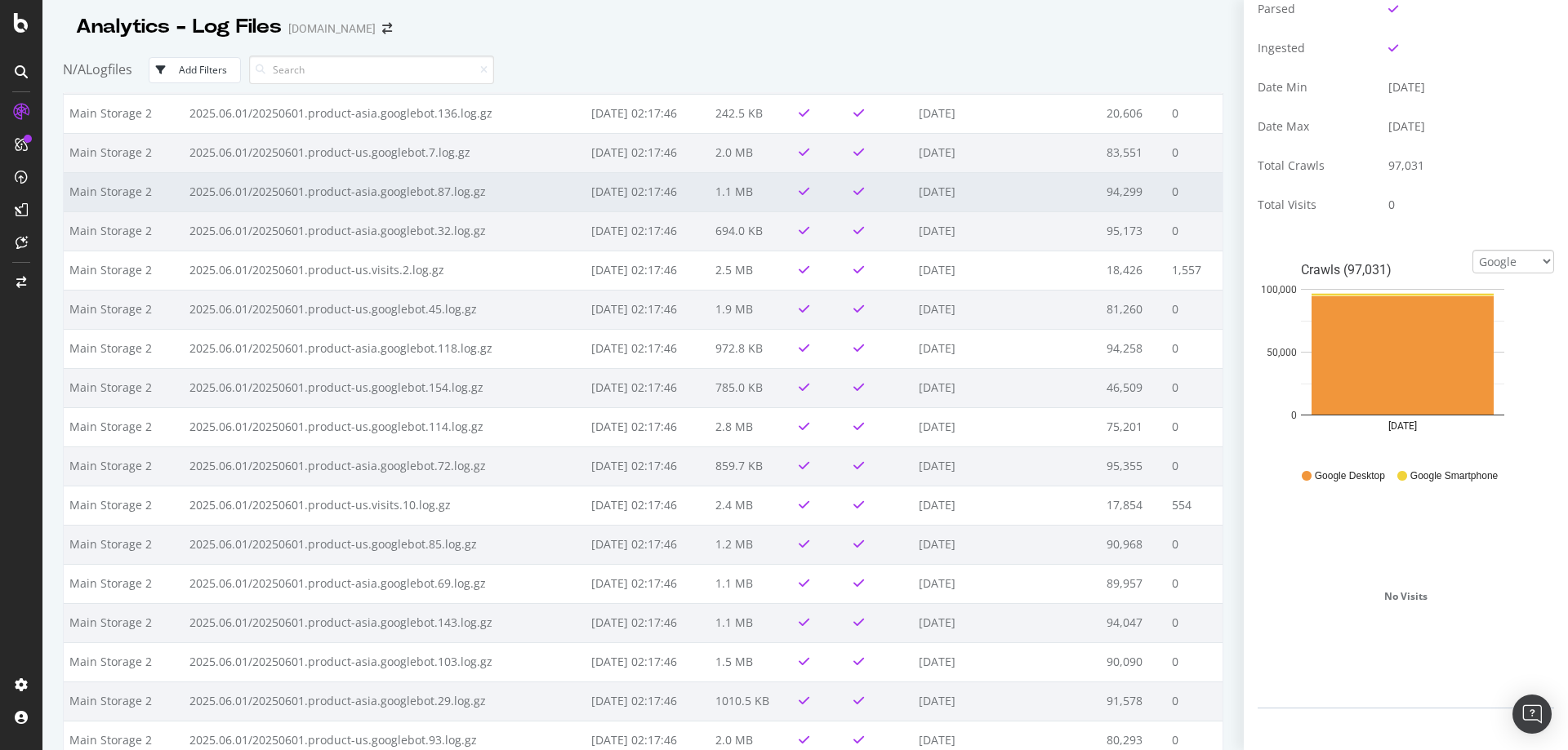
scroll to position [5171, 0]
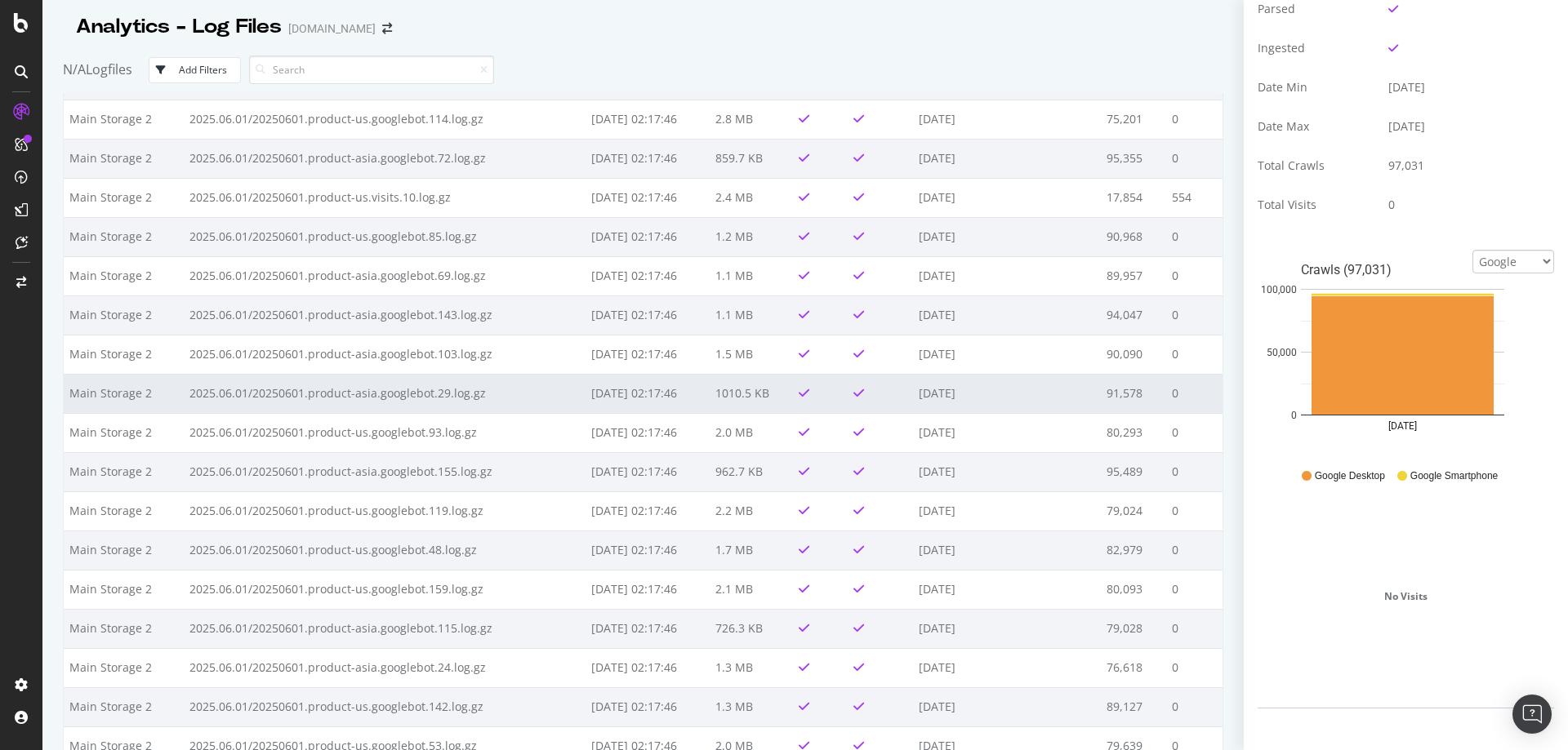
click at [450, 400] on td "2025.06.01/20250601.product-asia.googlebot.29.log.gz" at bounding box center [384, 393] width 401 height 40
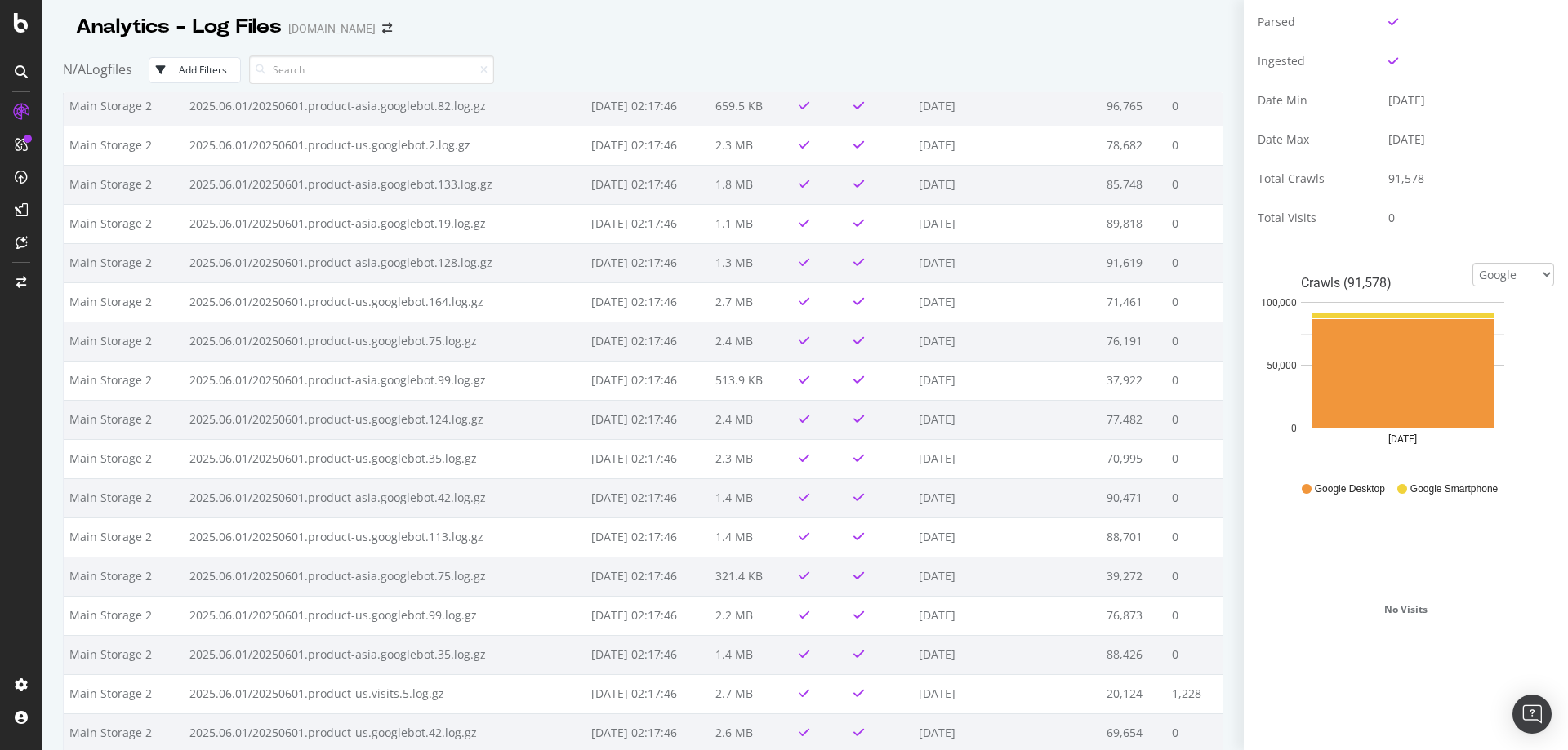
scroll to position [351, 0]
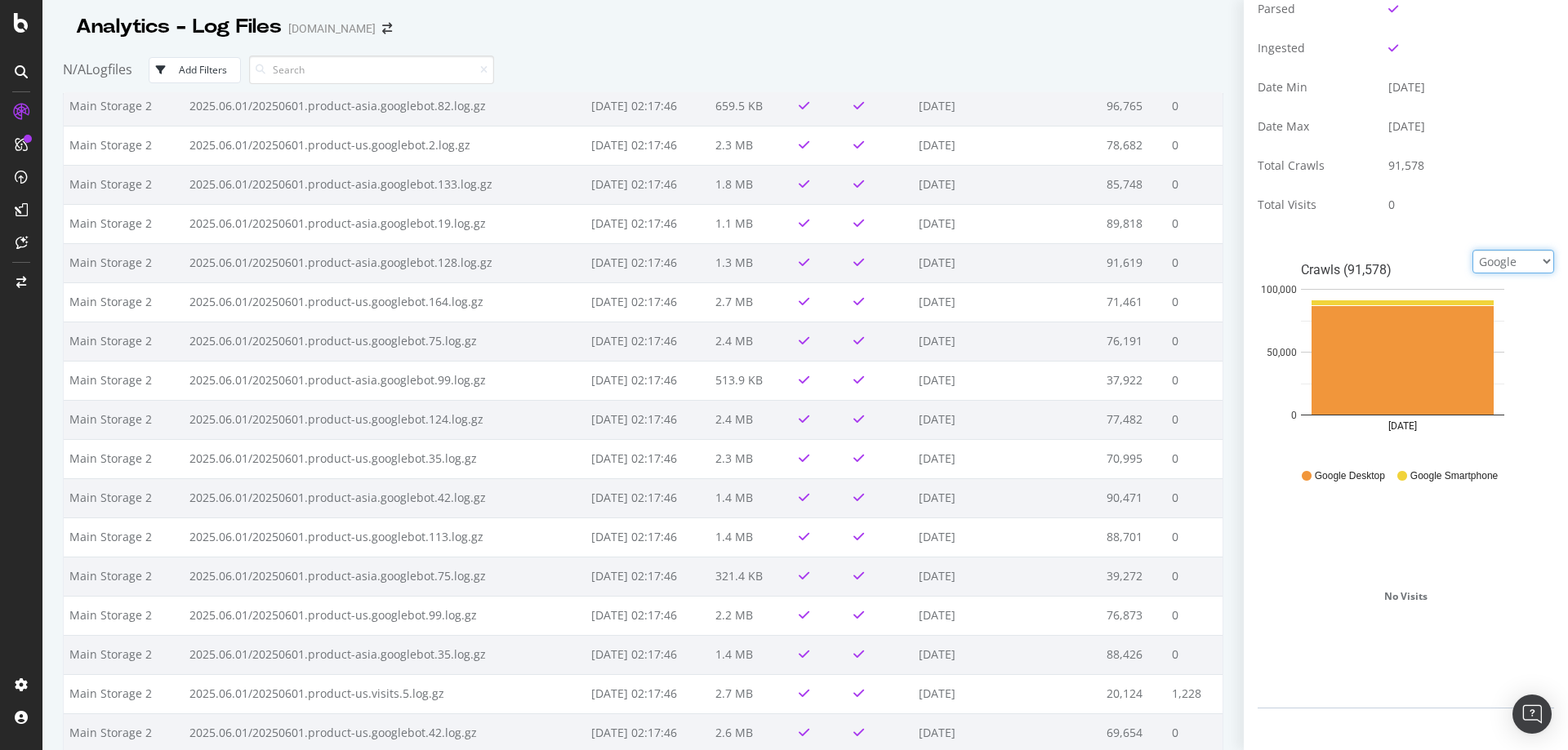
click at [1496, 265] on select "Google Bing OpenAI Other AI Bots" at bounding box center [1513, 262] width 82 height 24
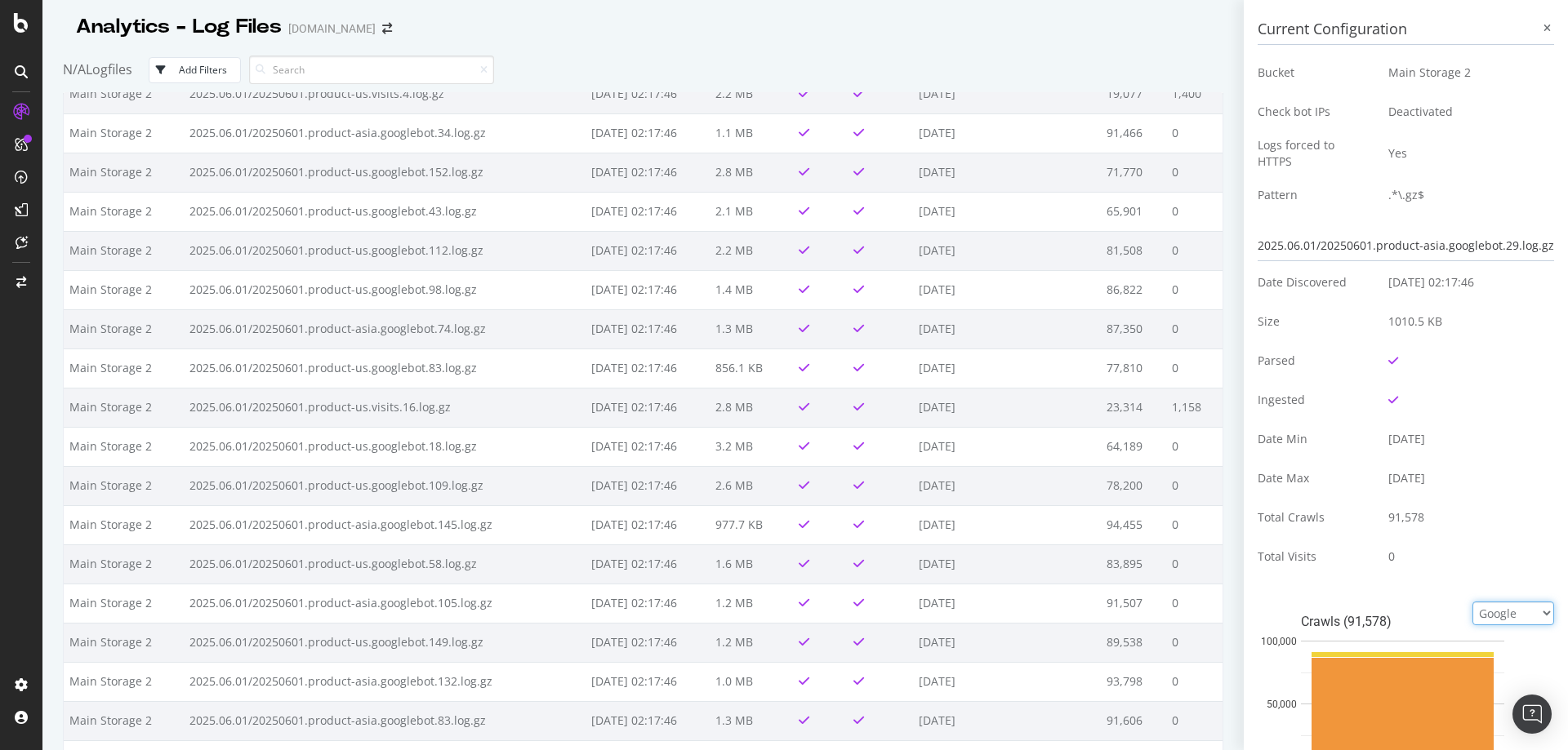
scroll to position [0, 0]
